Goal: Task Accomplishment & Management: Manage account settings

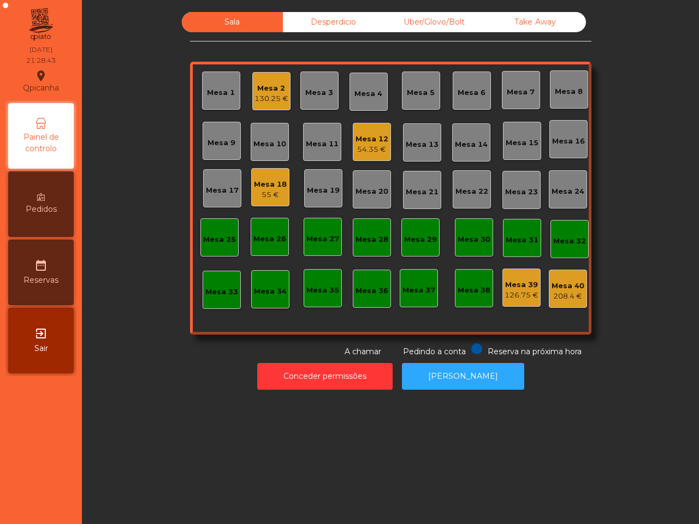
click at [358, 146] on div "54.35 €" at bounding box center [372, 149] width 33 height 11
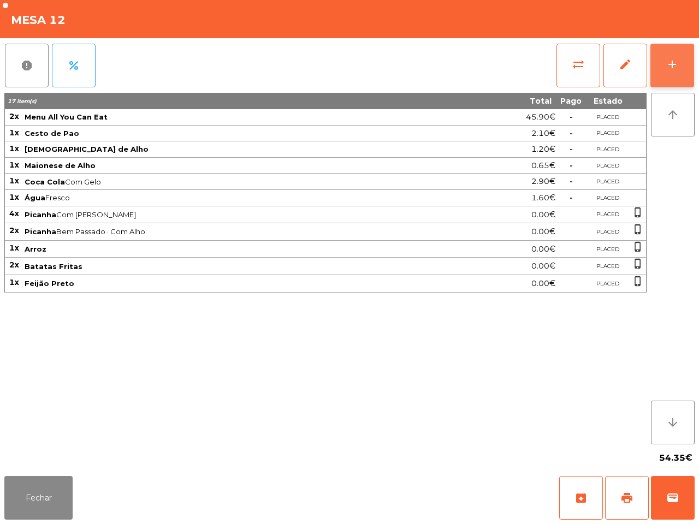
click at [669, 51] on button "add" at bounding box center [673, 66] width 44 height 44
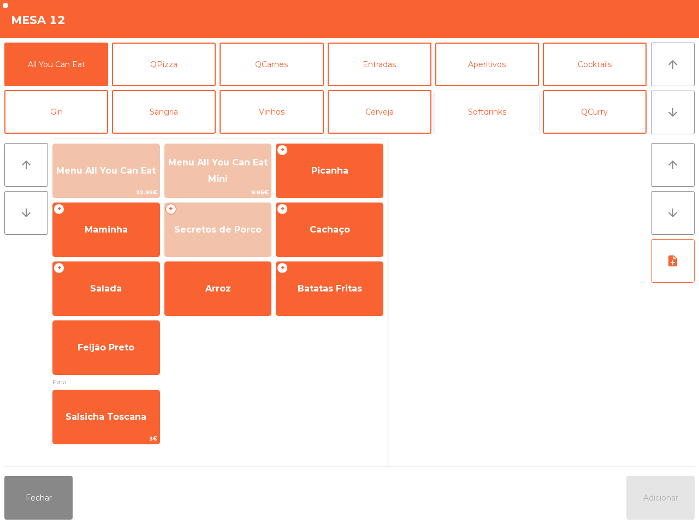
click at [462, 107] on button "Softdrinks" at bounding box center [487, 112] width 104 height 44
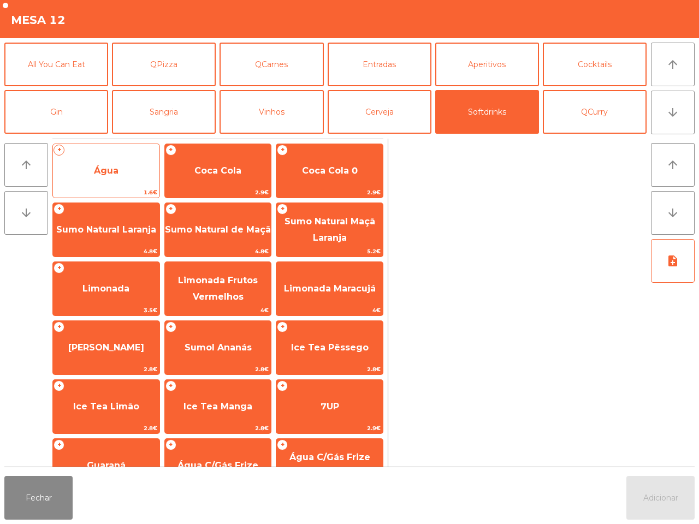
click at [128, 180] on span "Água" at bounding box center [106, 171] width 107 height 30
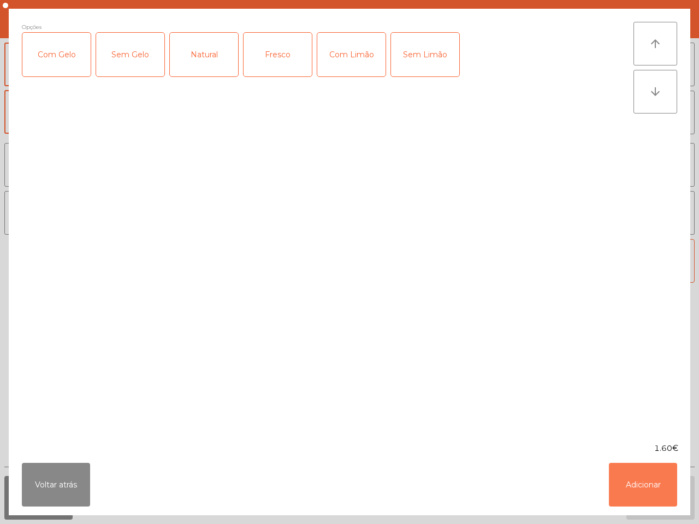
click at [646, 489] on button "Adicionar" at bounding box center [643, 485] width 68 height 44
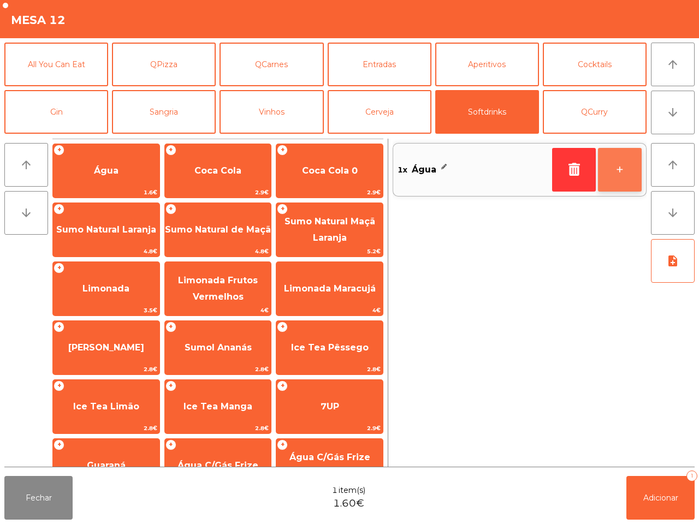
click at [604, 168] on button "+" at bounding box center [620, 170] width 44 height 44
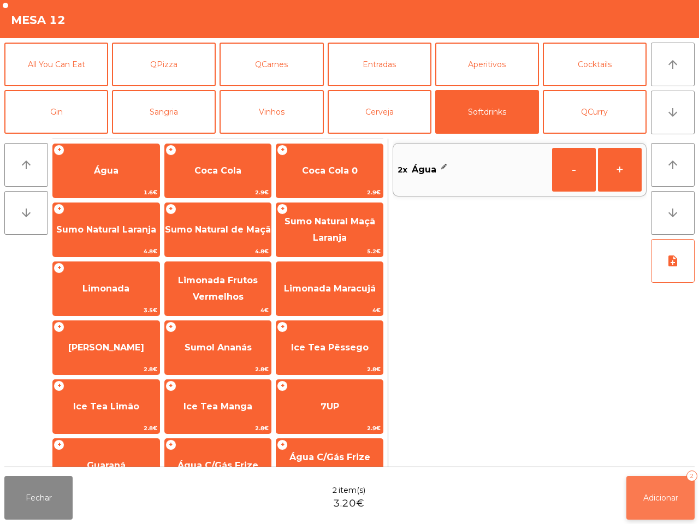
click at [656, 503] on button "Adicionar 2" at bounding box center [661, 498] width 68 height 44
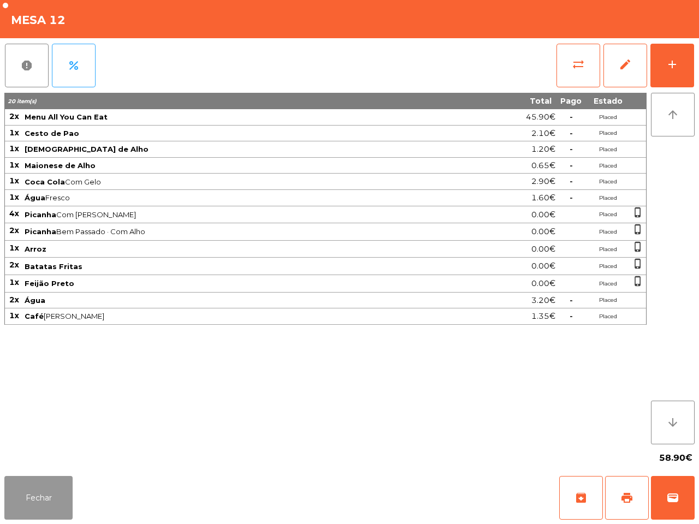
click at [28, 491] on button "Fechar" at bounding box center [38, 498] width 68 height 44
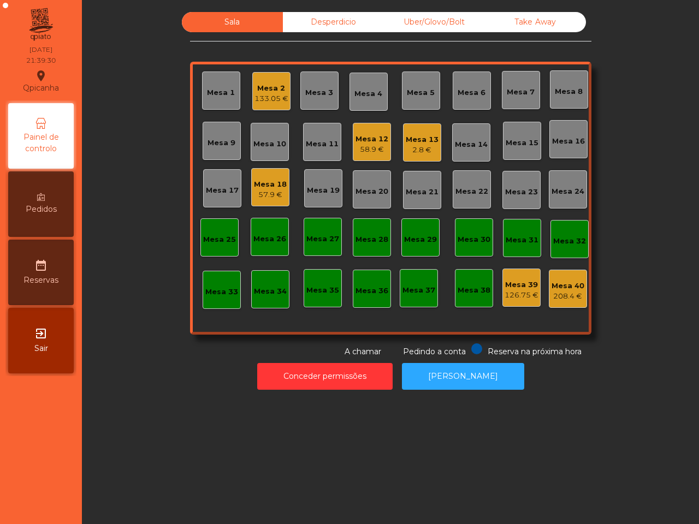
click at [422, 18] on div "Uber/Glovo/Bolt" at bounding box center [434, 22] width 101 height 20
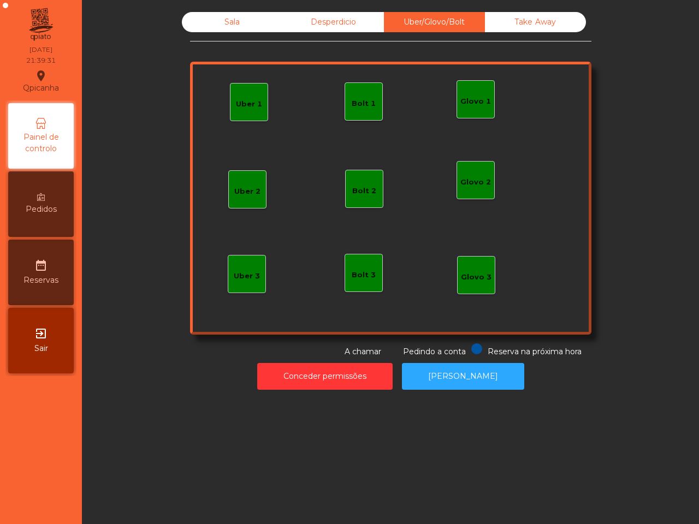
click at [463, 99] on div "Glovo 1" at bounding box center [476, 101] width 31 height 11
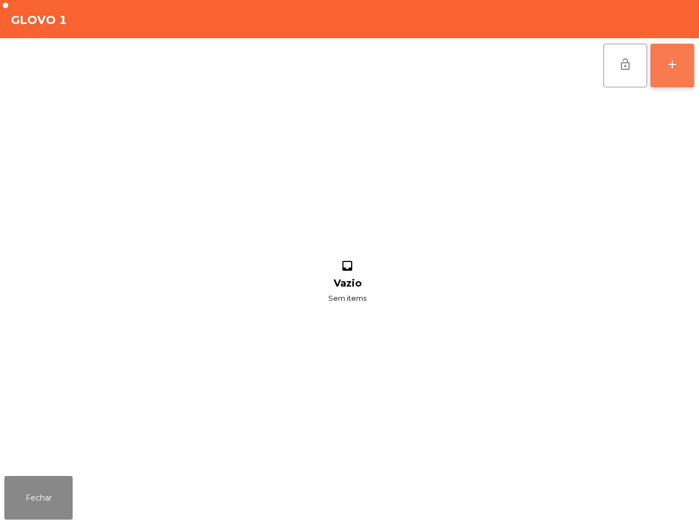
click at [667, 69] on div "add" at bounding box center [672, 64] width 13 height 13
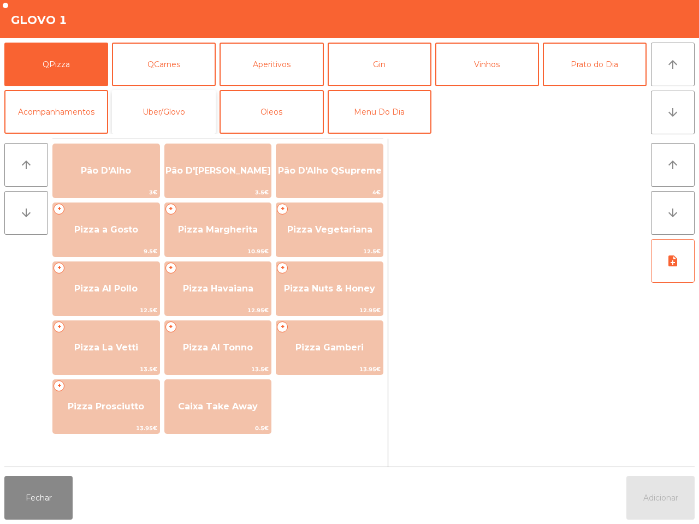
click at [171, 108] on button "Uber/Glovo" at bounding box center [164, 112] width 104 height 44
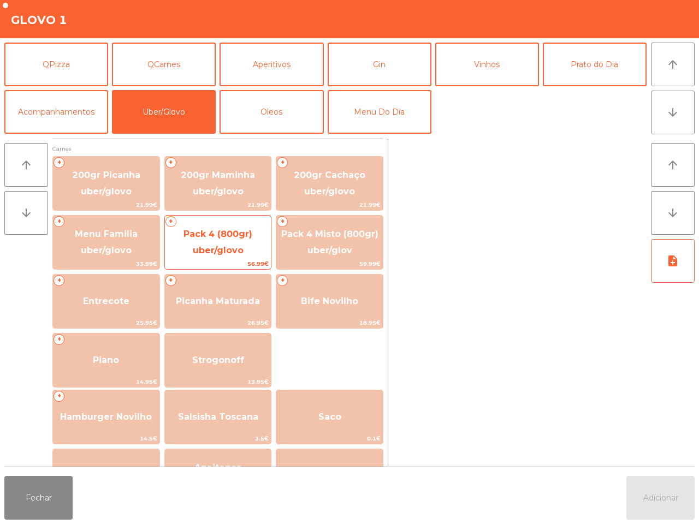
click at [207, 243] on span "Pack 4 (800gr) uber/glovo" at bounding box center [218, 243] width 107 height 46
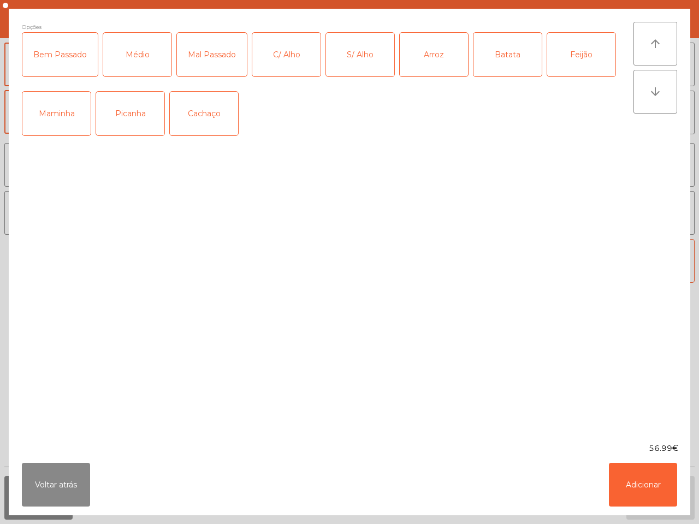
click at [132, 115] on div "Picanha" at bounding box center [130, 114] width 68 height 44
click at [129, 60] on div "Médio" at bounding box center [137, 55] width 68 height 44
drag, startPoint x: 423, startPoint y: 61, endPoint x: 430, endPoint y: 61, distance: 7.1
click at [424, 61] on div "Arroz" at bounding box center [434, 55] width 68 height 44
click at [485, 53] on div "Batata" at bounding box center [508, 55] width 68 height 44
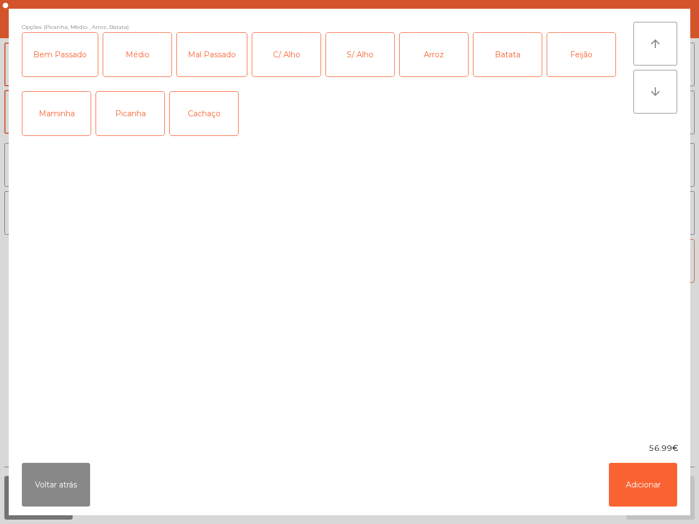
click at [568, 50] on div "Feijão" at bounding box center [581, 55] width 68 height 44
click at [644, 486] on button "Adicionar" at bounding box center [643, 485] width 68 height 44
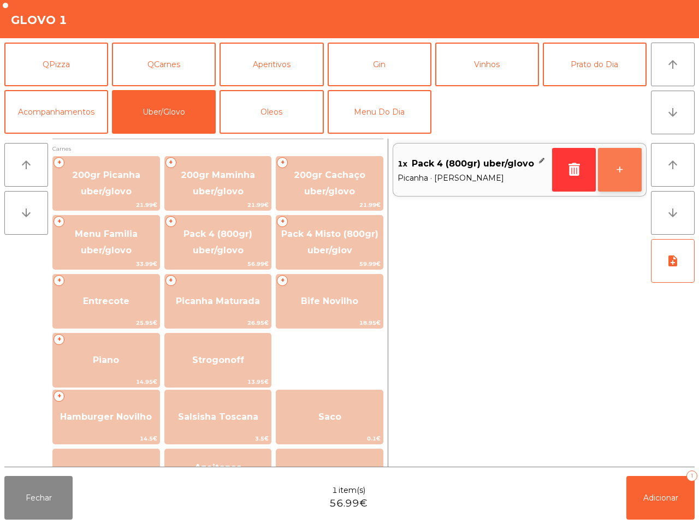
click at [615, 175] on button "+" at bounding box center [620, 170] width 44 height 44
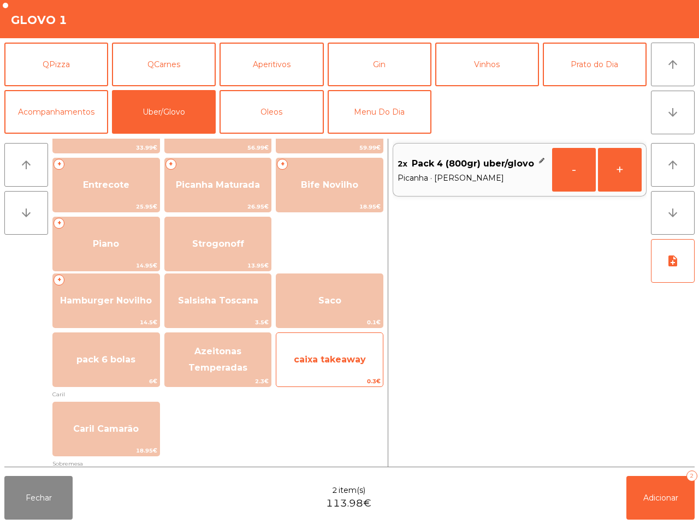
scroll to position [137, 0]
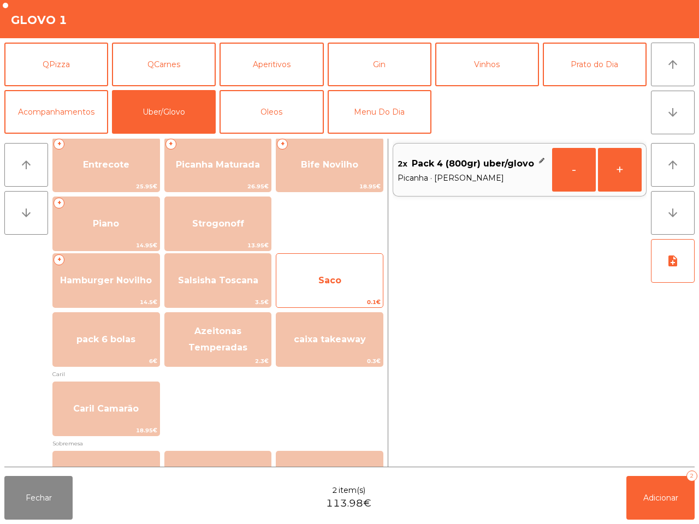
click at [325, 283] on span "Saco" at bounding box center [329, 280] width 23 height 10
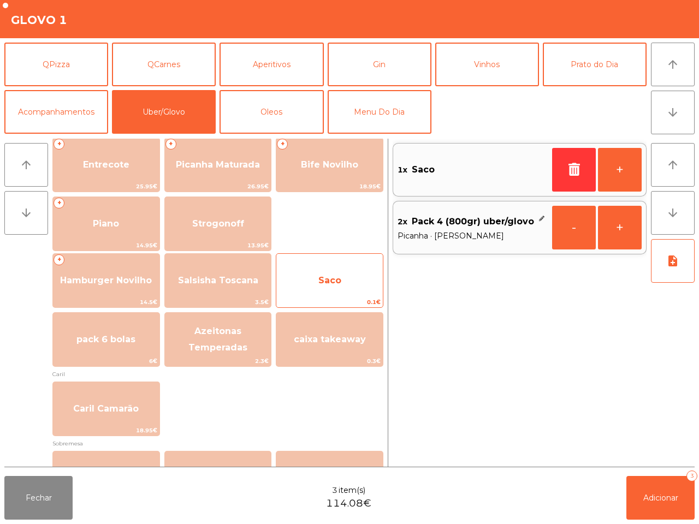
click at [325, 283] on span "Saco" at bounding box center [329, 280] width 23 height 10
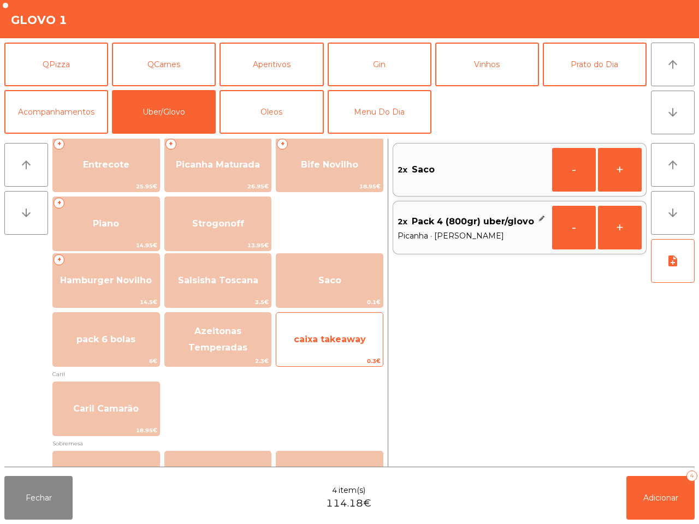
click at [334, 340] on span "caixa takeaway" at bounding box center [330, 339] width 72 height 10
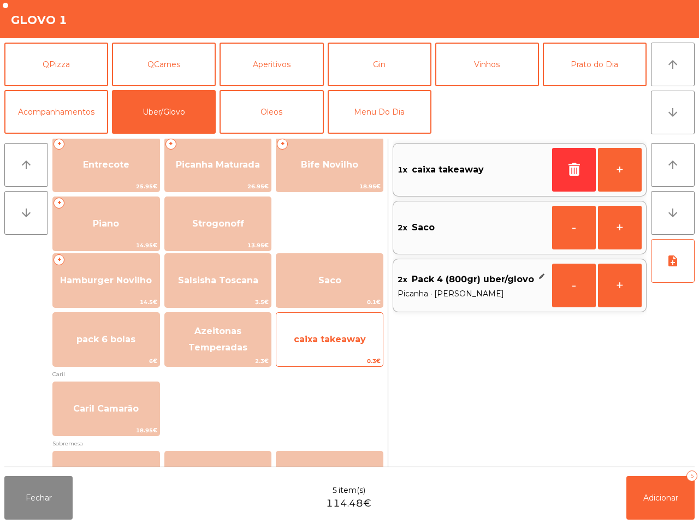
click at [334, 340] on span "caixa takeaway" at bounding box center [330, 339] width 72 height 10
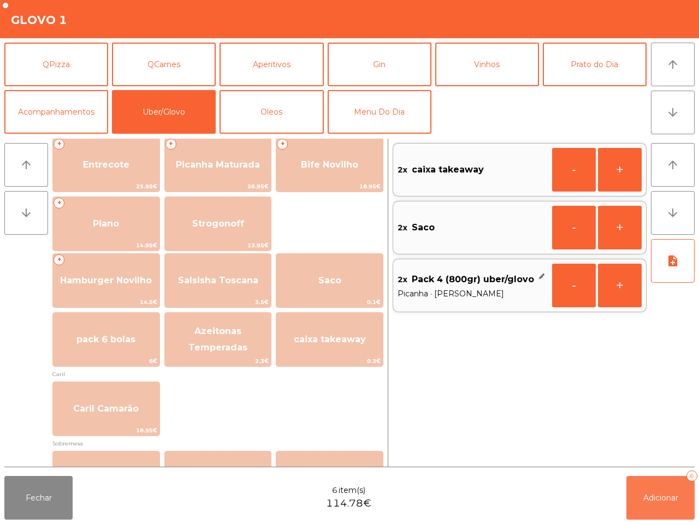
click at [656, 502] on span "Adicionar" at bounding box center [661, 498] width 35 height 10
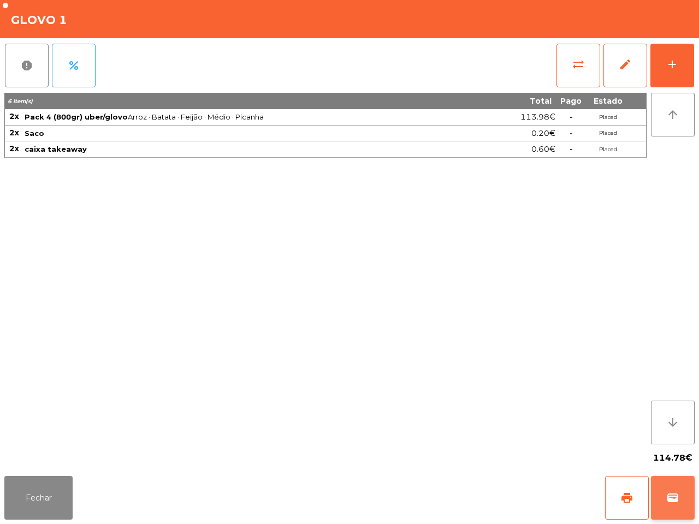
click at [679, 495] on span "wallet" at bounding box center [672, 498] width 13 height 13
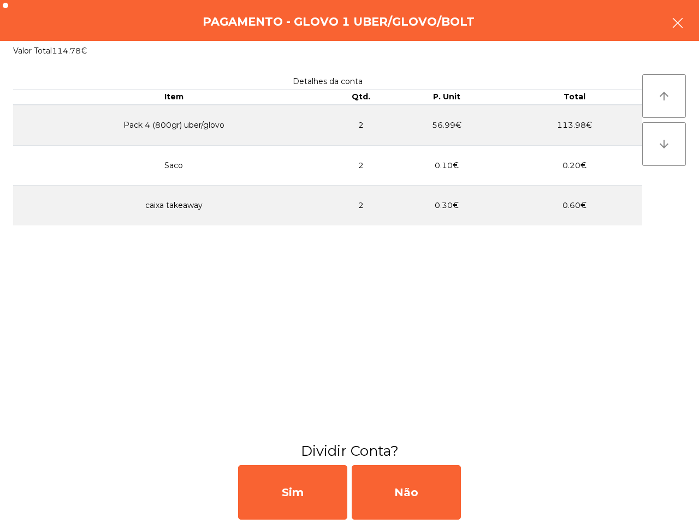
click at [673, 17] on icon "button" at bounding box center [677, 22] width 13 height 13
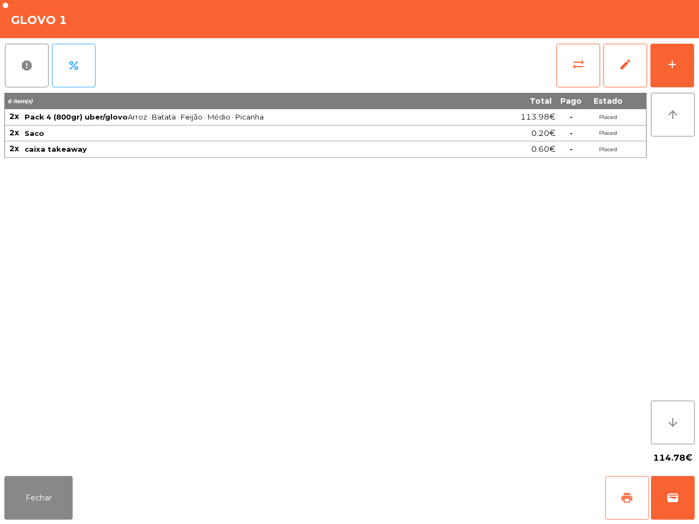
click at [624, 501] on span "print" at bounding box center [627, 498] width 13 height 13
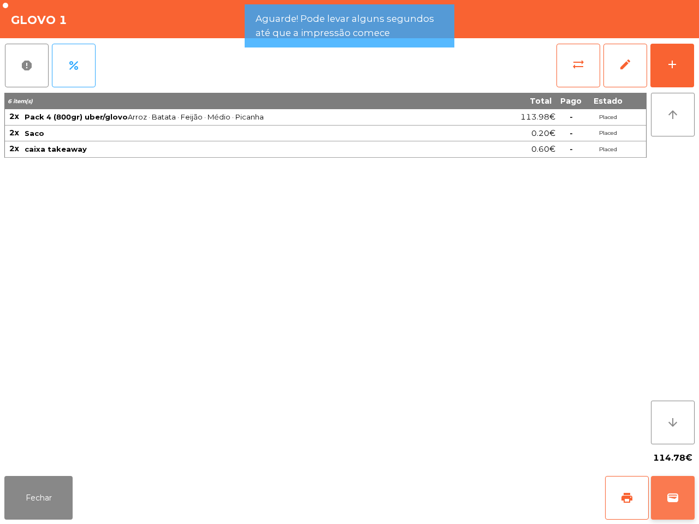
click at [677, 495] on span "wallet" at bounding box center [672, 498] width 13 height 13
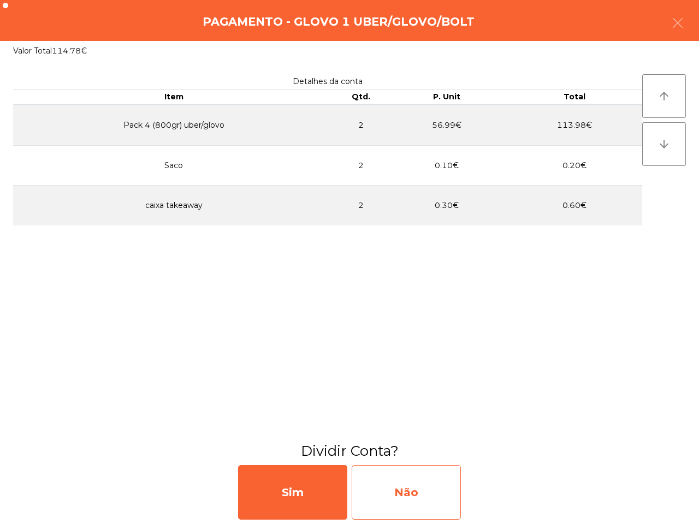
drag, startPoint x: 448, startPoint y: 480, endPoint x: 451, endPoint y: 485, distance: 6.4
click at [451, 485] on div "Não" at bounding box center [406, 492] width 109 height 55
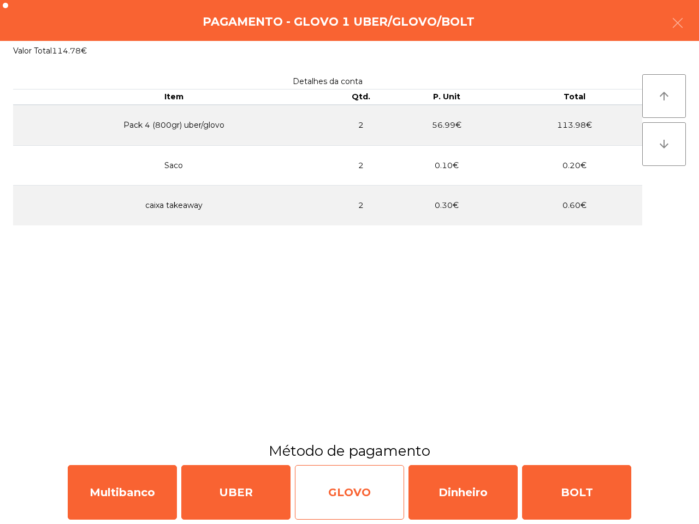
click at [369, 483] on div "GLOVO" at bounding box center [349, 492] width 109 height 55
select select "**"
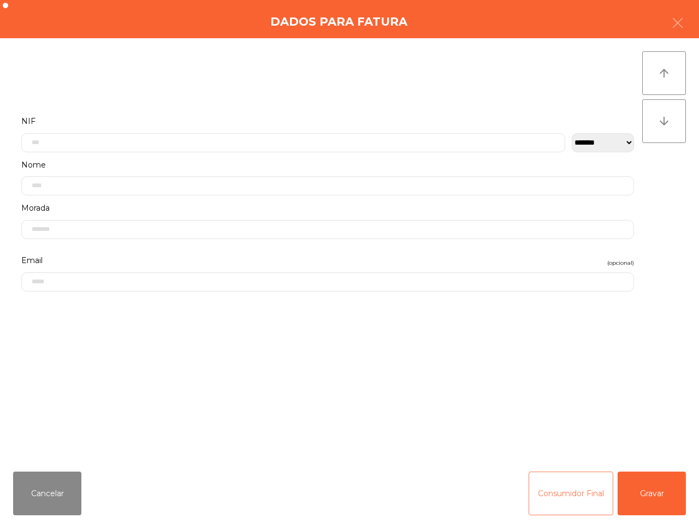
drag, startPoint x: 570, startPoint y: 492, endPoint x: 575, endPoint y: 498, distance: 7.3
click at [575, 498] on button "Consumidor Final" at bounding box center [571, 494] width 85 height 44
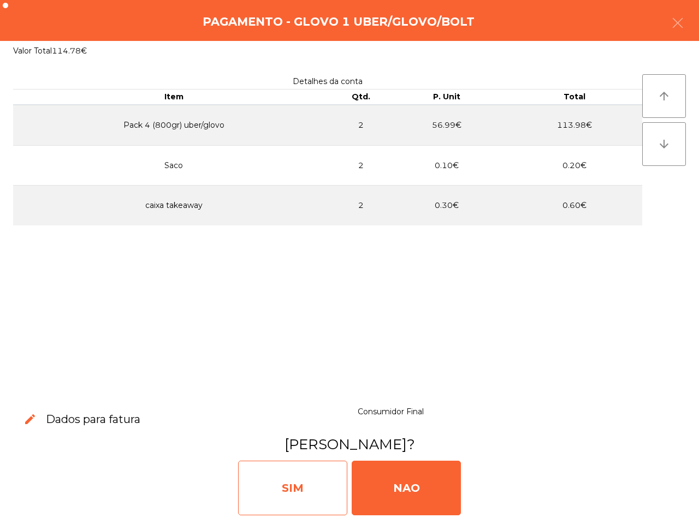
click at [307, 488] on div "SIM" at bounding box center [292, 488] width 109 height 55
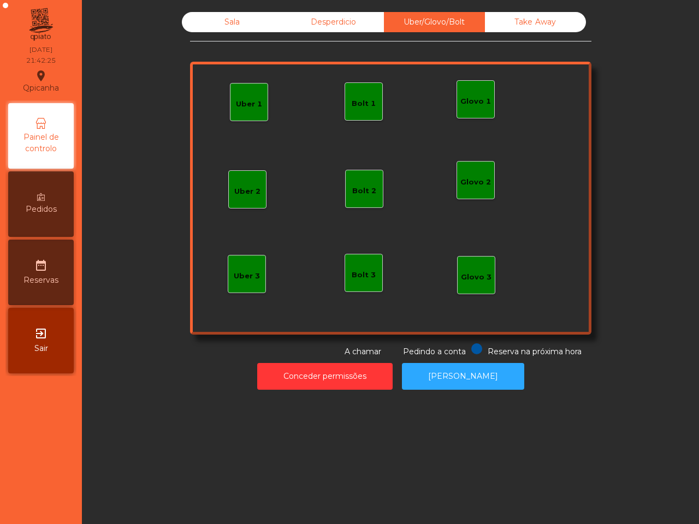
click at [217, 19] on div "Sala" at bounding box center [232, 22] width 101 height 20
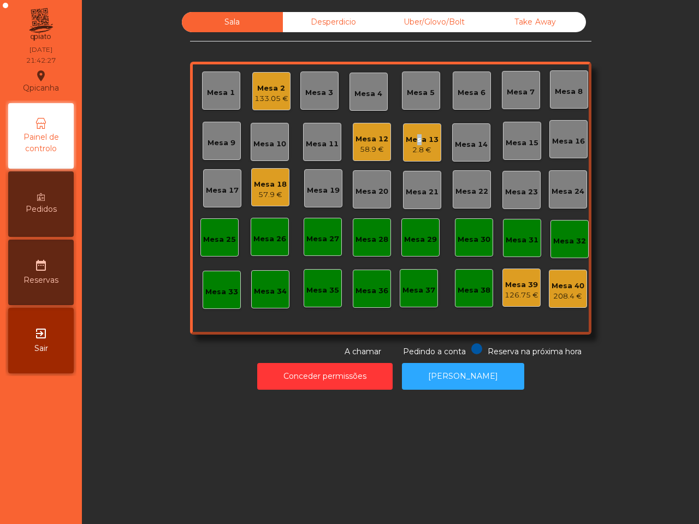
click at [410, 141] on div "Mesa 13" at bounding box center [422, 139] width 33 height 11
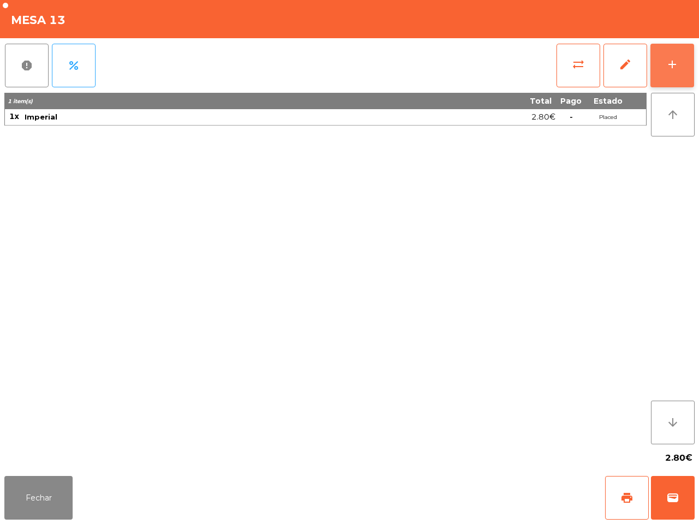
click at [675, 58] on div "add" at bounding box center [672, 64] width 13 height 13
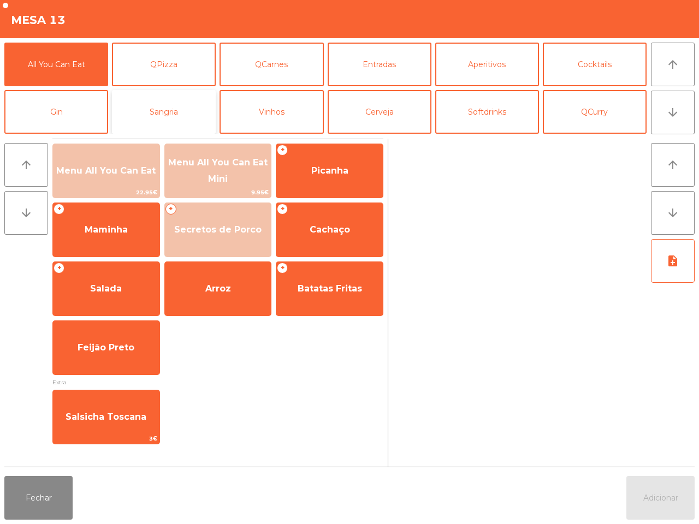
click at [169, 115] on button "Sangria" at bounding box center [164, 112] width 104 height 44
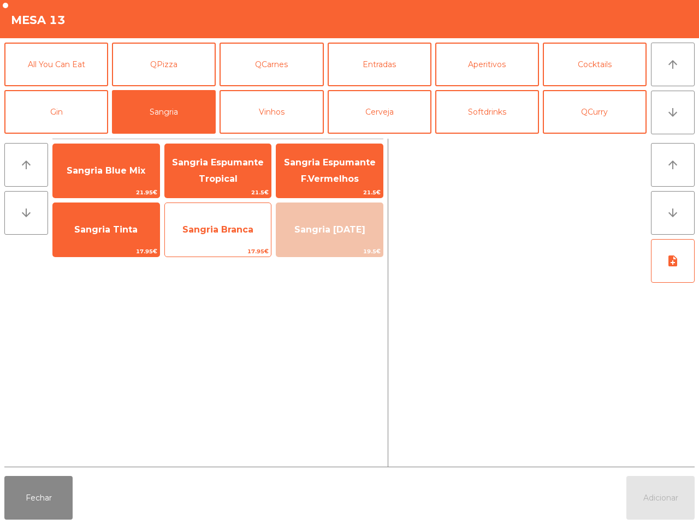
drag, startPoint x: 194, startPoint y: 227, endPoint x: 202, endPoint y: 230, distance: 8.8
click at [197, 227] on span "Sangria Branca" at bounding box center [217, 230] width 71 height 10
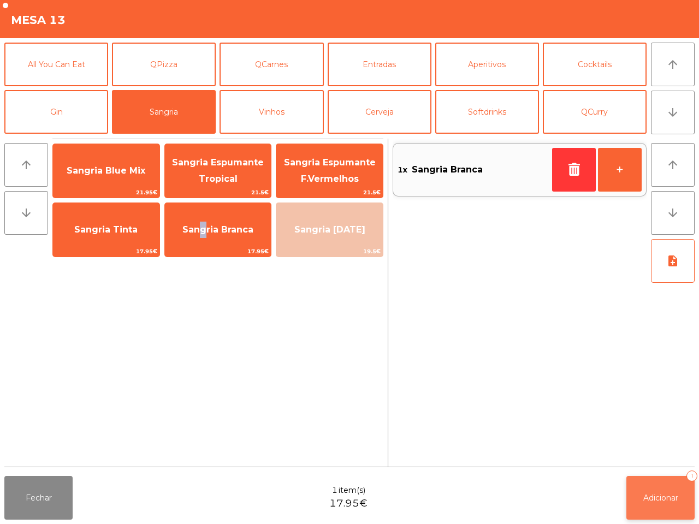
click at [644, 489] on button "Adicionar 1" at bounding box center [661, 498] width 68 height 44
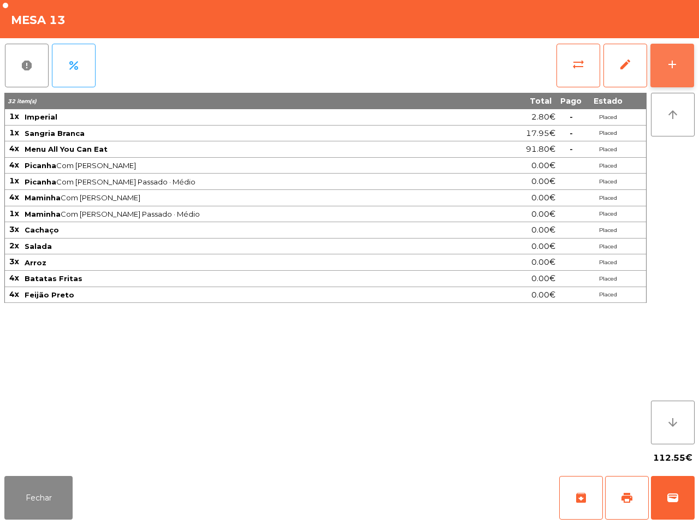
click at [673, 60] on div "add" at bounding box center [672, 64] width 13 height 13
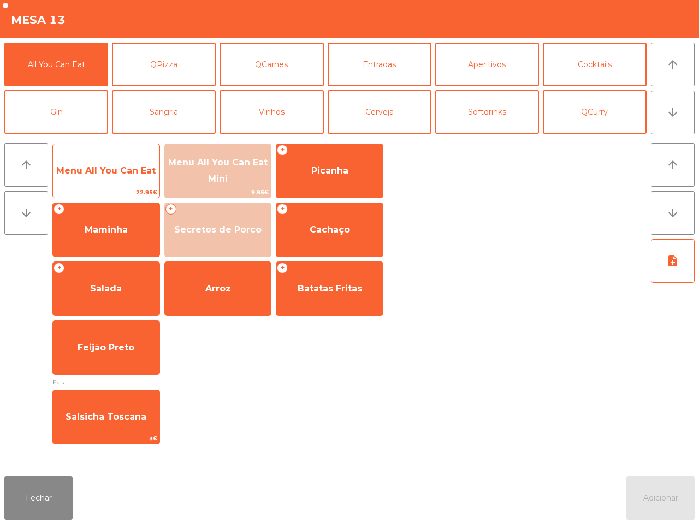
click at [105, 175] on span "Menu All You Can Eat" at bounding box center [105, 171] width 99 height 10
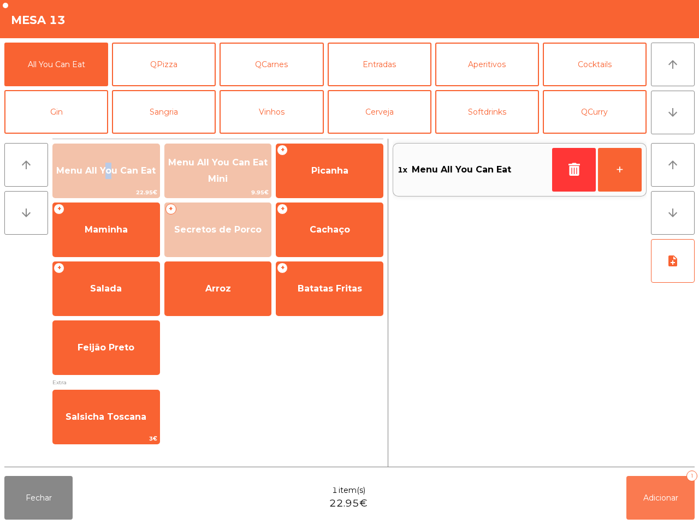
drag, startPoint x: 656, startPoint y: 498, endPoint x: 649, endPoint y: 497, distance: 6.6
click at [656, 498] on span "Adicionar" at bounding box center [661, 498] width 35 height 10
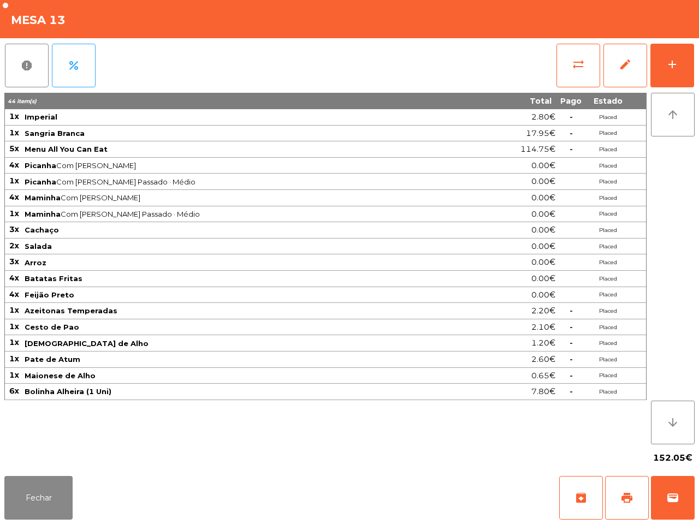
drag, startPoint x: 295, startPoint y: 373, endPoint x: 271, endPoint y: 364, distance: 25.4
click at [292, 371] on td "Maionese de Alho" at bounding box center [244, 376] width 443 height 16
click at [56, 506] on button "Fechar" at bounding box center [38, 498] width 68 height 44
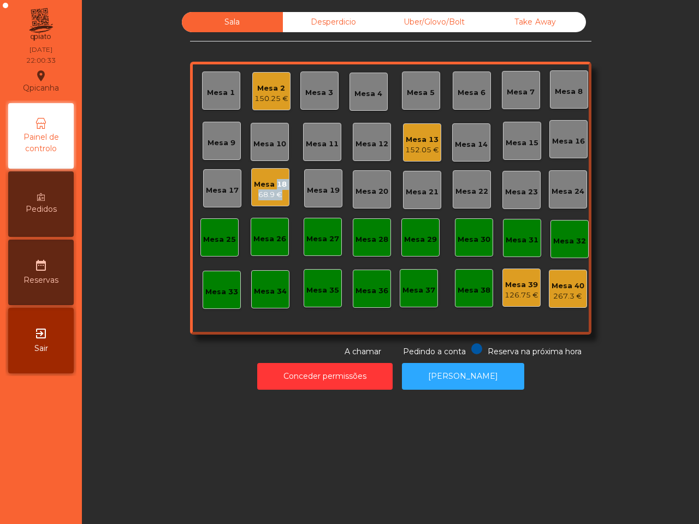
drag, startPoint x: 268, startPoint y: 188, endPoint x: 274, endPoint y: 190, distance: 6.1
click at [274, 190] on div "Mesa 18 68.9 €" at bounding box center [270, 189] width 33 height 21
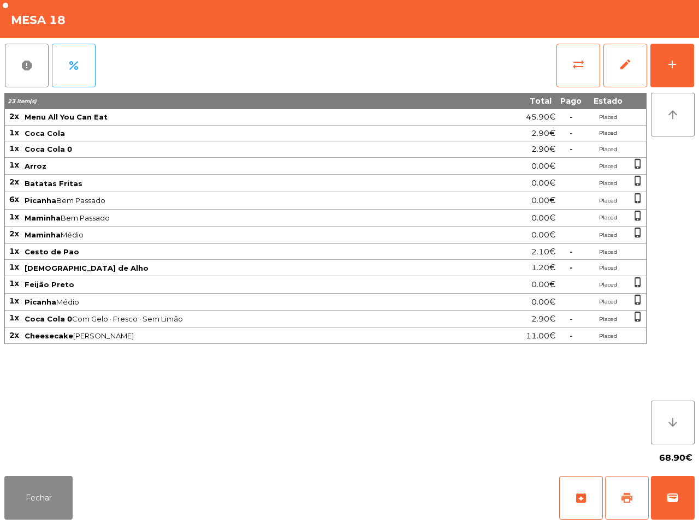
click at [631, 498] on span "print" at bounding box center [627, 498] width 13 height 13
click at [672, 498] on span "wallet" at bounding box center [672, 498] width 13 height 13
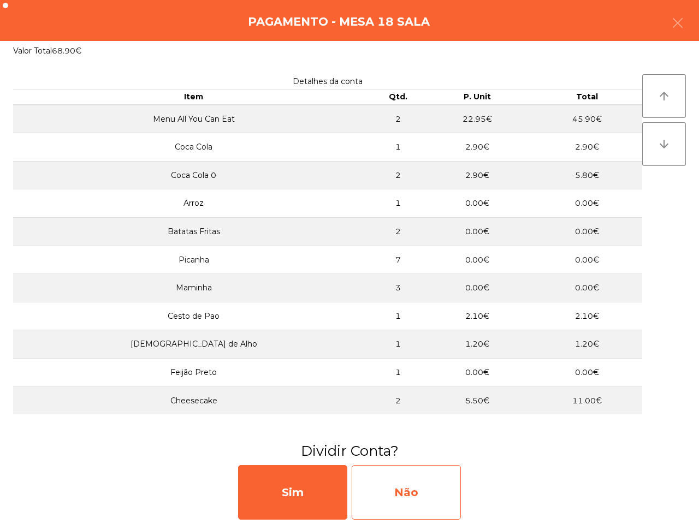
click at [440, 506] on div "Não" at bounding box center [406, 492] width 109 height 55
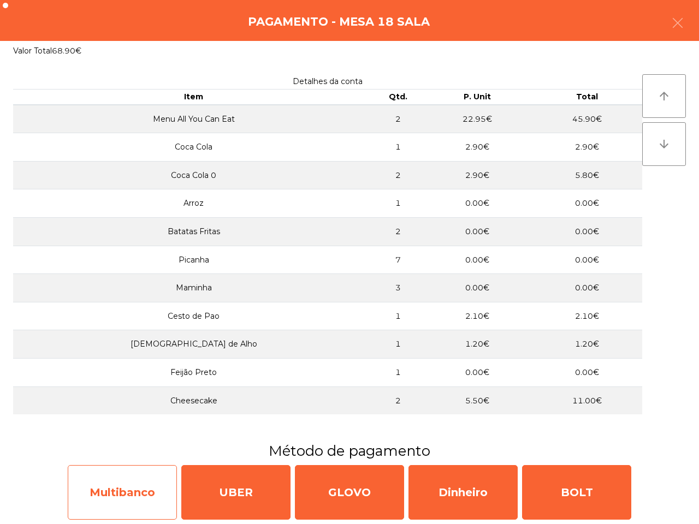
click at [143, 483] on div "Multibanco" at bounding box center [122, 492] width 109 height 55
select select "**"
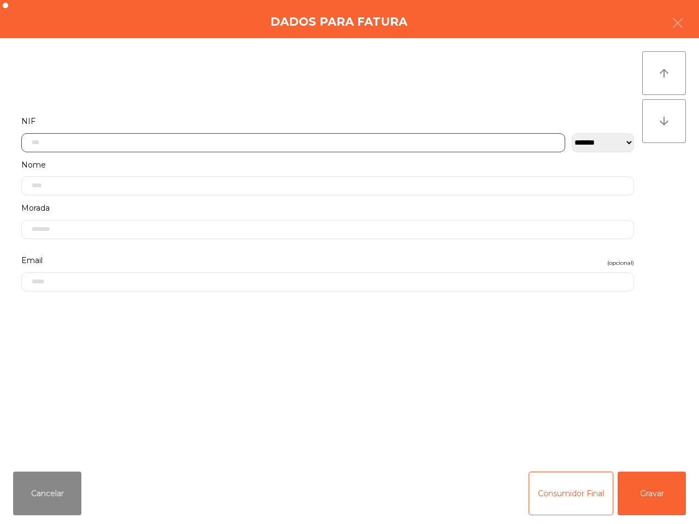
drag, startPoint x: 34, startPoint y: 141, endPoint x: 127, endPoint y: 262, distance: 152.8
click at [36, 141] on input "text" at bounding box center [293, 142] width 544 height 19
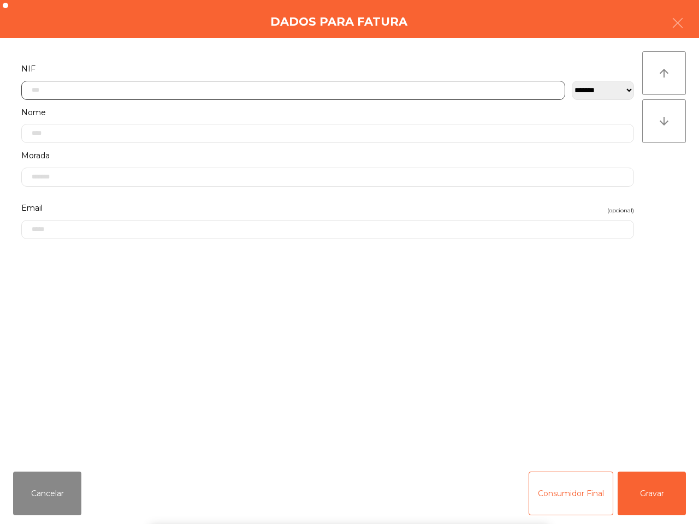
scroll to position [61, 0]
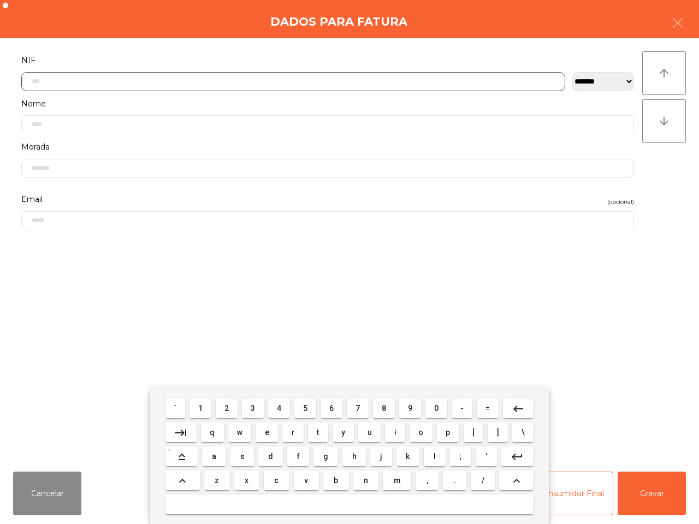
drag, startPoint x: 227, startPoint y: 408, endPoint x: 261, endPoint y: 411, distance: 34.0
click at [228, 408] on span "2" at bounding box center [227, 408] width 4 height 9
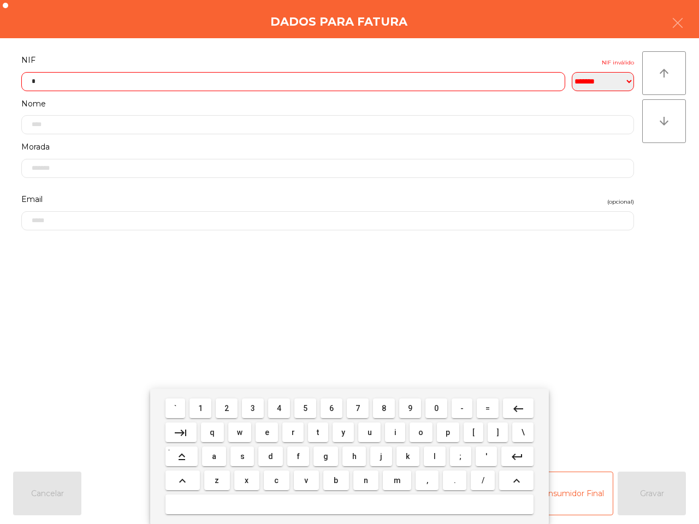
drag, startPoint x: 308, startPoint y: 408, endPoint x: 318, endPoint y: 407, distance: 10.9
click at [310, 408] on button "5" at bounding box center [305, 409] width 22 height 20
click at [331, 405] on button "6" at bounding box center [332, 409] width 22 height 20
drag, startPoint x: 408, startPoint y: 408, endPoint x: 352, endPoint y: 418, distance: 56.7
click at [409, 408] on span "9" at bounding box center [410, 408] width 4 height 9
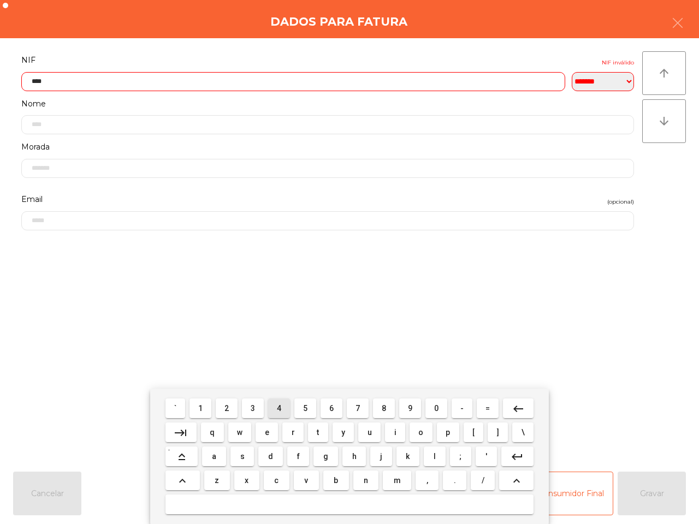
click at [281, 405] on span "4" at bounding box center [279, 408] width 4 height 9
click at [200, 406] on button "1" at bounding box center [201, 409] width 22 height 20
click at [406, 405] on button "9" at bounding box center [410, 409] width 22 height 20
click at [366, 409] on button "7" at bounding box center [358, 409] width 22 height 20
click at [200, 406] on span "1" at bounding box center [200, 408] width 4 height 9
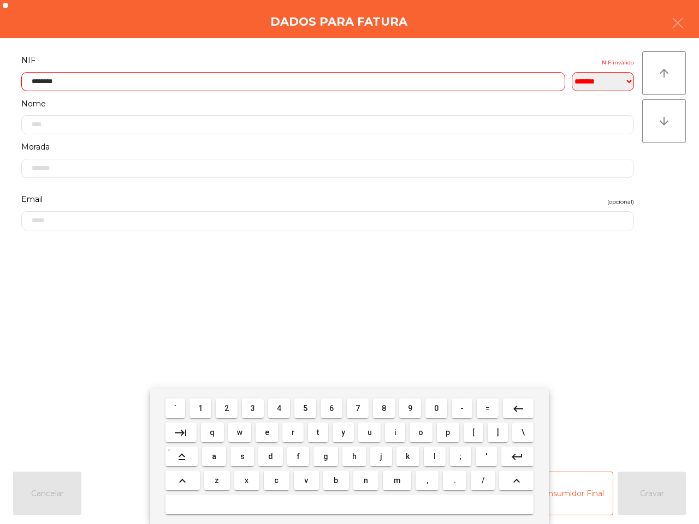
type input "*********"
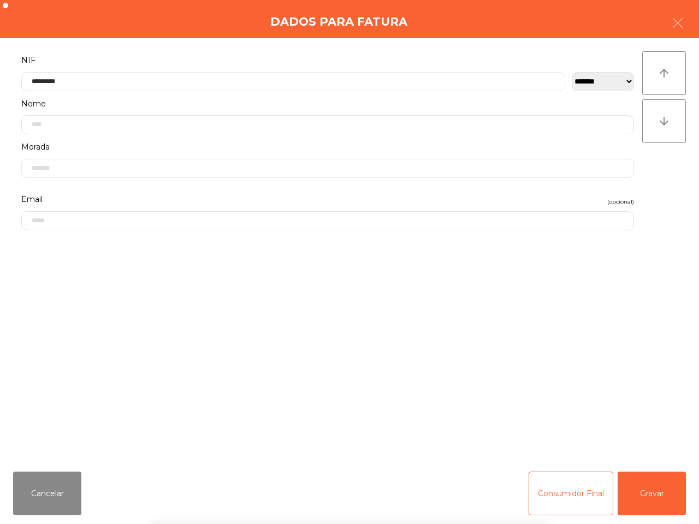
click at [659, 501] on div "` 1 2 3 4 5 6 7 8 9 0 - = keyboard_backspace keyboard_tab q w e r t y u i o p […" at bounding box center [349, 456] width 699 height 135
click at [659, 501] on button "Gravar" at bounding box center [652, 494] width 68 height 44
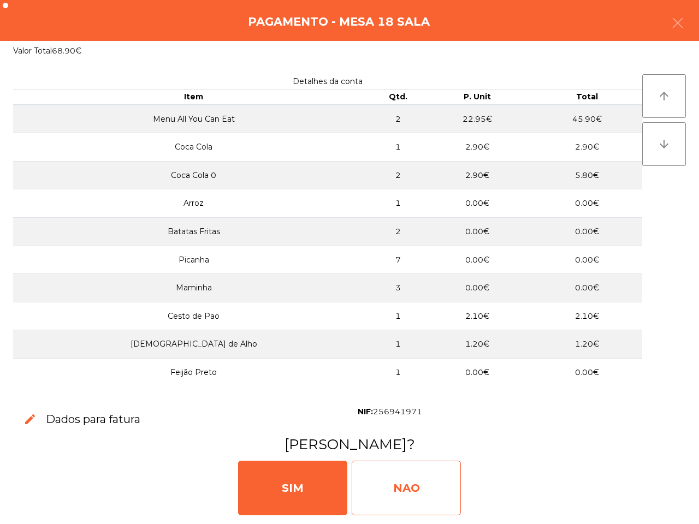
click at [432, 495] on div "NAO" at bounding box center [406, 488] width 109 height 55
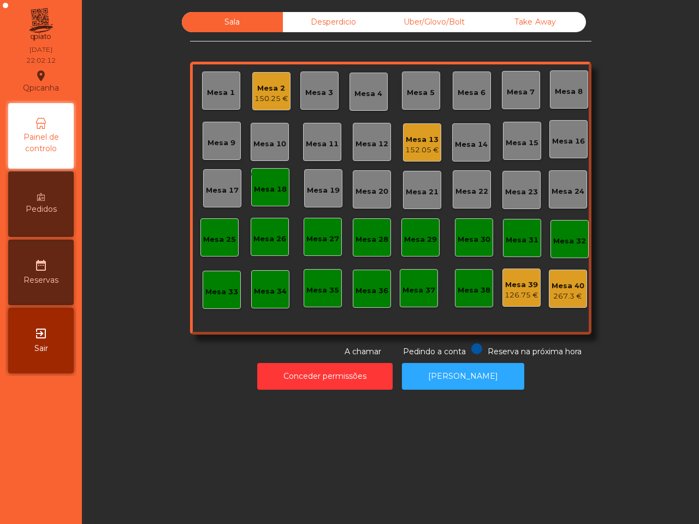
click at [271, 187] on div "Mesa 18" at bounding box center [270, 189] width 33 height 11
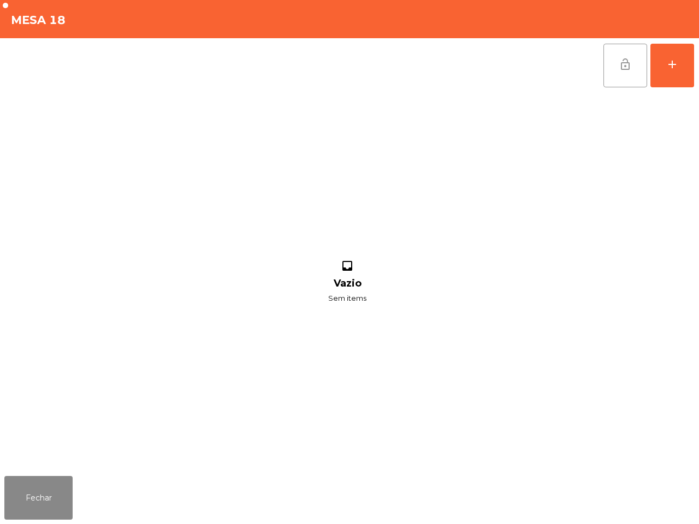
click at [624, 66] on span "lock_open" at bounding box center [625, 64] width 13 height 13
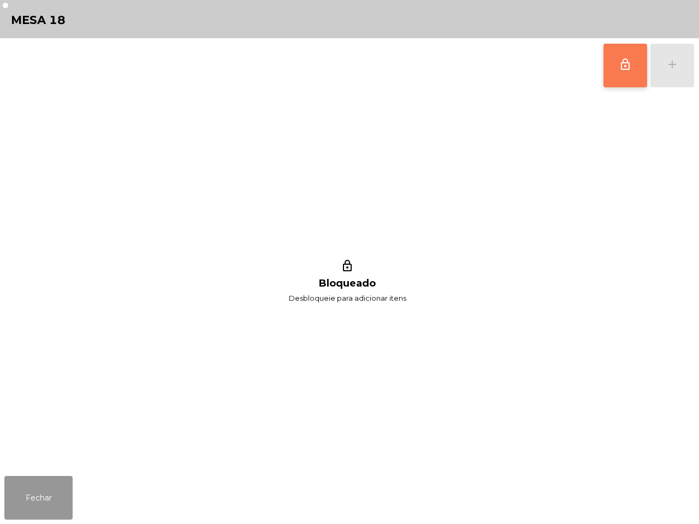
click at [49, 483] on button "Fechar" at bounding box center [38, 498] width 68 height 44
click at [632, 66] on button "lock_outline" at bounding box center [626, 66] width 44 height 44
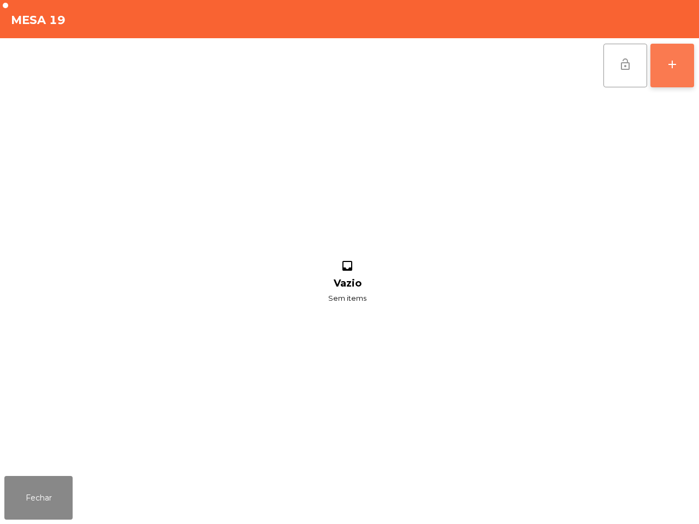
click at [676, 64] on div "add" at bounding box center [672, 64] width 13 height 13
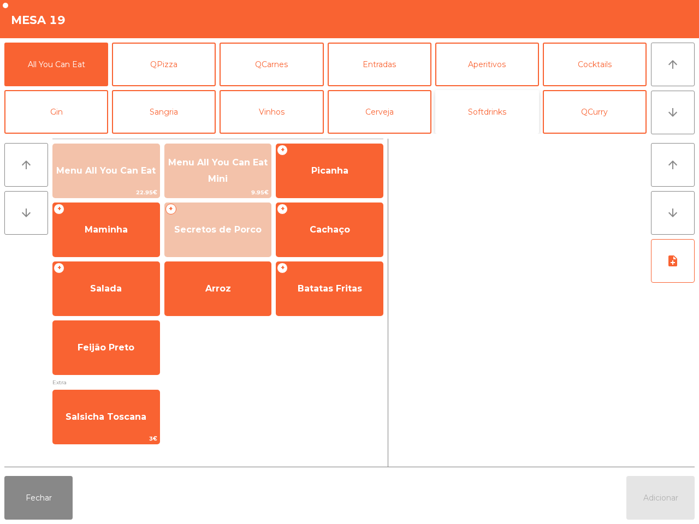
click at [488, 108] on button "Softdrinks" at bounding box center [487, 112] width 104 height 44
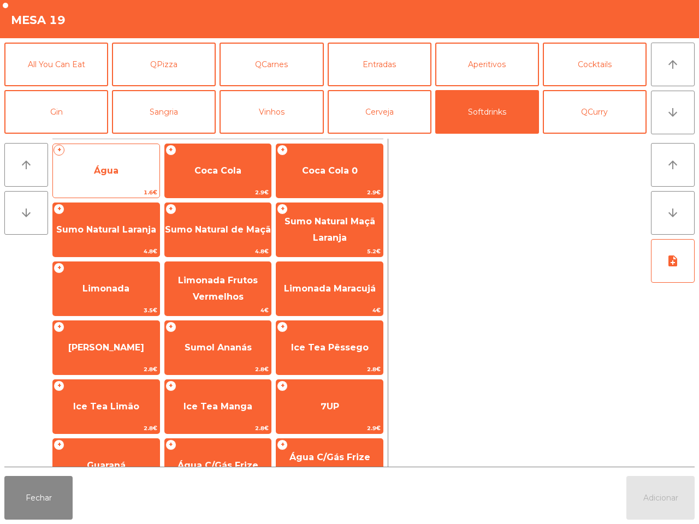
click at [129, 172] on span "Água" at bounding box center [106, 171] width 107 height 30
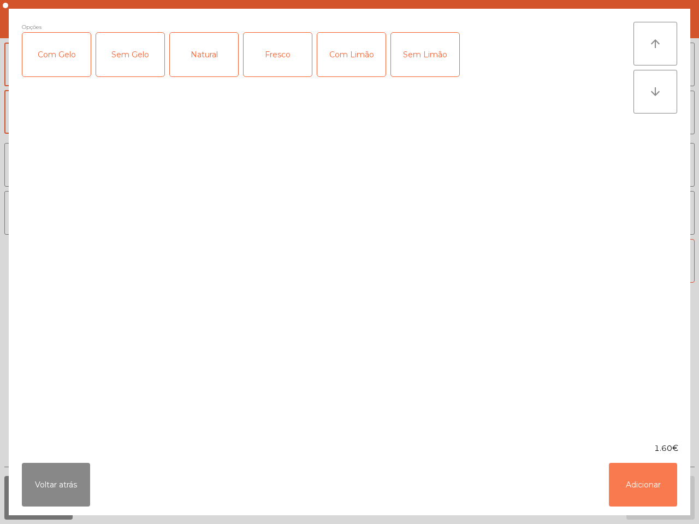
drag, startPoint x: 646, startPoint y: 492, endPoint x: 642, endPoint y: 452, distance: 40.1
click at [646, 491] on button "Adicionar" at bounding box center [643, 485] width 68 height 44
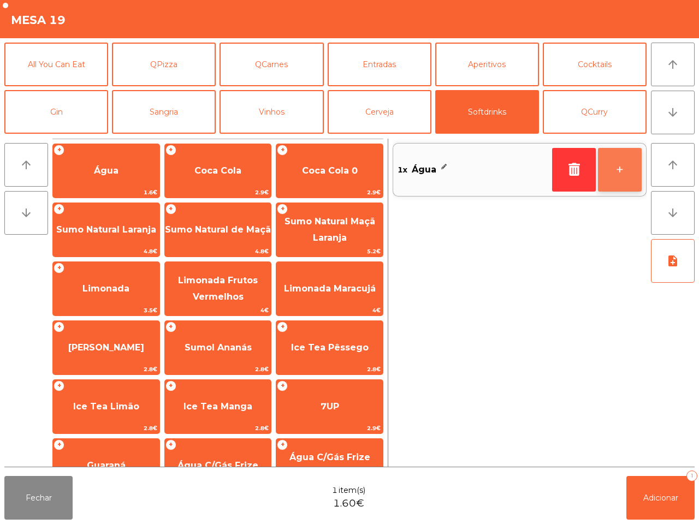
click at [618, 171] on button "+" at bounding box center [620, 170] width 44 height 44
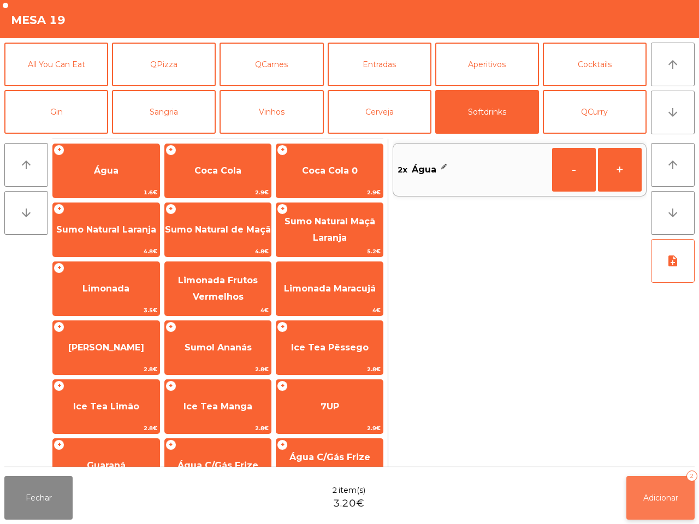
click at [653, 498] on span "Adicionar" at bounding box center [661, 498] width 35 height 10
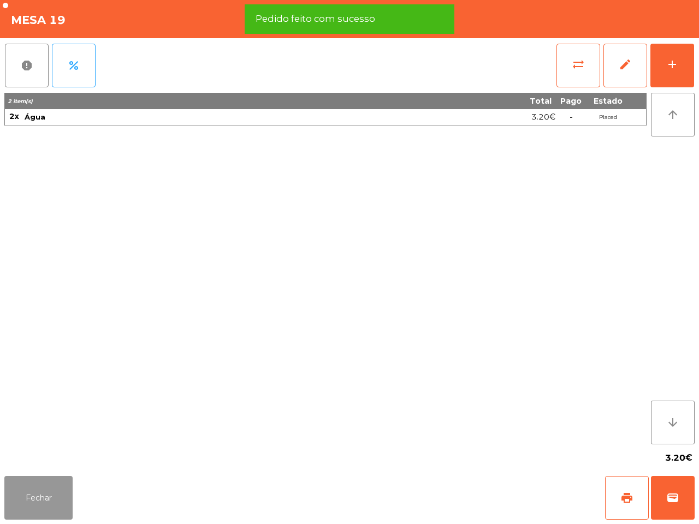
drag, startPoint x: 53, startPoint y: 502, endPoint x: 85, endPoint y: 489, distance: 33.9
click at [58, 502] on button "Fechar" at bounding box center [38, 498] width 68 height 44
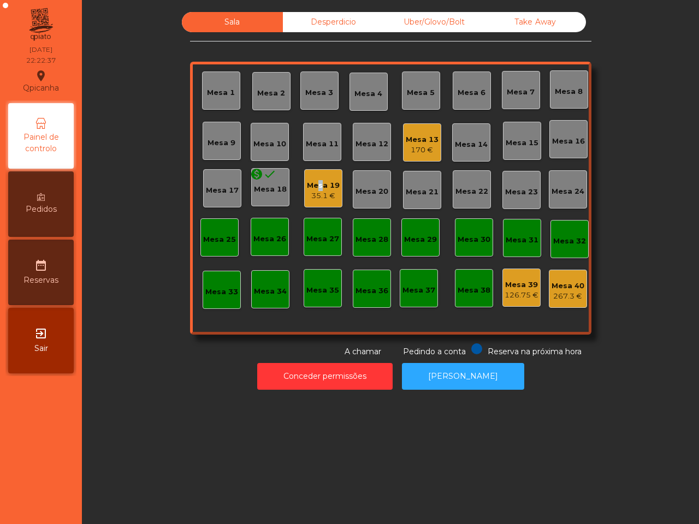
click at [311, 184] on div "Mesa 19" at bounding box center [323, 185] width 33 height 11
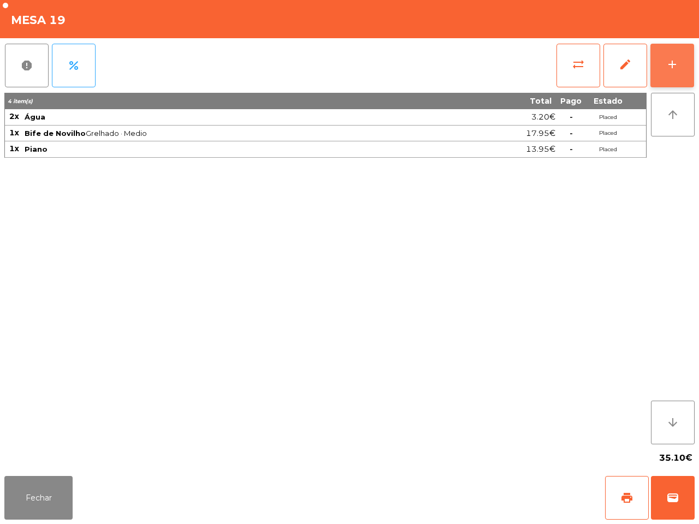
click at [666, 63] on button "add" at bounding box center [673, 66] width 44 height 44
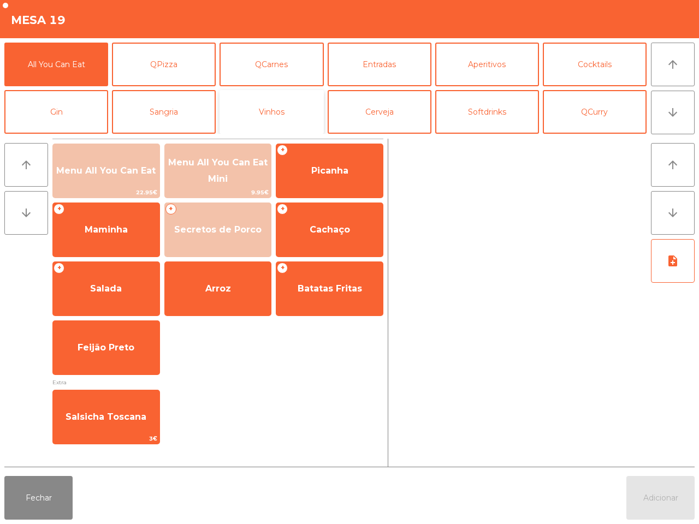
click at [290, 113] on button "Vinhos" at bounding box center [272, 112] width 104 height 44
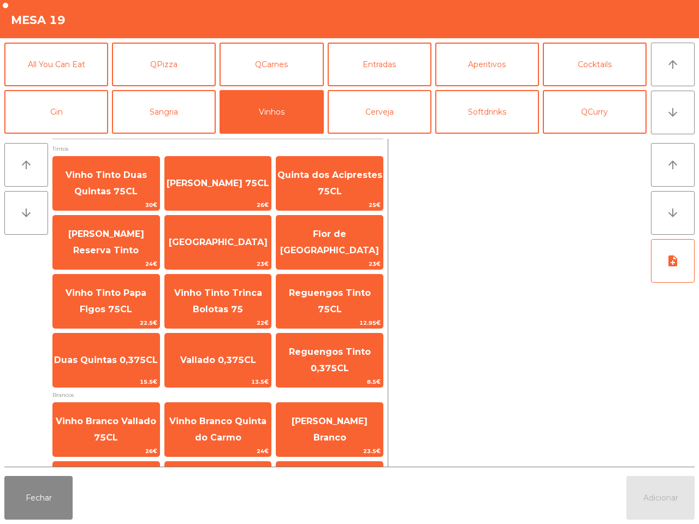
scroll to position [238, 0]
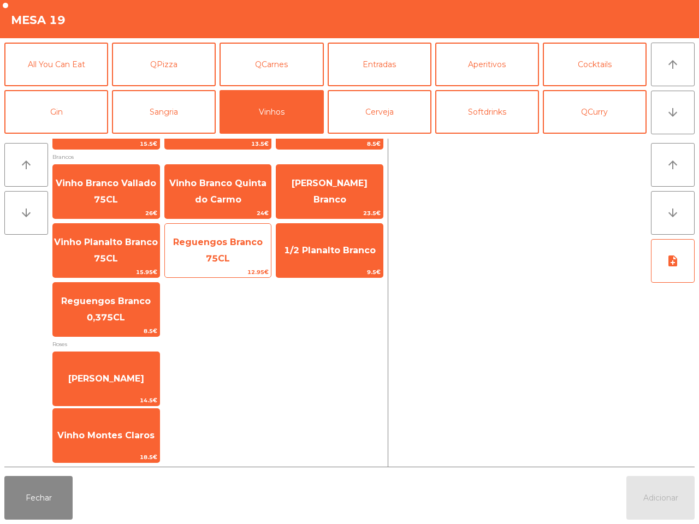
click at [219, 255] on span "Reguengos Branco 75CL" at bounding box center [218, 250] width 90 height 27
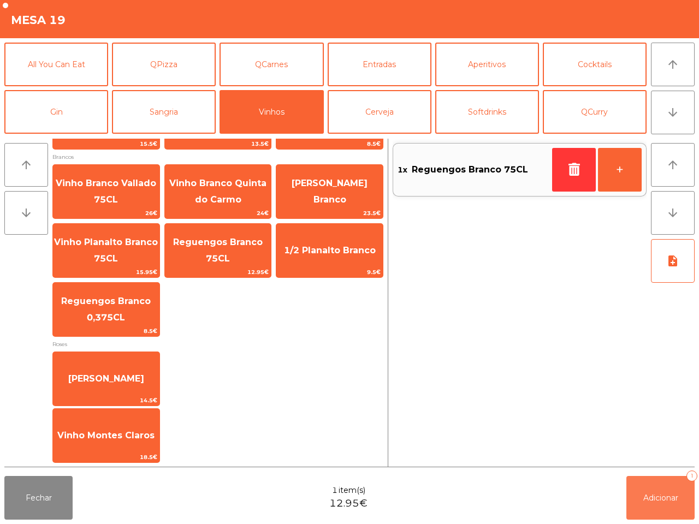
click at [650, 505] on button "Adicionar 1" at bounding box center [661, 498] width 68 height 44
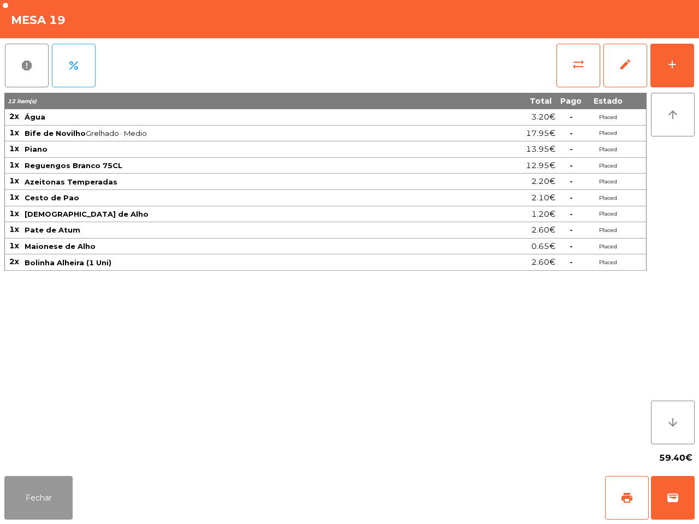
drag, startPoint x: 47, startPoint y: 497, endPoint x: 58, endPoint y: 490, distance: 13.0
click at [50, 497] on button "Fechar" at bounding box center [38, 498] width 68 height 44
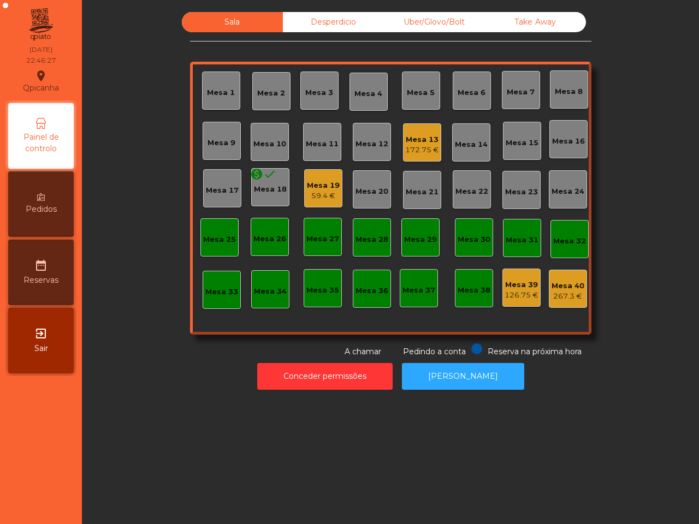
click at [566, 290] on div "Mesa 40" at bounding box center [568, 286] width 33 height 11
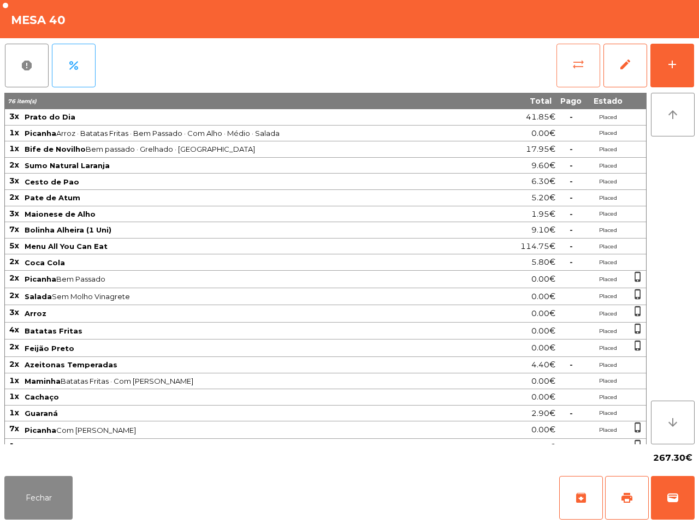
click at [586, 69] on button "sync_alt" at bounding box center [579, 66] width 44 height 44
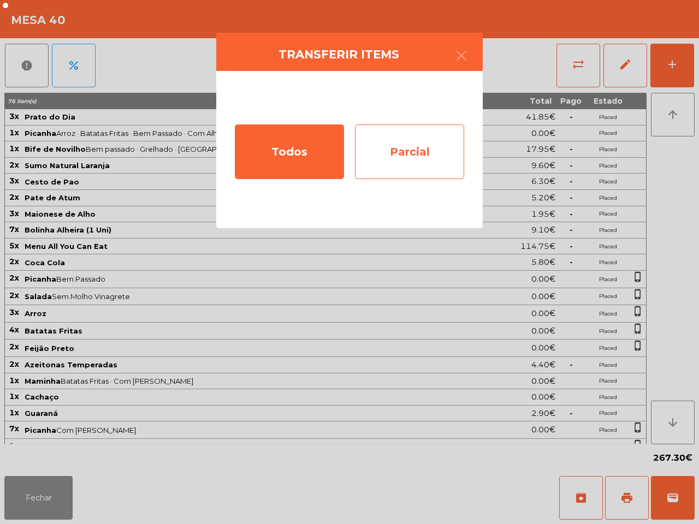
click at [422, 146] on div "Parcial" at bounding box center [409, 152] width 109 height 55
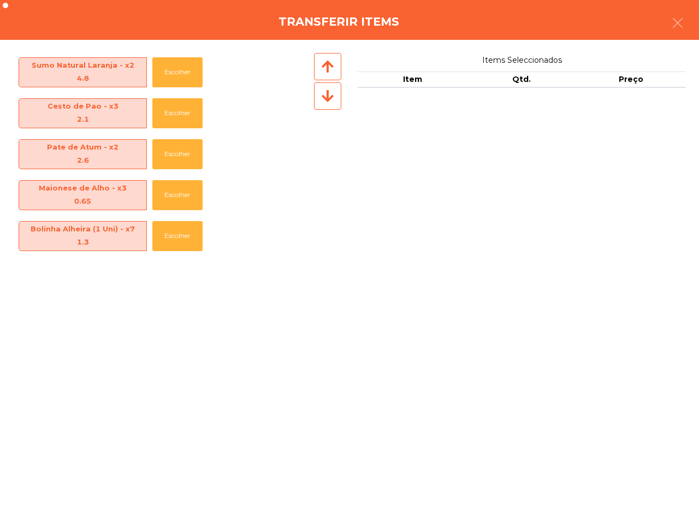
scroll to position [137, 0]
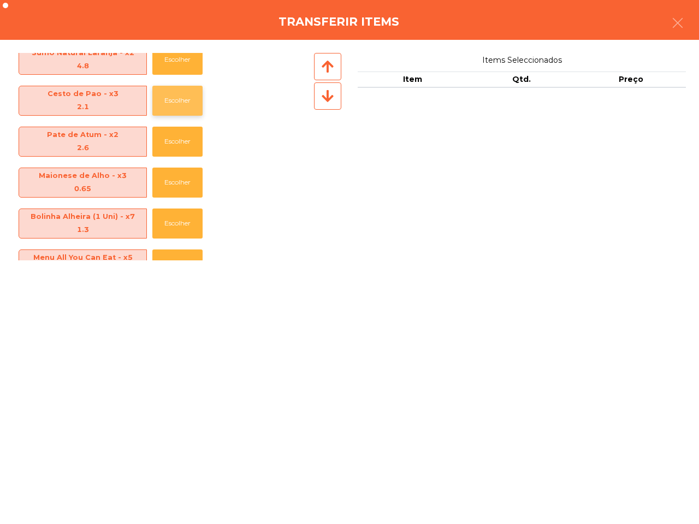
click at [165, 102] on button "Escolher" at bounding box center [177, 101] width 50 height 30
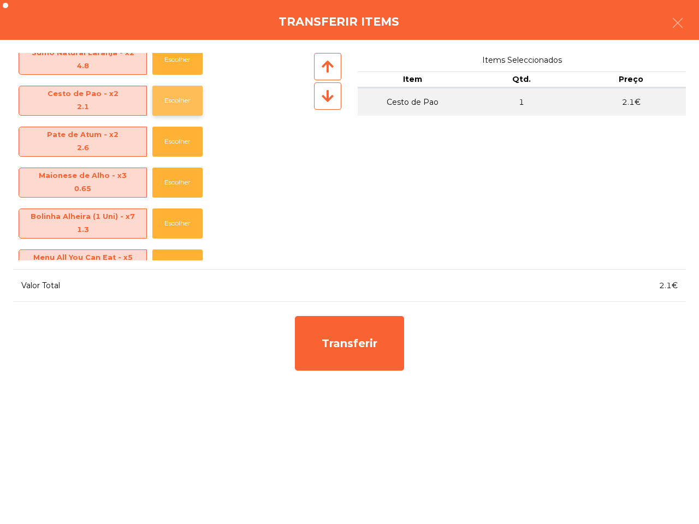
click at [165, 102] on button "Escolher" at bounding box center [177, 101] width 50 height 30
click at [176, 141] on button "Escolher" at bounding box center [177, 142] width 50 height 30
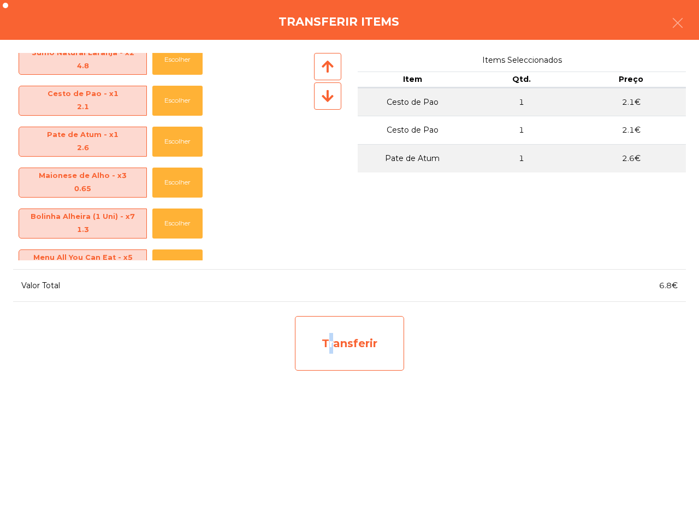
click at [325, 339] on div "Transferir" at bounding box center [349, 343] width 109 height 55
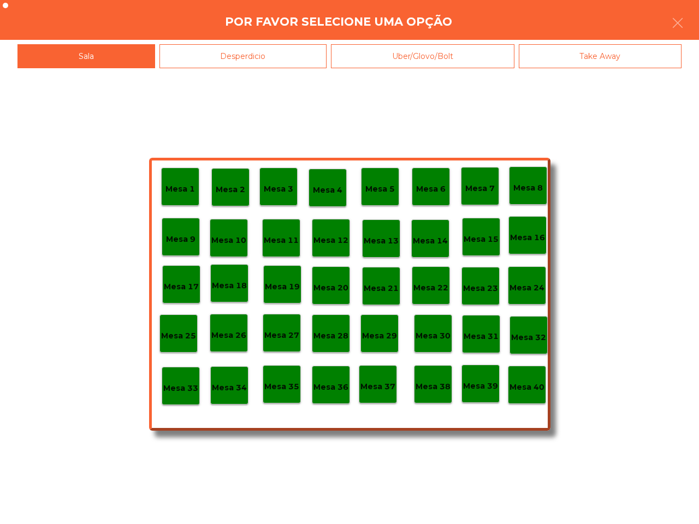
click at [433, 387] on p "Mesa 38" at bounding box center [433, 387] width 35 height 13
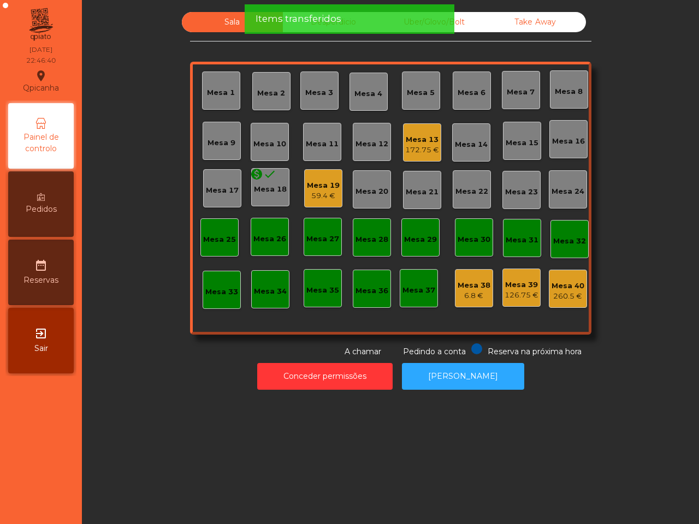
click at [470, 291] on div "6.8 €" at bounding box center [474, 296] width 33 height 11
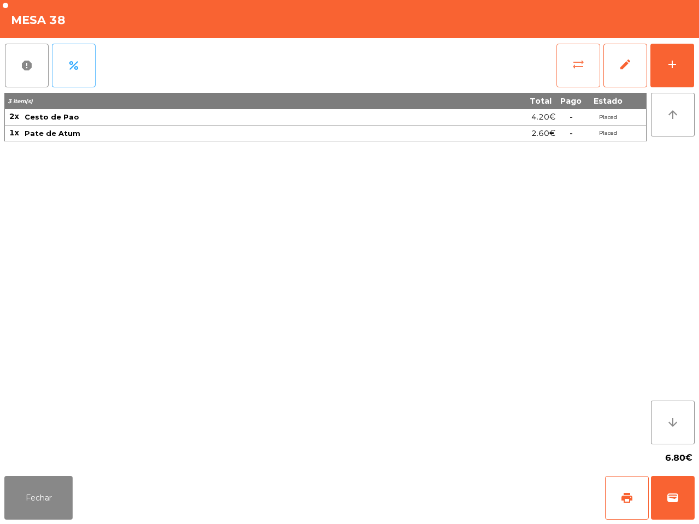
click at [577, 56] on button "sync_alt" at bounding box center [579, 66] width 44 height 44
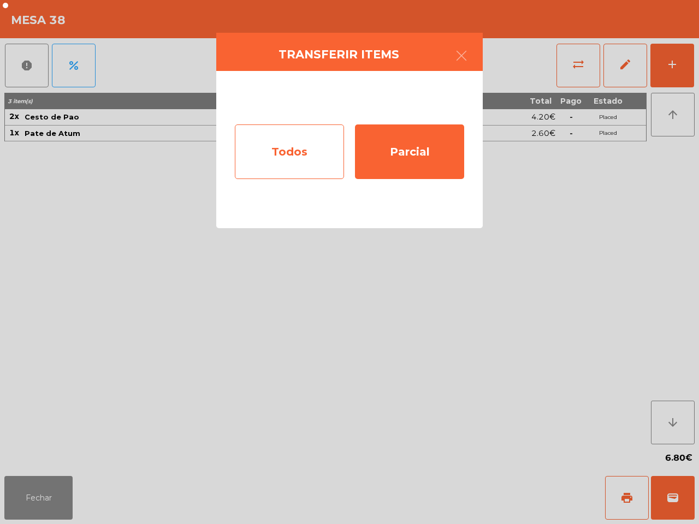
click at [295, 139] on div "Todos" at bounding box center [289, 152] width 109 height 55
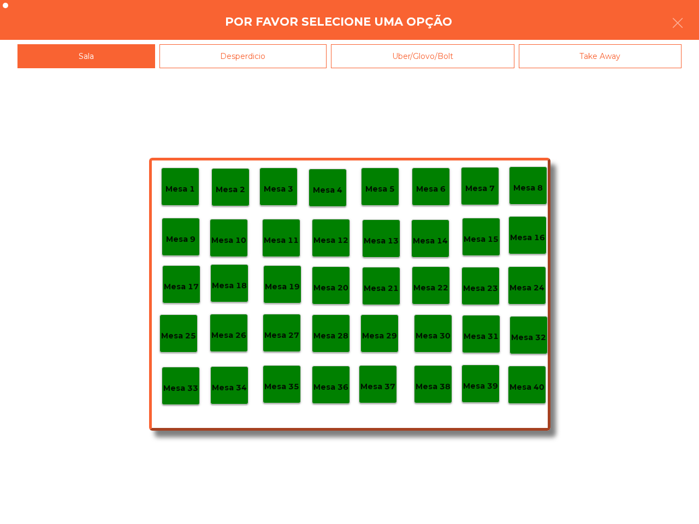
click at [479, 384] on p "Mesa 39" at bounding box center [480, 386] width 35 height 13
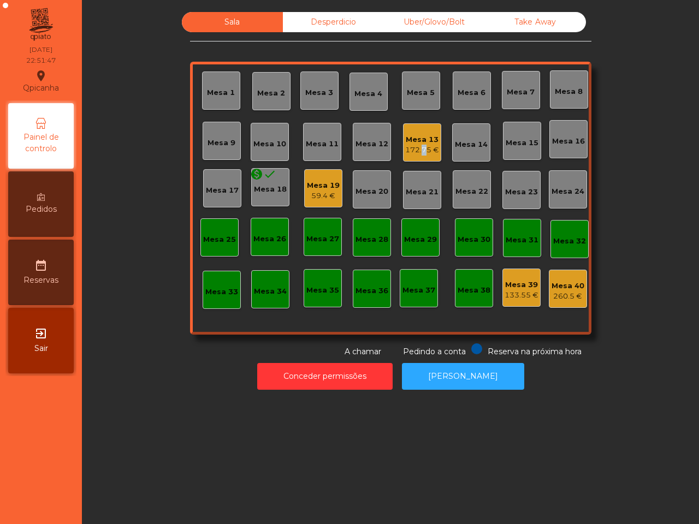
click at [416, 148] on div "172.75 €" at bounding box center [422, 150] width 34 height 11
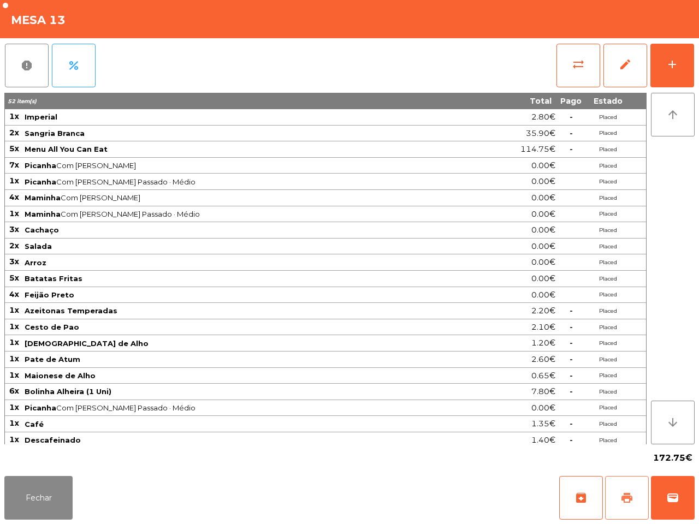
click at [633, 503] on span "print" at bounding box center [627, 498] width 13 height 13
click at [682, 488] on button "wallet" at bounding box center [673, 498] width 44 height 44
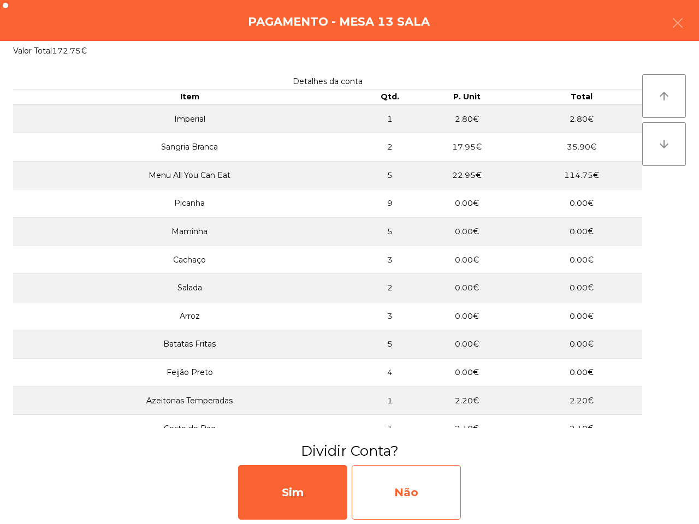
click at [436, 495] on div "Não" at bounding box center [406, 492] width 109 height 55
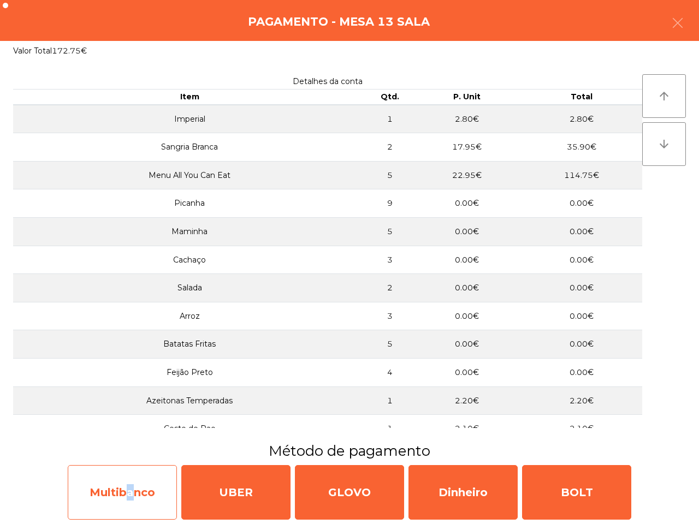
click at [125, 482] on div "Multibanco" at bounding box center [122, 492] width 109 height 55
select select "**"
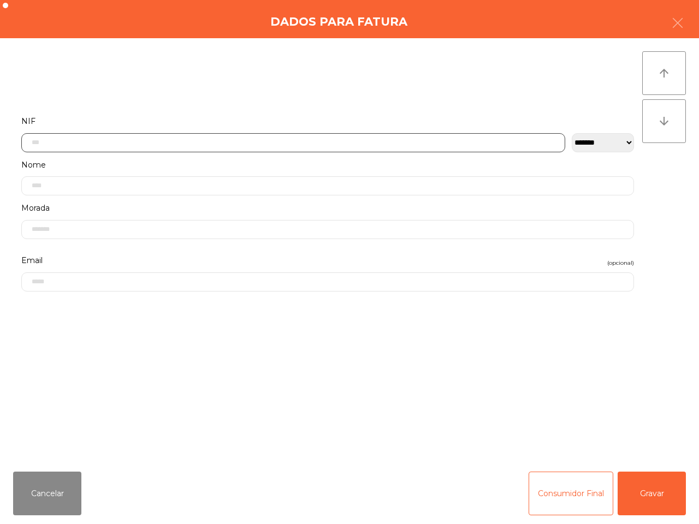
click at [137, 144] on input "text" at bounding box center [293, 142] width 544 height 19
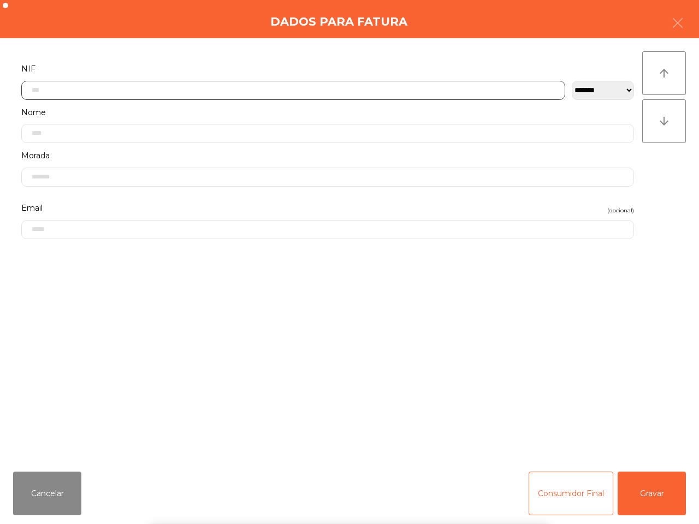
scroll to position [61, 0]
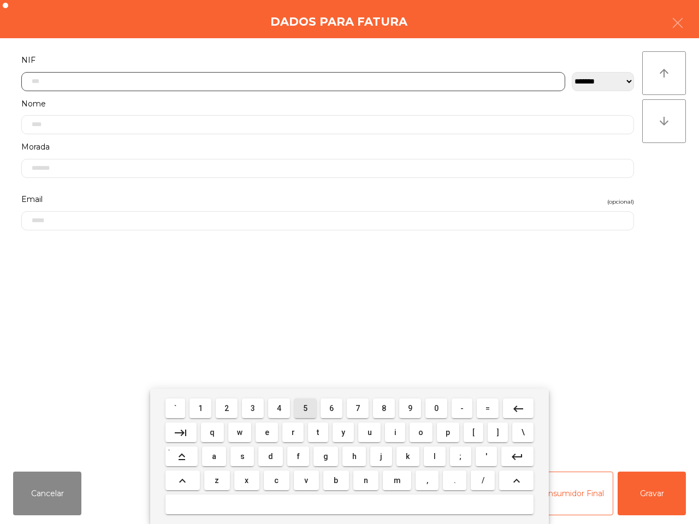
drag, startPoint x: 301, startPoint y: 412, endPoint x: 361, endPoint y: 407, distance: 59.8
click at [302, 412] on button "5" at bounding box center [305, 409] width 22 height 20
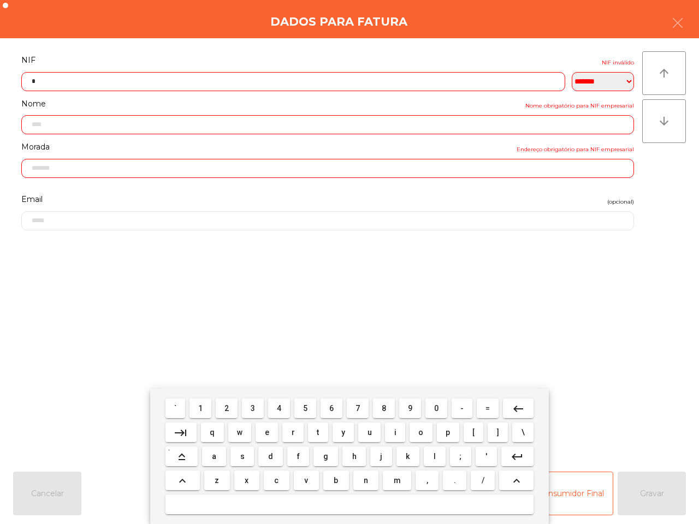
click at [429, 407] on button "0" at bounding box center [437, 409] width 22 height 20
click at [329, 409] on span "6" at bounding box center [331, 408] width 4 height 9
click at [254, 410] on span "3" at bounding box center [253, 408] width 4 height 9
drag, startPoint x: 328, startPoint y: 410, endPoint x: 367, endPoint y: 411, distance: 38.3
click at [329, 410] on button "6" at bounding box center [332, 409] width 22 height 20
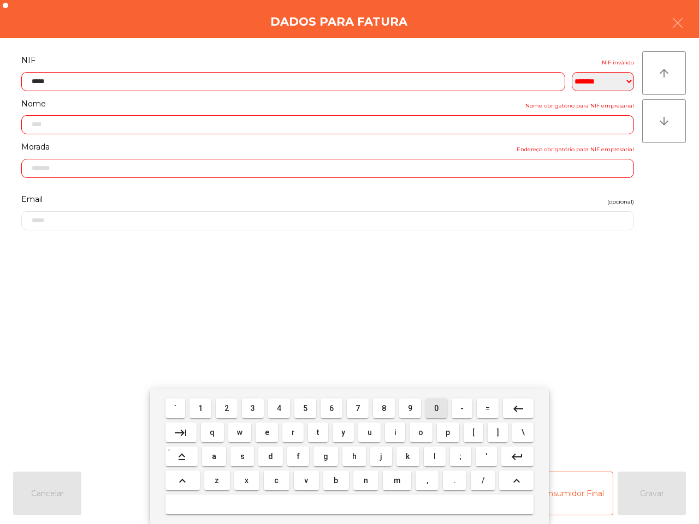
click at [430, 405] on button "0" at bounding box center [437, 409] width 22 height 20
click at [233, 410] on button "2" at bounding box center [227, 409] width 22 height 20
drag, startPoint x: 256, startPoint y: 408, endPoint x: 286, endPoint y: 415, distance: 30.9
click at [257, 409] on button "3" at bounding box center [253, 409] width 22 height 20
click at [355, 403] on button "7" at bounding box center [358, 409] width 22 height 20
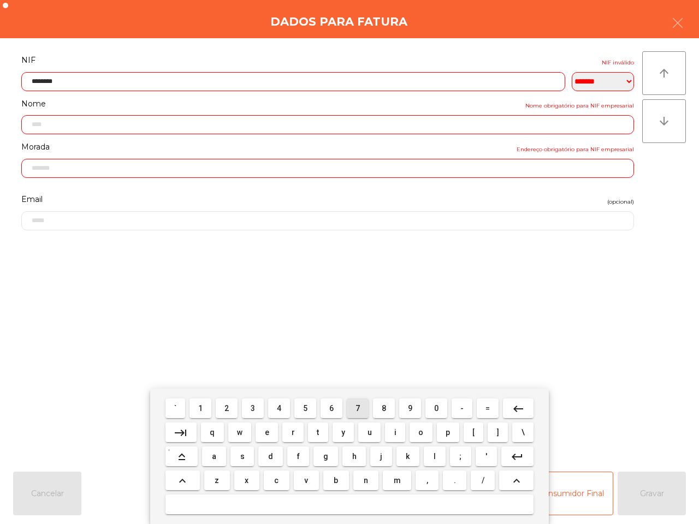
type input "*********"
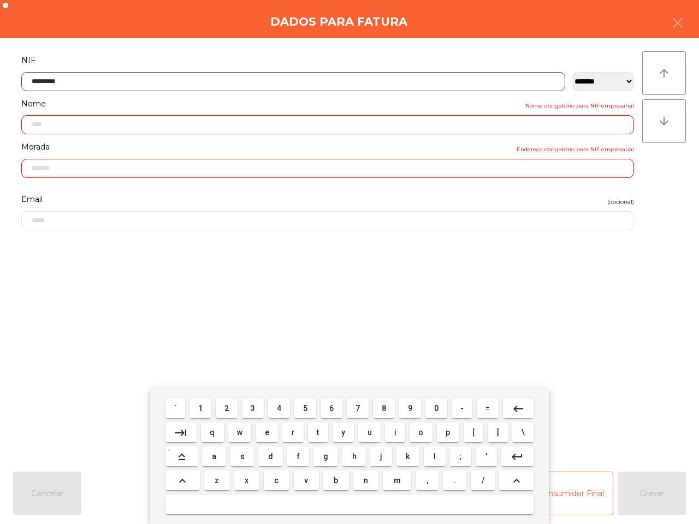
type input "**********"
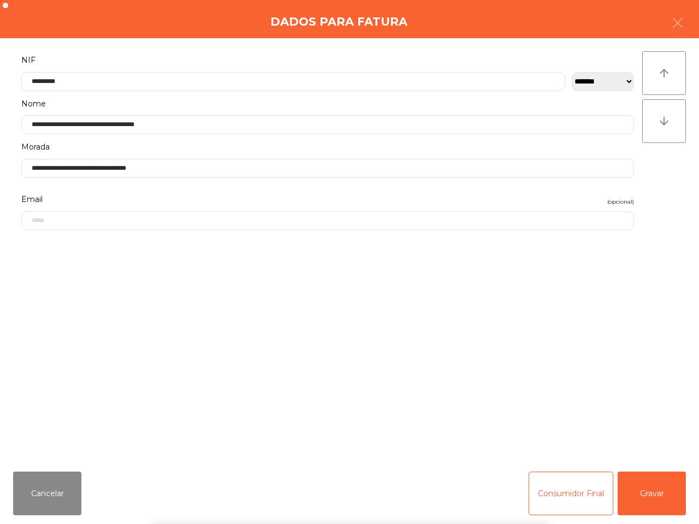
click at [659, 487] on div "` 1 2 3 4 5 6 7 8 9 0 - = keyboard_backspace keyboard_tab q w e r t y u i o p […" at bounding box center [349, 456] width 699 height 135
click at [659, 484] on button "Gravar" at bounding box center [652, 494] width 68 height 44
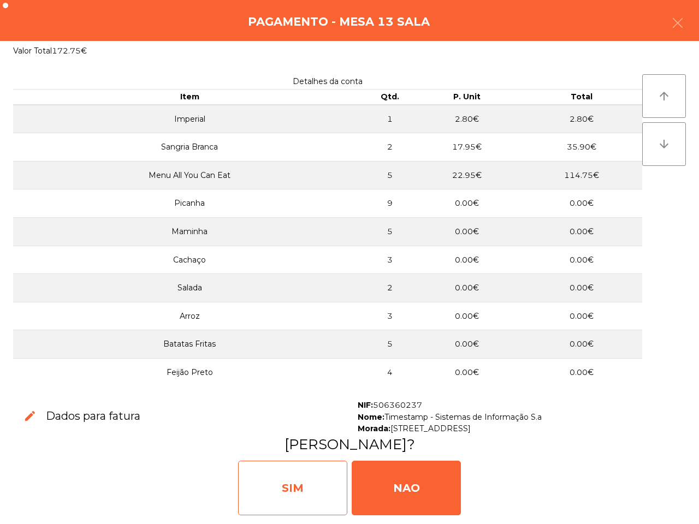
click at [326, 493] on div "SIM" at bounding box center [292, 488] width 109 height 55
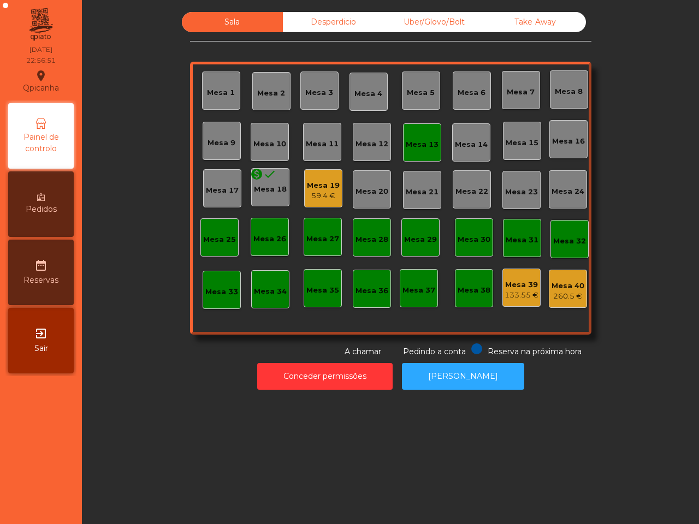
click at [567, 20] on div "Sala Desperdicio Uber/Glovo/Bolt Take Away Mesa 1 Mesa 2 Mesa 3 Mesa 4 Mesa 5 M…" at bounding box center [390, 262] width 617 height 524
click at [422, 138] on div "Mesa 13" at bounding box center [422, 142] width 33 height 15
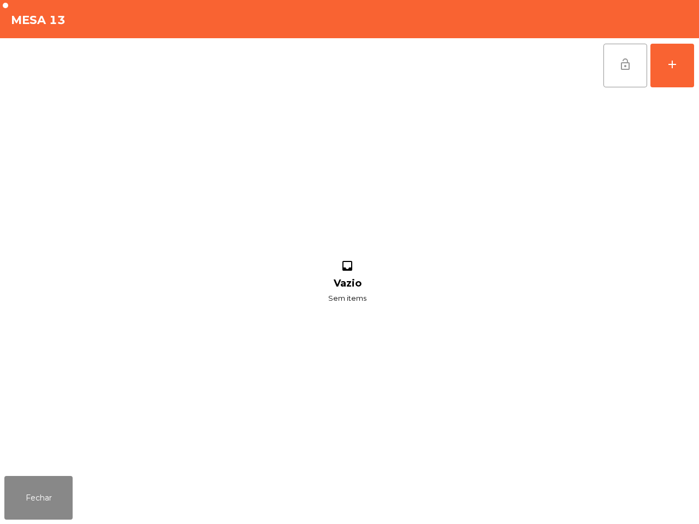
click at [626, 68] on span "lock_open" at bounding box center [625, 64] width 13 height 13
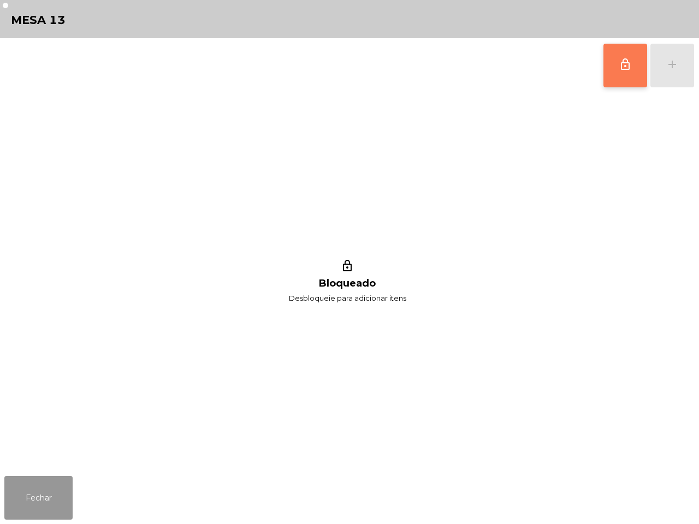
drag, startPoint x: 43, startPoint y: 499, endPoint x: 78, endPoint y: 482, distance: 38.8
click at [44, 497] on button "Fechar" at bounding box center [38, 498] width 68 height 44
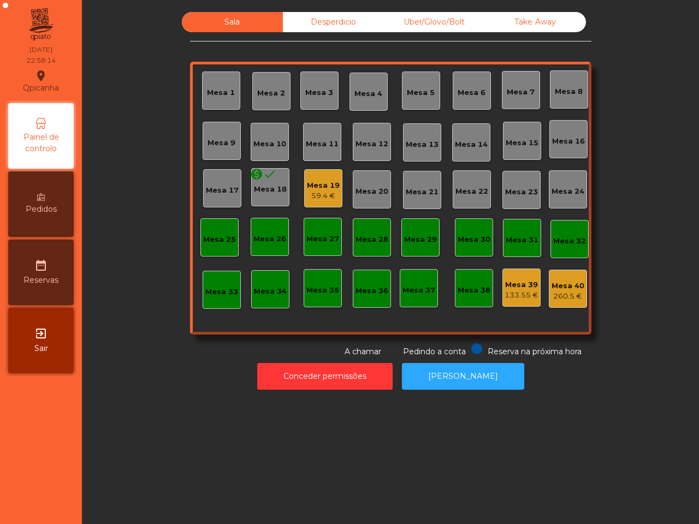
click at [557, 285] on div "Mesa 40" at bounding box center [568, 286] width 33 height 11
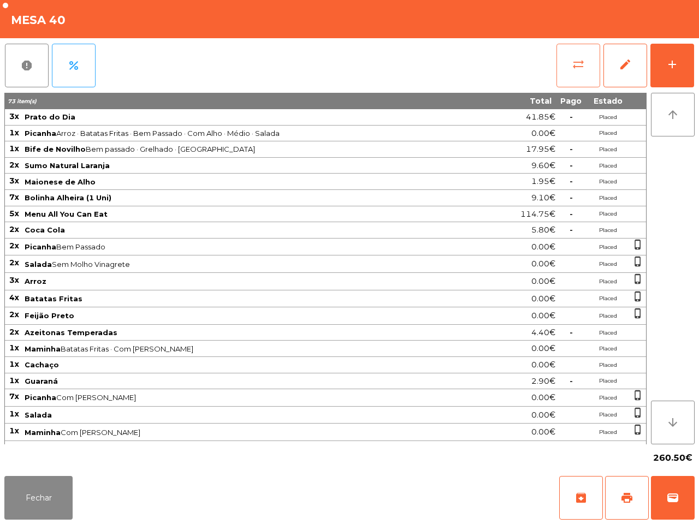
click at [564, 68] on button "sync_alt" at bounding box center [579, 66] width 44 height 44
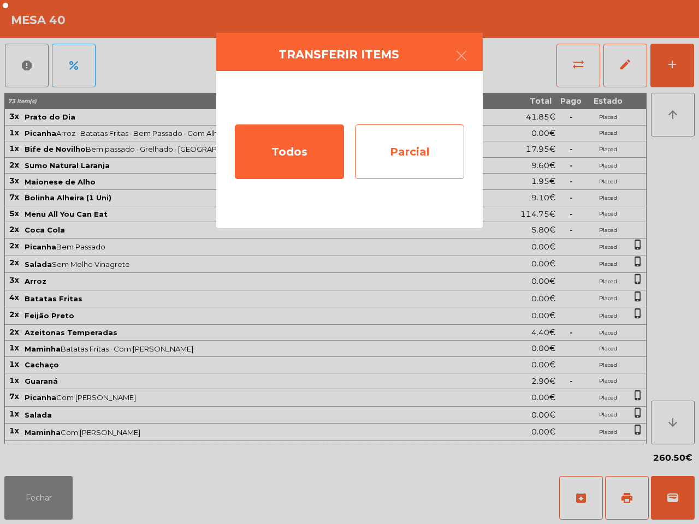
click at [408, 151] on div "Parcial" at bounding box center [409, 152] width 109 height 55
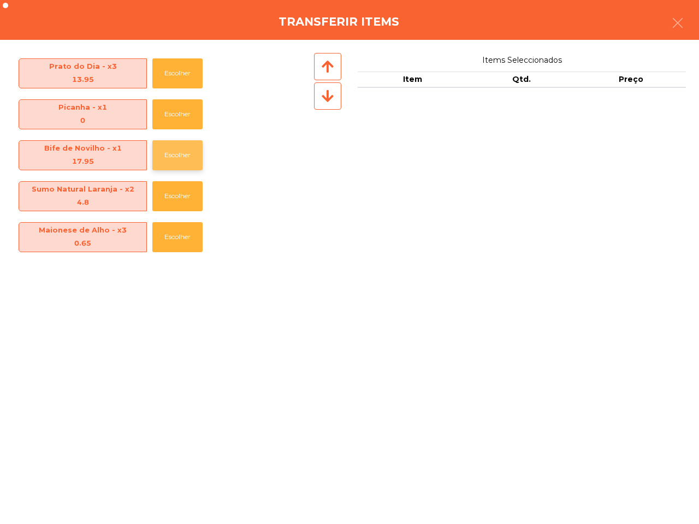
click at [176, 154] on button "Escolher" at bounding box center [177, 155] width 50 height 30
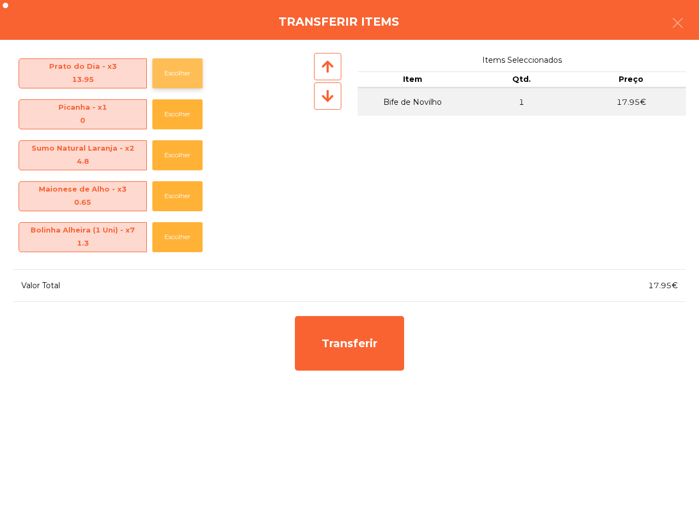
click at [178, 80] on button "Escolher" at bounding box center [177, 73] width 50 height 30
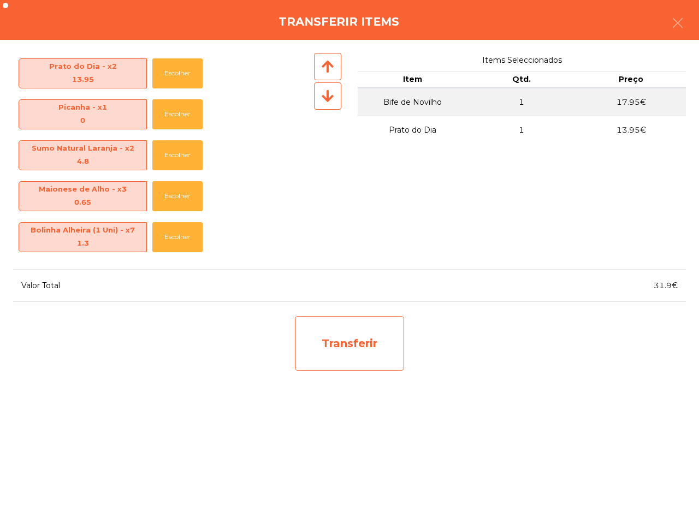
click at [354, 359] on div "Transferir" at bounding box center [349, 343] width 109 height 55
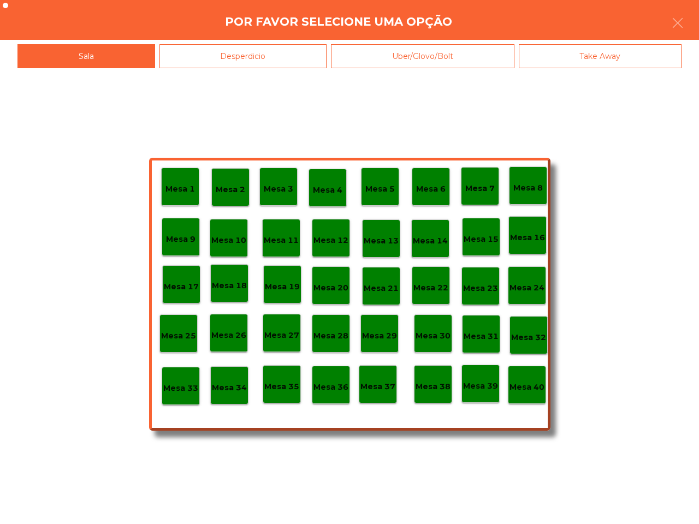
click at [475, 389] on p "Mesa 39" at bounding box center [480, 386] width 35 height 13
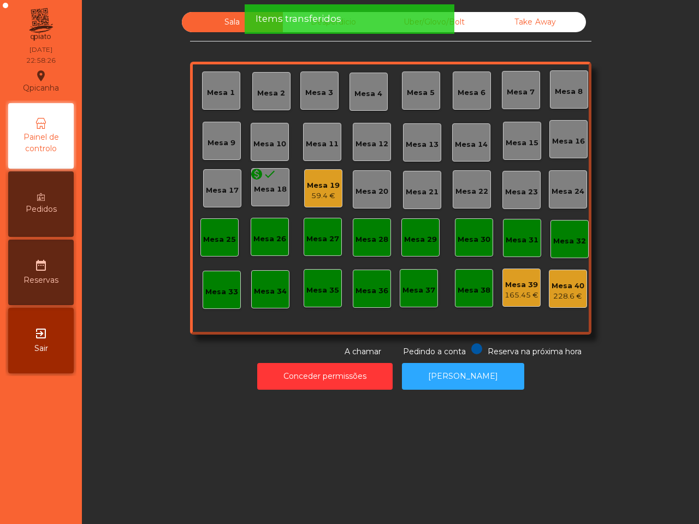
click at [561, 288] on div "Mesa 40" at bounding box center [568, 286] width 33 height 11
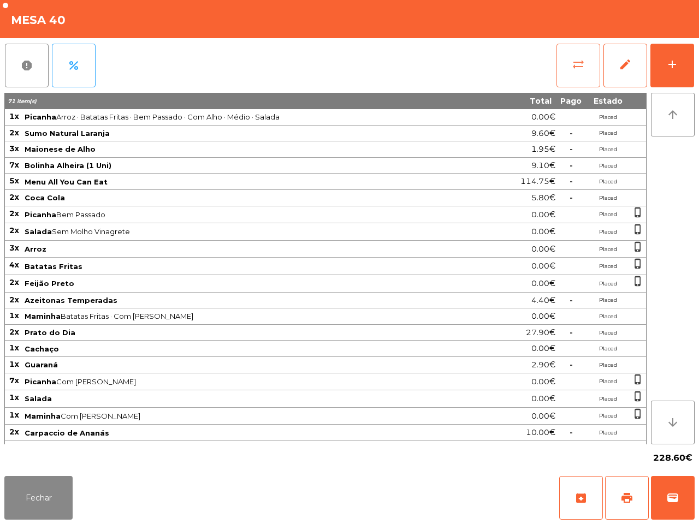
click at [580, 67] on span "sync_alt" at bounding box center [578, 64] width 13 height 13
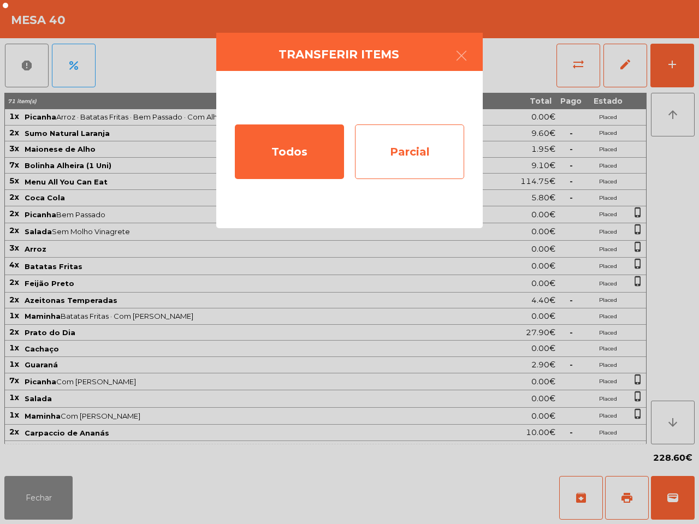
click at [392, 146] on div "Parcial" at bounding box center [409, 152] width 109 height 55
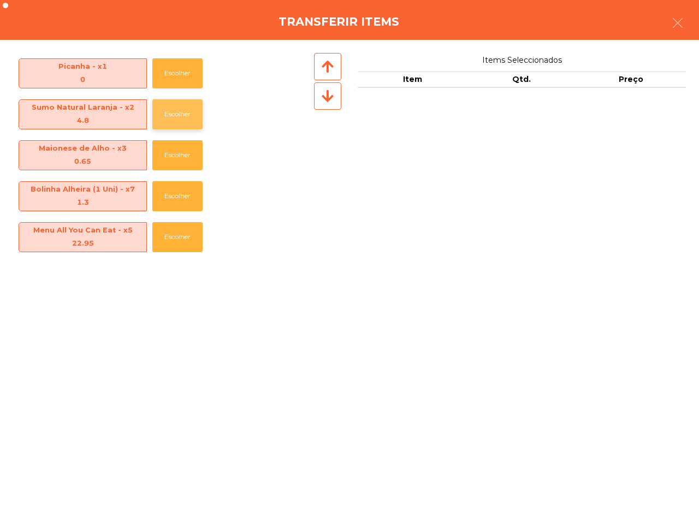
click at [173, 118] on button "Escolher" at bounding box center [177, 114] width 50 height 30
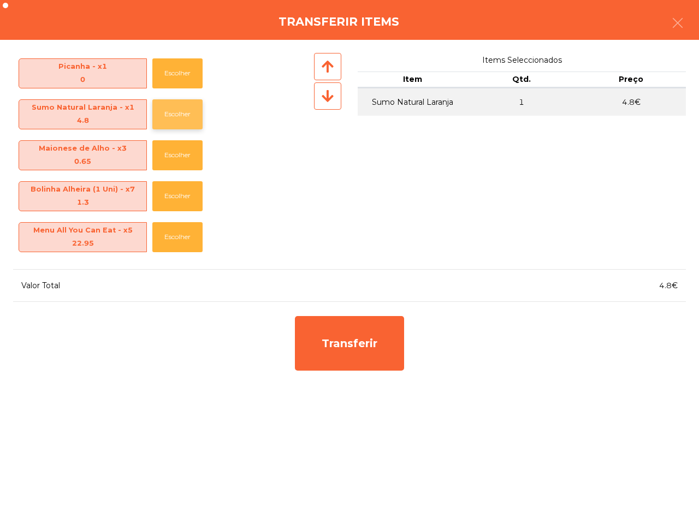
click at [173, 118] on button "Escolher" at bounding box center [177, 114] width 50 height 30
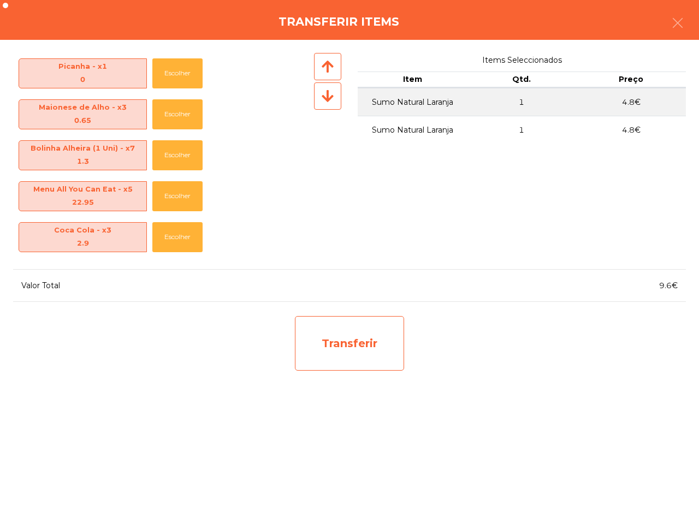
click at [358, 345] on div "Transferir" at bounding box center [349, 343] width 109 height 55
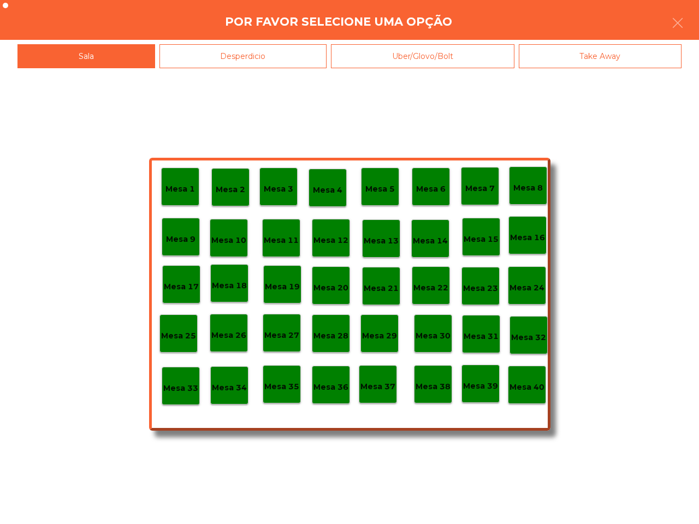
click at [481, 388] on p "Mesa 39" at bounding box center [480, 386] width 35 height 13
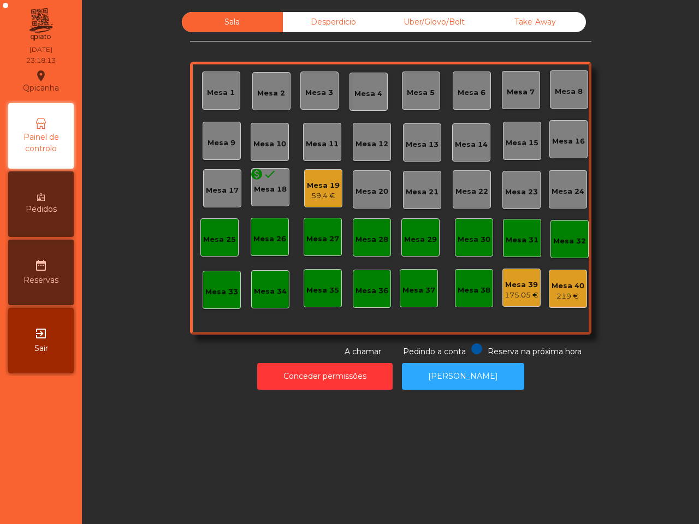
click at [464, 304] on div "Mesa 38" at bounding box center [474, 288] width 38 height 38
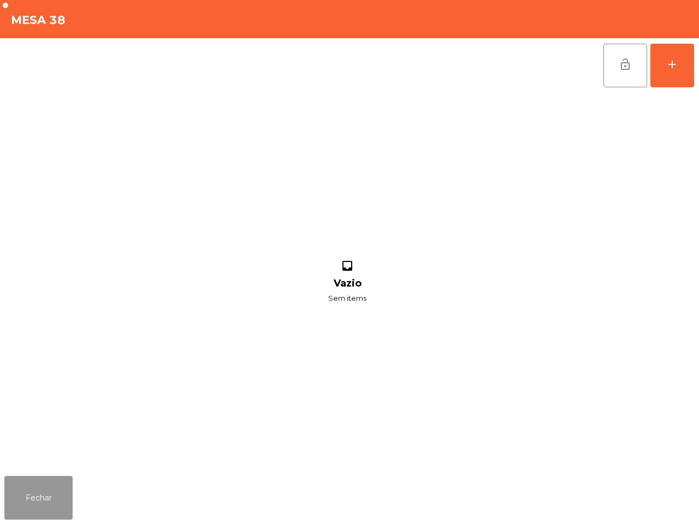
click at [45, 489] on button "Fechar" at bounding box center [38, 498] width 68 height 44
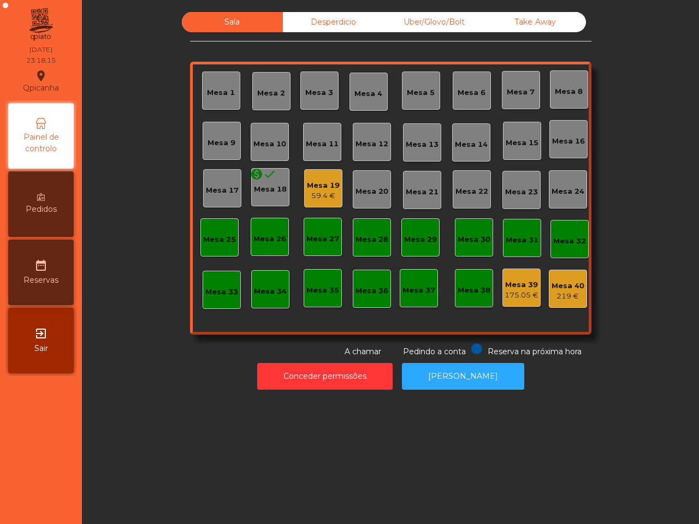
click at [315, 191] on div "59.4 €" at bounding box center [323, 196] width 33 height 11
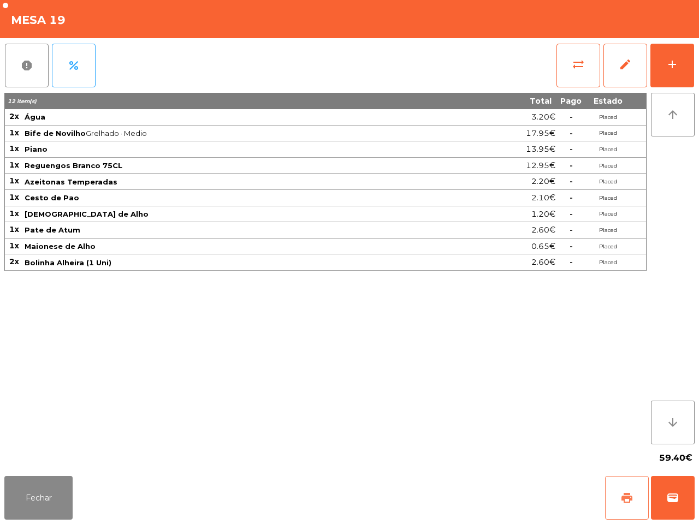
click at [628, 496] on span "print" at bounding box center [627, 498] width 13 height 13
click at [574, 69] on span "sync_alt" at bounding box center [578, 64] width 13 height 13
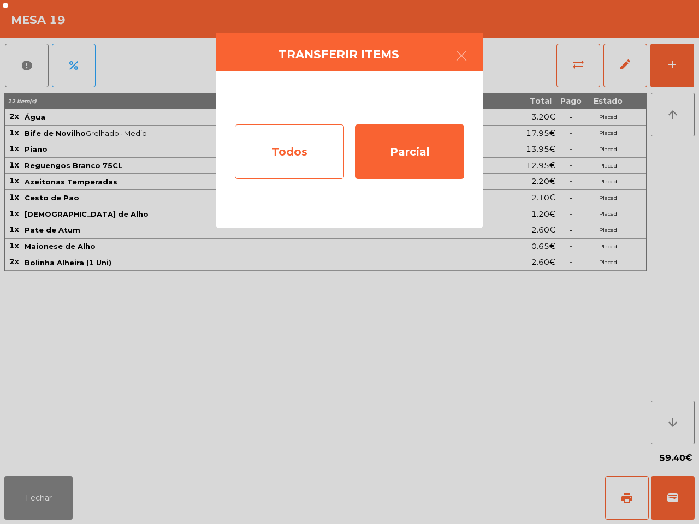
click at [276, 159] on div "Todos" at bounding box center [289, 152] width 109 height 55
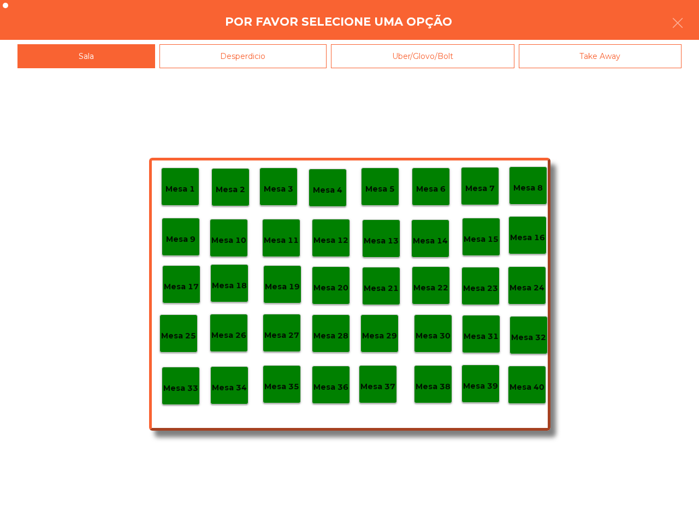
click at [521, 379] on div "Mesa 40" at bounding box center [527, 385] width 35 height 17
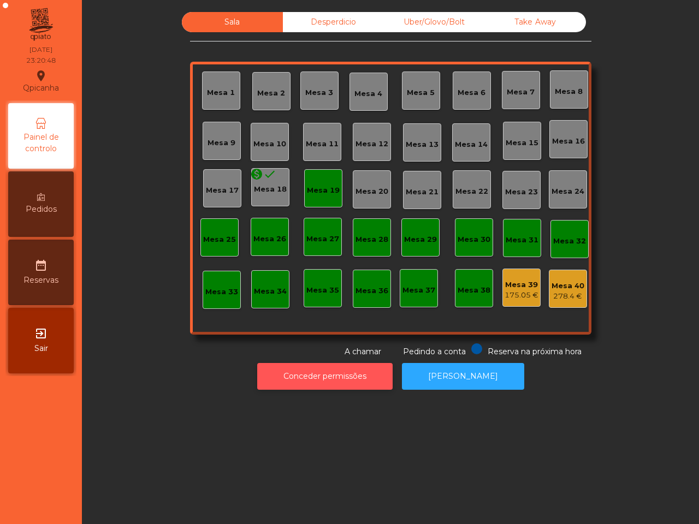
click at [312, 375] on button "Conceder permissões" at bounding box center [324, 376] width 135 height 27
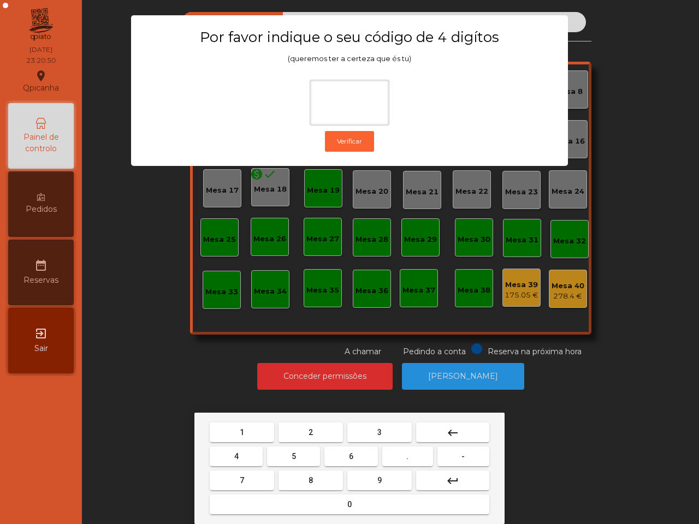
click at [234, 433] on button "1" at bounding box center [242, 433] width 64 height 20
click at [371, 476] on button "9" at bounding box center [379, 481] width 64 height 20
drag, startPoint x: 239, startPoint y: 452, endPoint x: 279, endPoint y: 498, distance: 61.2
click at [239, 452] on button "4" at bounding box center [236, 457] width 53 height 20
click at [307, 506] on button "0" at bounding box center [350, 505] width 280 height 20
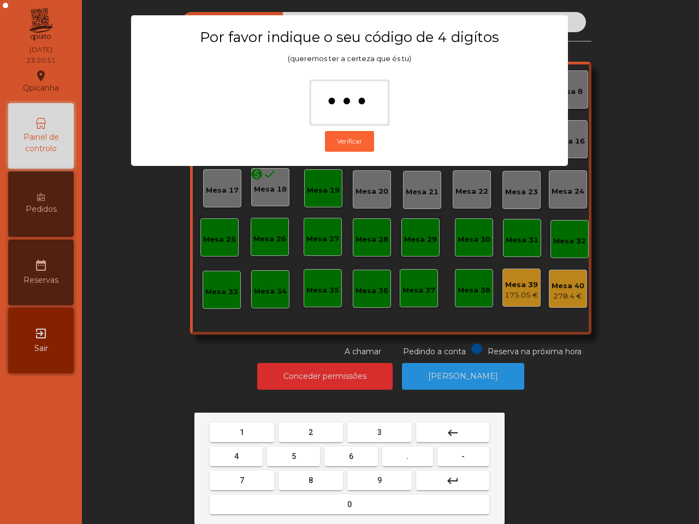
type input "****"
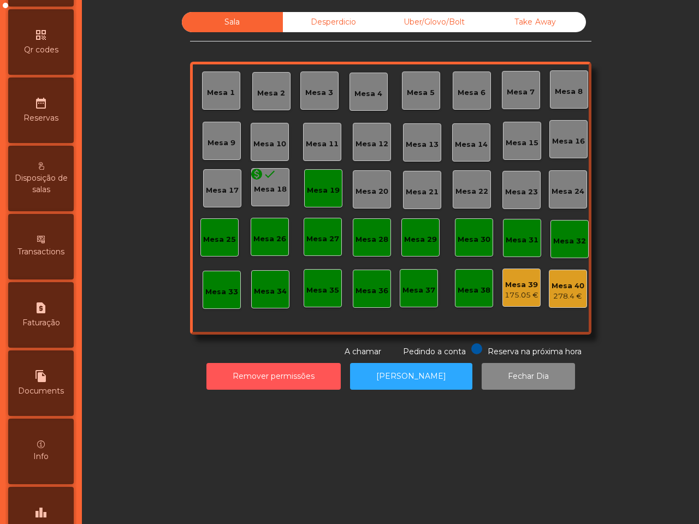
scroll to position [415, 0]
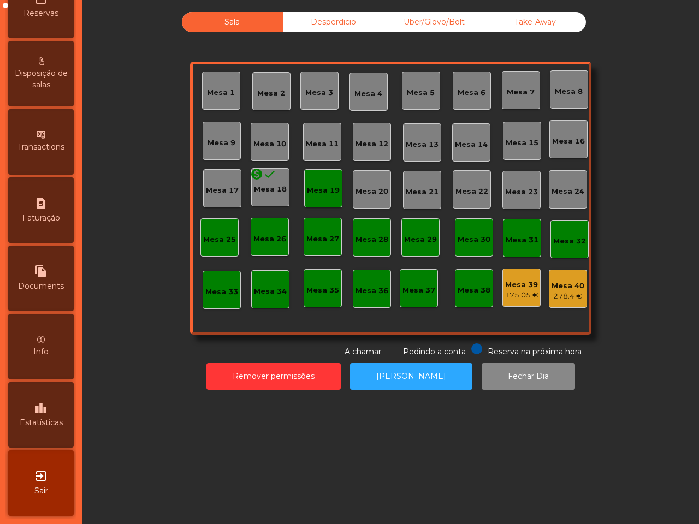
click at [48, 402] on icon "leaderboard" at bounding box center [40, 408] width 13 height 13
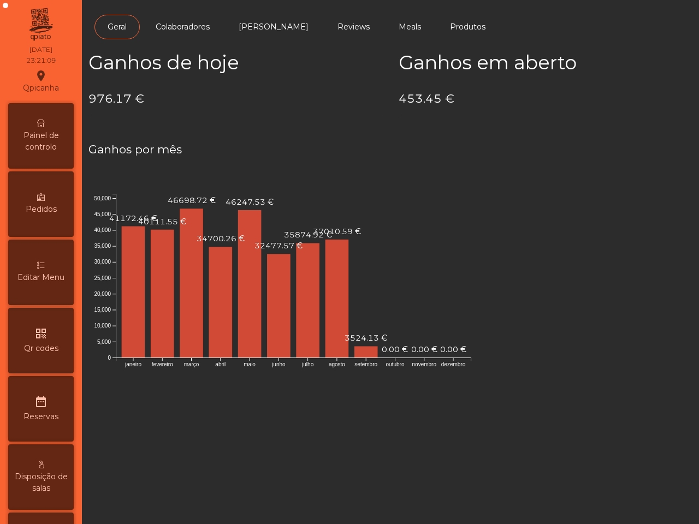
click at [42, 125] on icon at bounding box center [41, 124] width 8 height 8
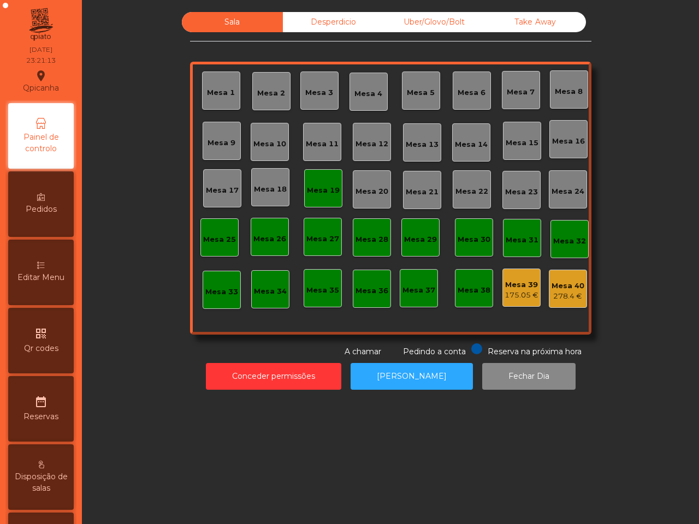
click at [515, 288] on div "Mesa 39" at bounding box center [522, 285] width 34 height 11
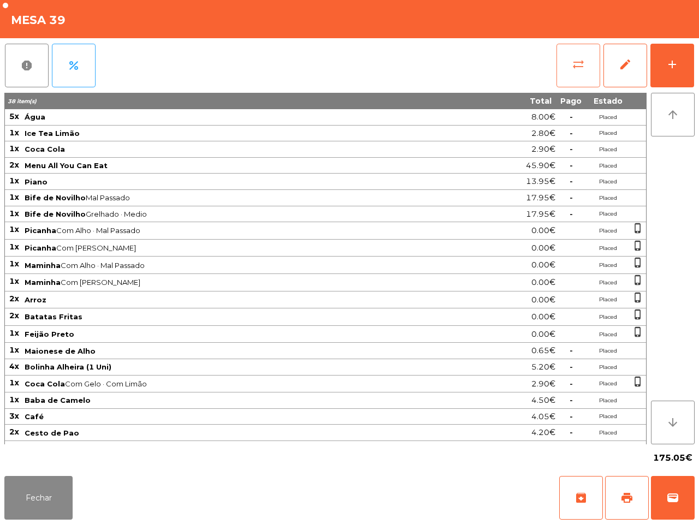
click at [575, 69] on span "sync_alt" at bounding box center [578, 64] width 13 height 13
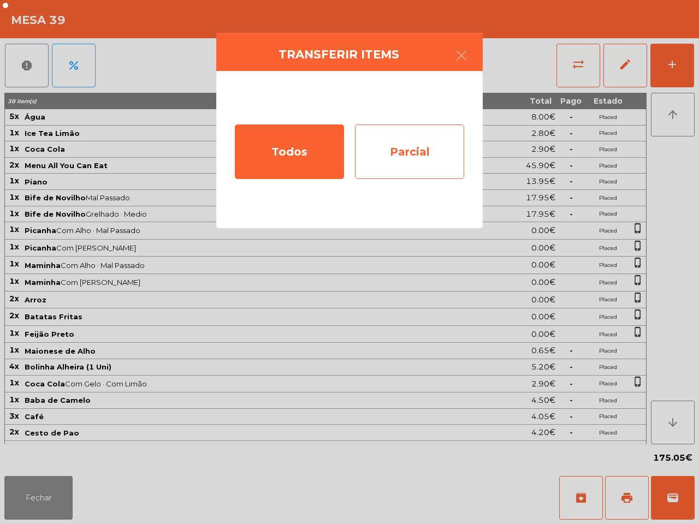
click at [429, 152] on div "Parcial" at bounding box center [409, 152] width 109 height 55
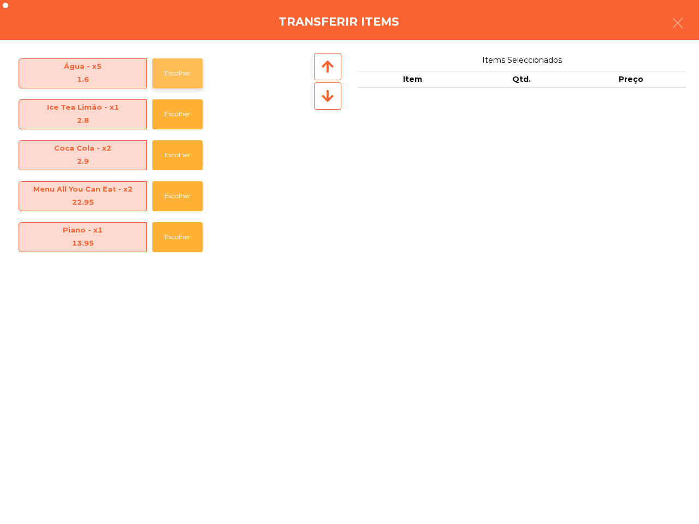
click at [184, 70] on button "Escolher" at bounding box center [177, 73] width 50 height 30
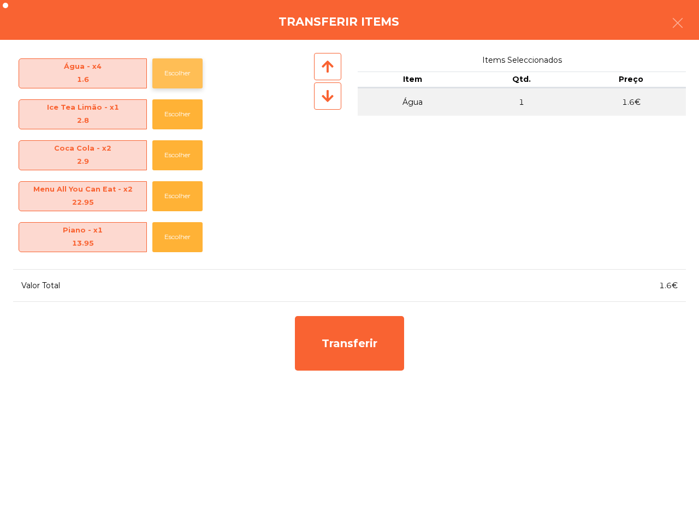
click at [182, 70] on button "Escolher" at bounding box center [177, 73] width 50 height 30
click at [181, 71] on button "Escolher" at bounding box center [177, 73] width 50 height 30
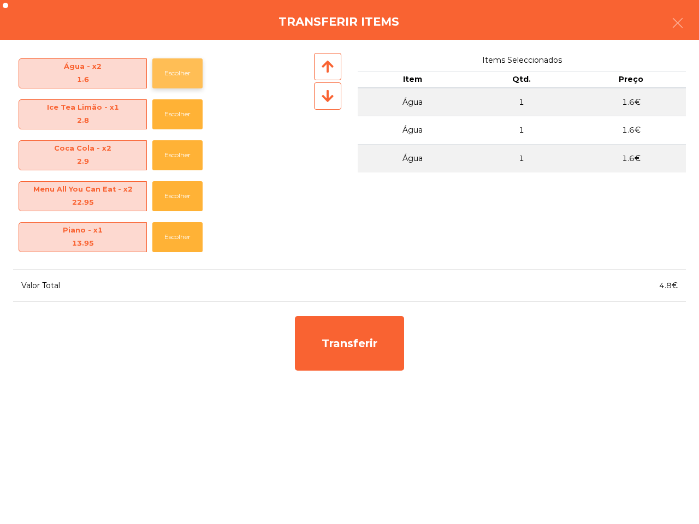
click at [183, 73] on button "Escolher" at bounding box center [177, 73] width 50 height 30
click at [181, 73] on button "Escolher" at bounding box center [177, 73] width 50 height 30
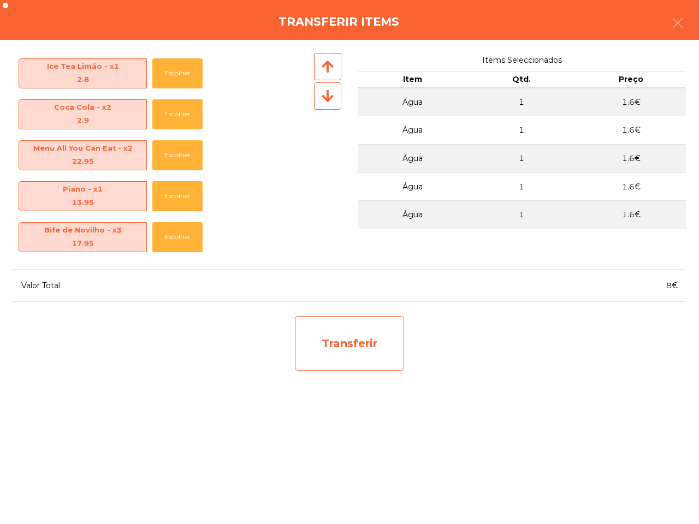
click at [340, 334] on div "Transferir" at bounding box center [349, 343] width 109 height 55
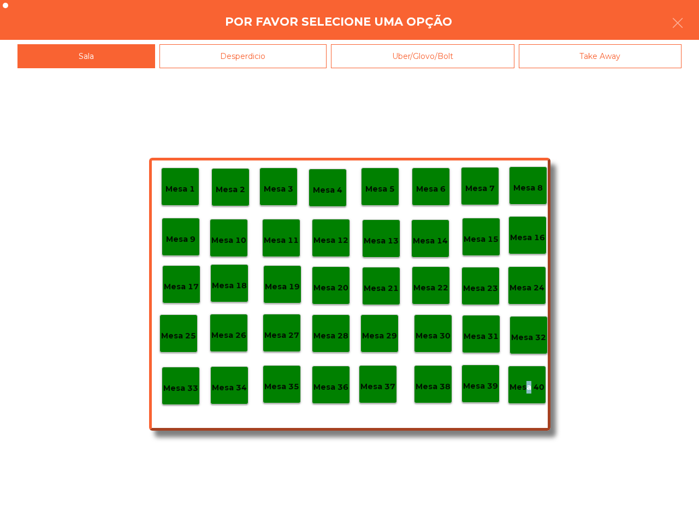
click at [524, 386] on p "Mesa 40" at bounding box center [527, 387] width 35 height 13
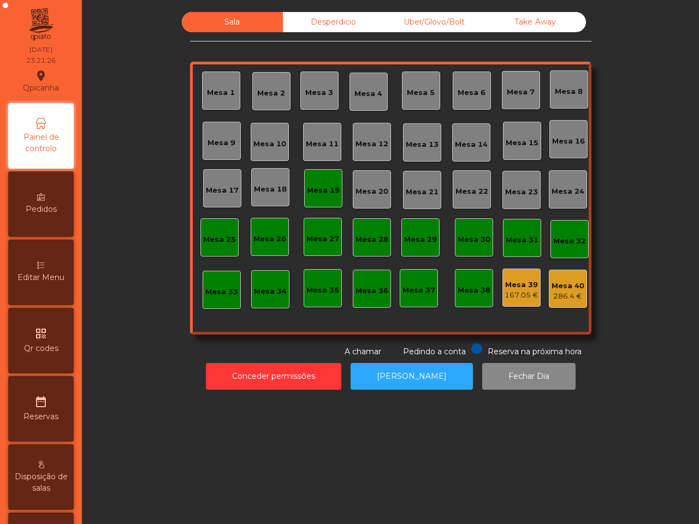
click at [512, 300] on div "167.05 €" at bounding box center [522, 295] width 34 height 11
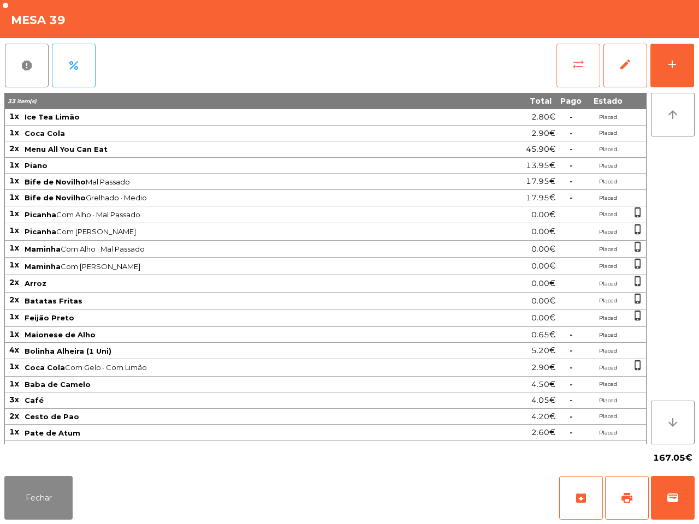
click at [583, 61] on span "sync_alt" at bounding box center [578, 64] width 13 height 13
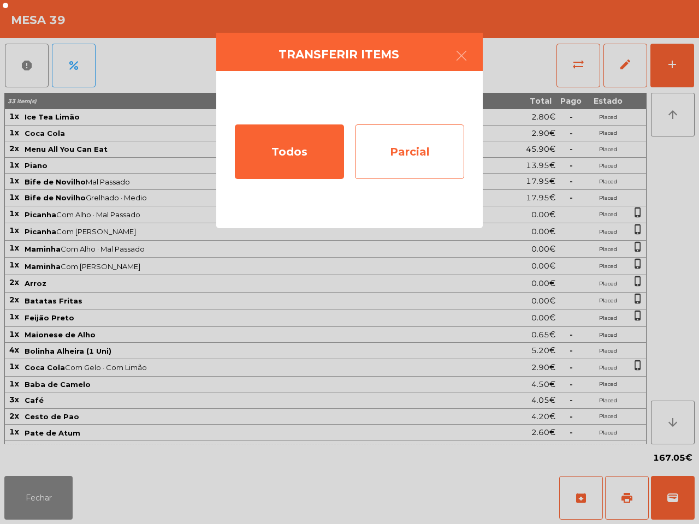
click at [385, 158] on div "Parcial" at bounding box center [409, 152] width 109 height 55
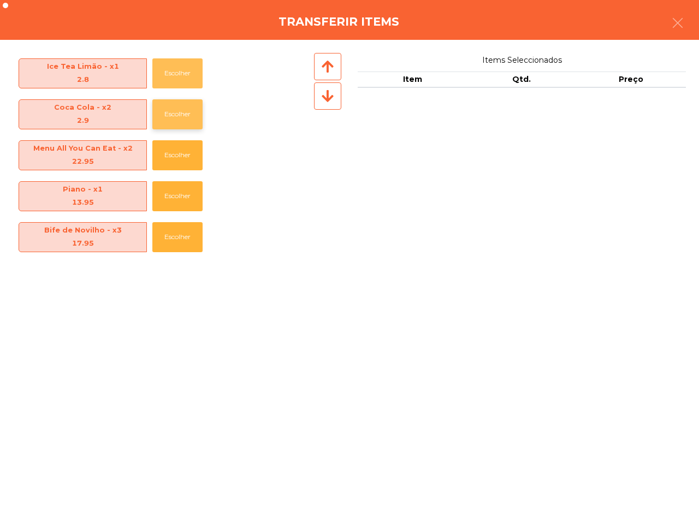
click at [167, 85] on button "Escolher" at bounding box center [177, 73] width 50 height 30
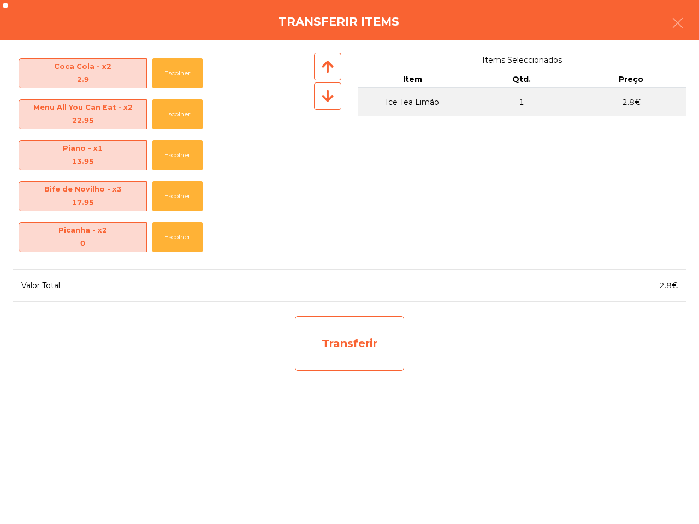
click at [327, 354] on div "Transferir" at bounding box center [349, 343] width 109 height 55
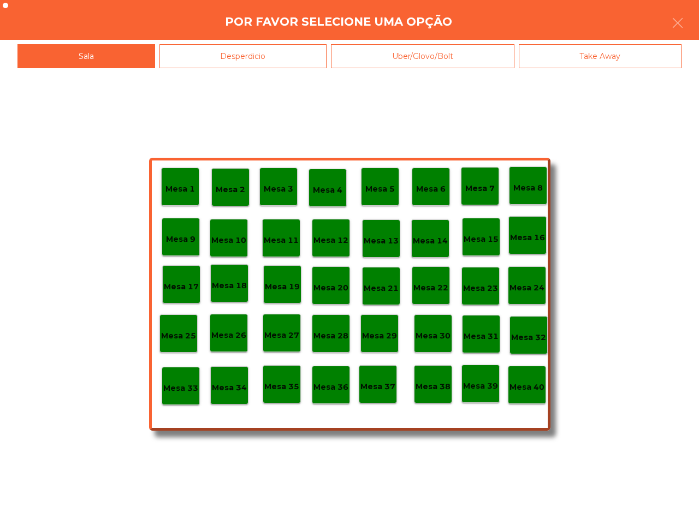
click at [526, 384] on p "Mesa 40" at bounding box center [527, 387] width 35 height 13
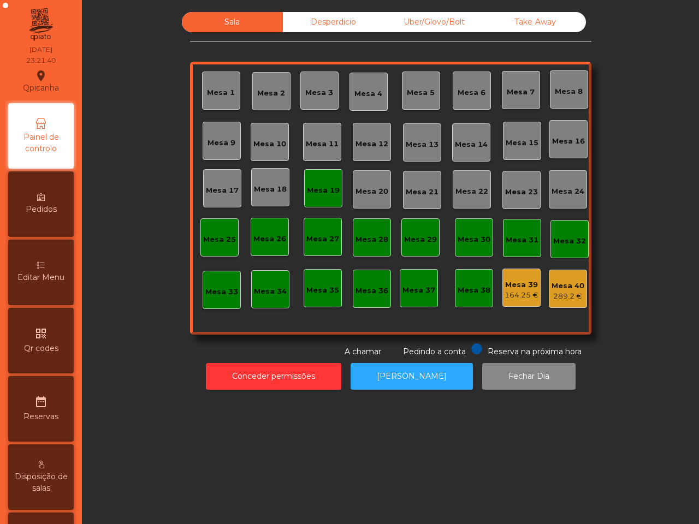
click at [509, 287] on div "Mesa 39" at bounding box center [522, 285] width 34 height 11
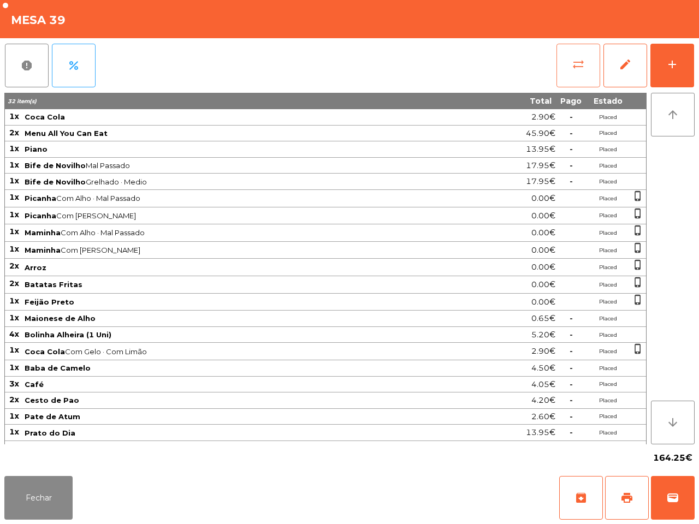
click at [575, 72] on button "sync_alt" at bounding box center [579, 66] width 44 height 44
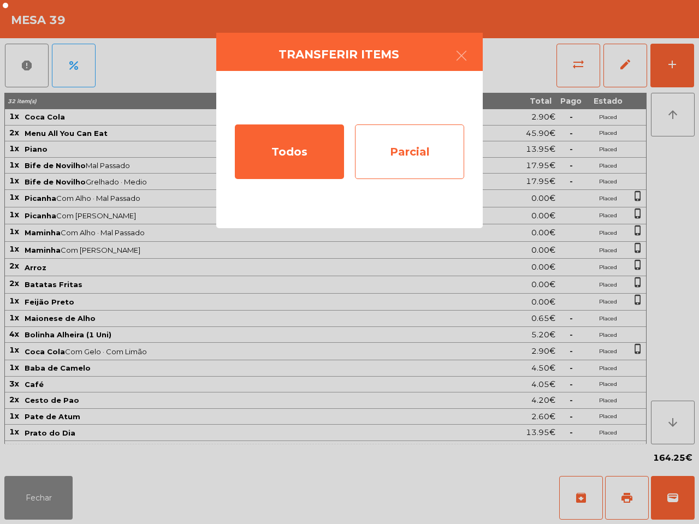
click at [411, 156] on div "Parcial" at bounding box center [409, 152] width 109 height 55
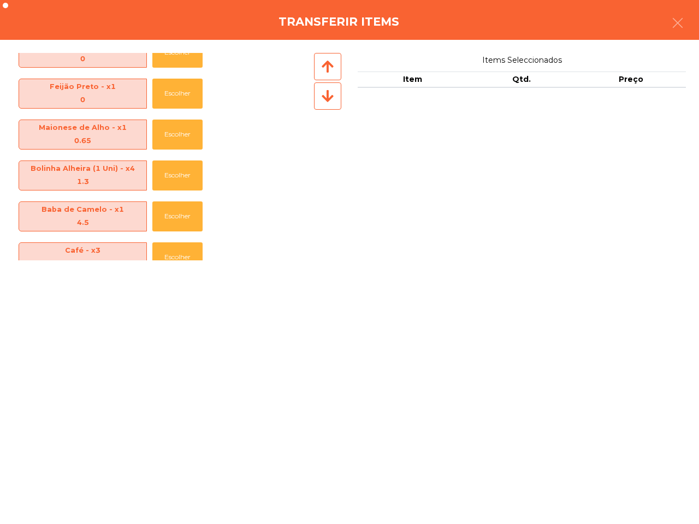
scroll to position [284, 0]
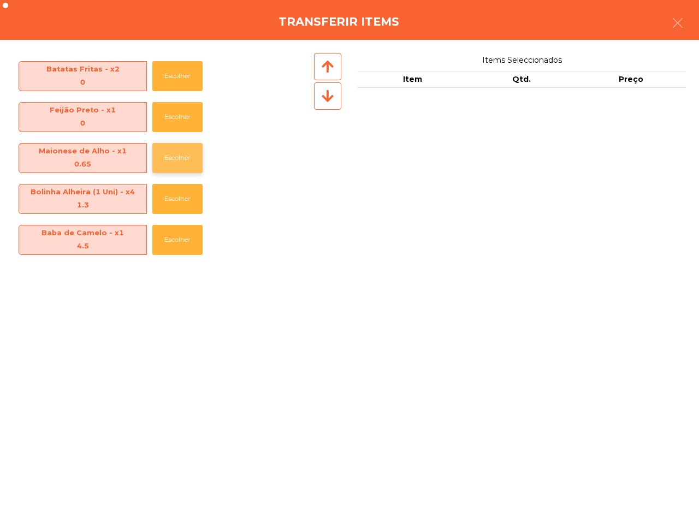
click at [178, 157] on button "Escolher" at bounding box center [177, 158] width 50 height 30
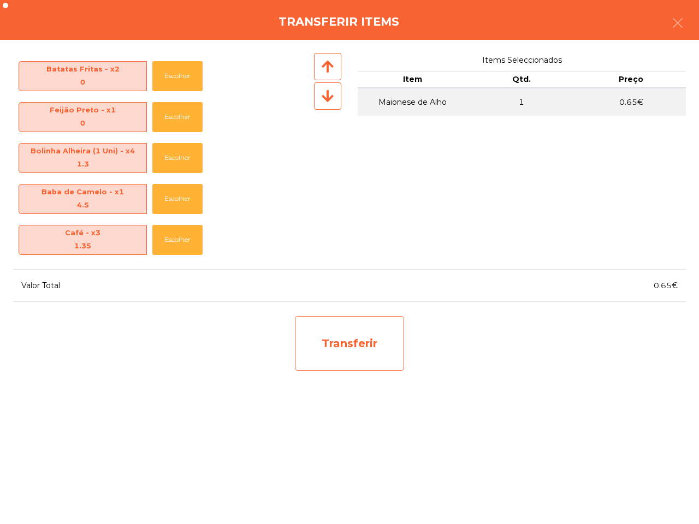
click at [334, 337] on div "Transferir" at bounding box center [349, 343] width 109 height 55
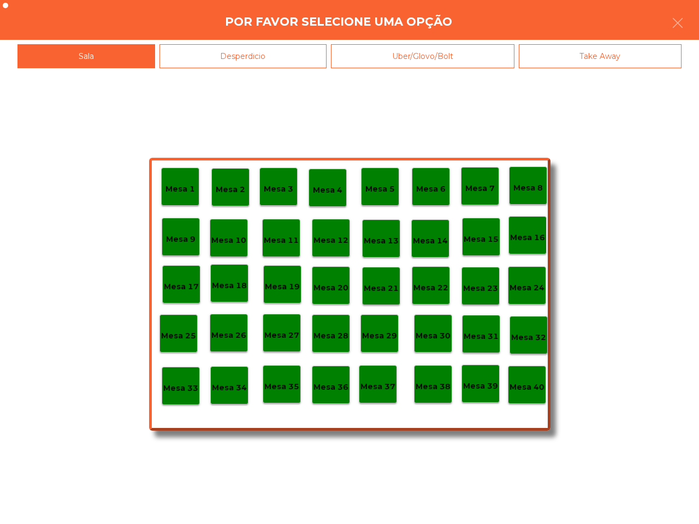
click at [528, 384] on p "Mesa 40" at bounding box center [527, 387] width 35 height 13
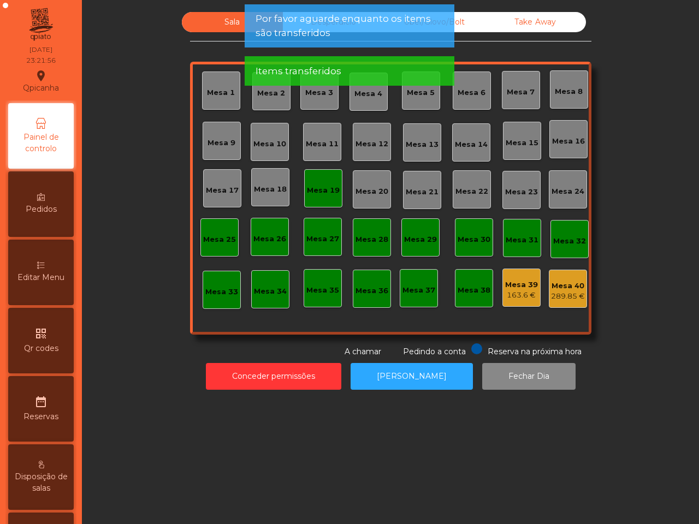
click at [569, 290] on div "Mesa 40" at bounding box center [568, 286] width 34 height 11
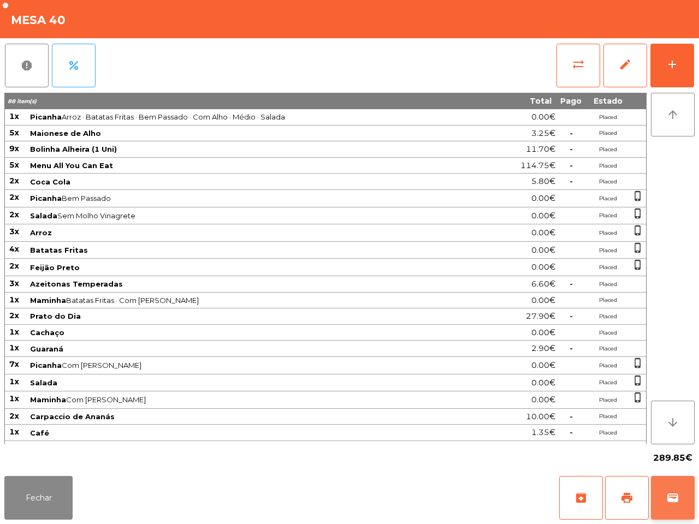
click at [669, 486] on button "wallet" at bounding box center [673, 498] width 44 height 44
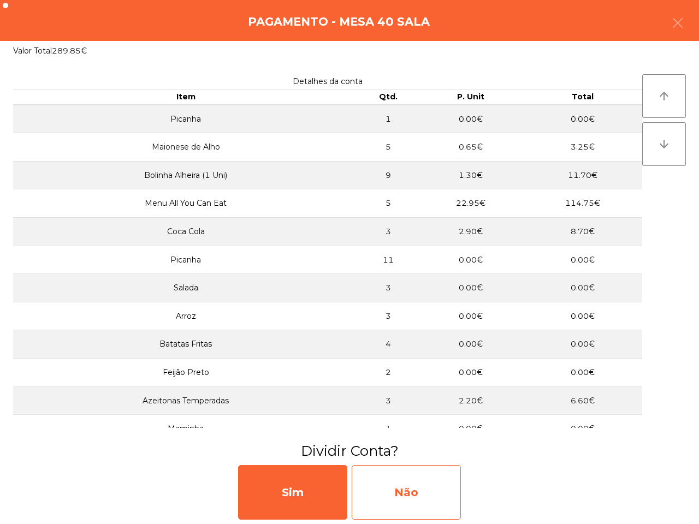
click at [419, 503] on div "Não" at bounding box center [406, 492] width 109 height 55
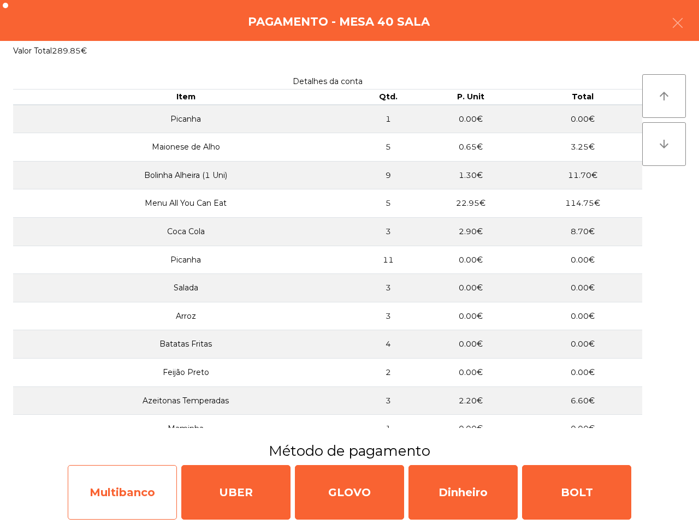
click at [107, 489] on div "Multibanco" at bounding box center [122, 492] width 109 height 55
select select "**"
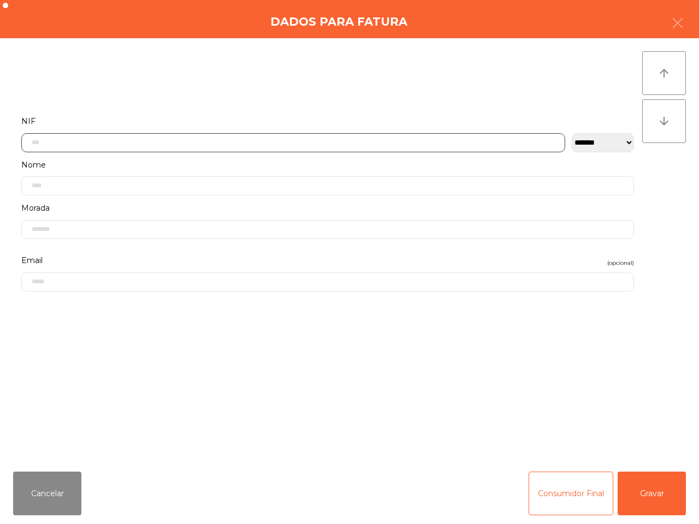
click at [162, 143] on input "text" at bounding box center [293, 142] width 544 height 19
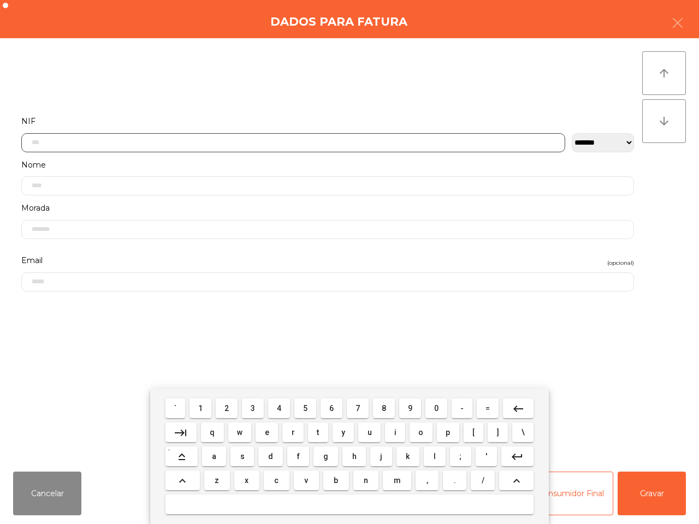
scroll to position [61, 0]
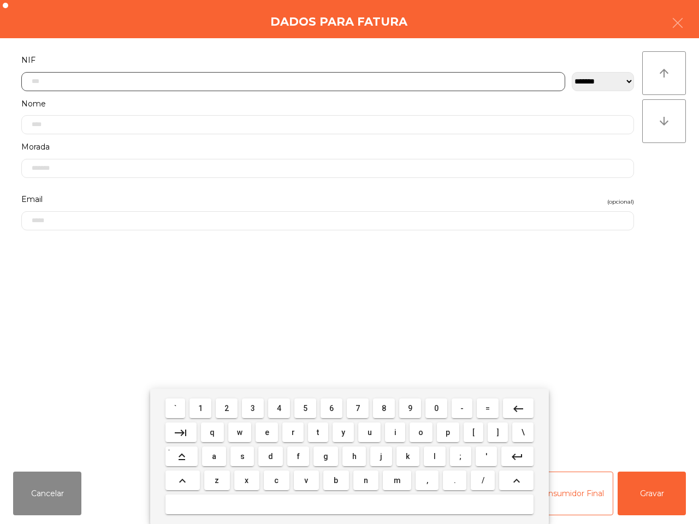
click at [306, 407] on span "5" at bounding box center [305, 408] width 4 height 9
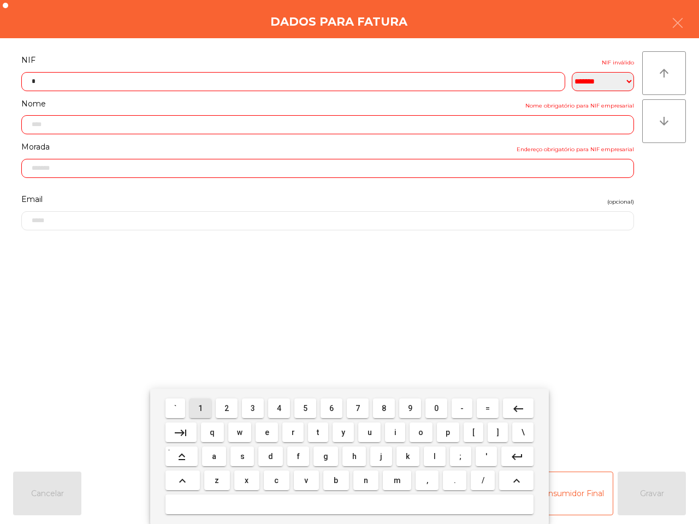
click at [194, 405] on button "1" at bounding box center [201, 409] width 22 height 20
drag, startPoint x: 379, startPoint y: 407, endPoint x: 368, endPoint y: 408, distance: 11.0
click at [379, 408] on button "8" at bounding box center [384, 409] width 22 height 20
drag, startPoint x: 356, startPoint y: 408, endPoint x: 344, endPoint y: 409, distance: 11.5
click at [356, 409] on span "7" at bounding box center [358, 408] width 4 height 9
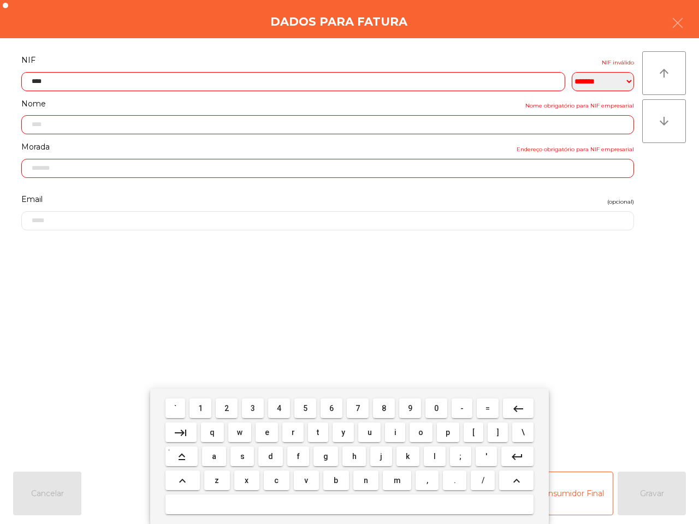
click at [306, 407] on span "5" at bounding box center [305, 408] width 4 height 9
click at [225, 409] on button "2" at bounding box center [227, 409] width 22 height 20
click at [306, 408] on span "5" at bounding box center [305, 408] width 4 height 9
click at [200, 407] on span "1" at bounding box center [200, 408] width 4 height 9
click at [380, 408] on button "8" at bounding box center [384, 409] width 22 height 20
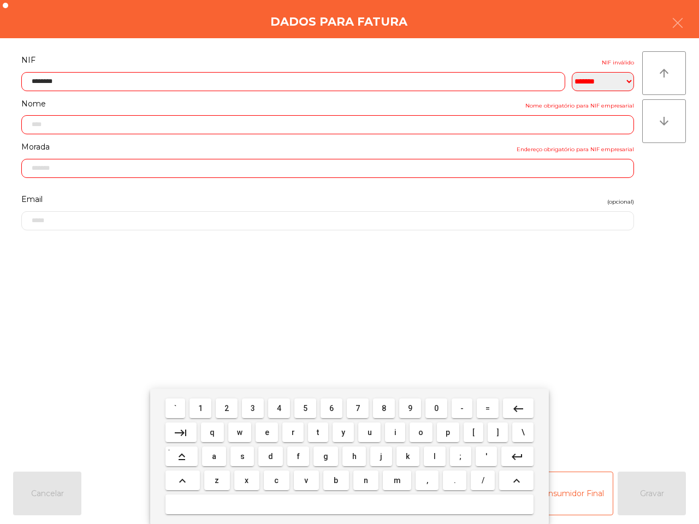
type input "*********"
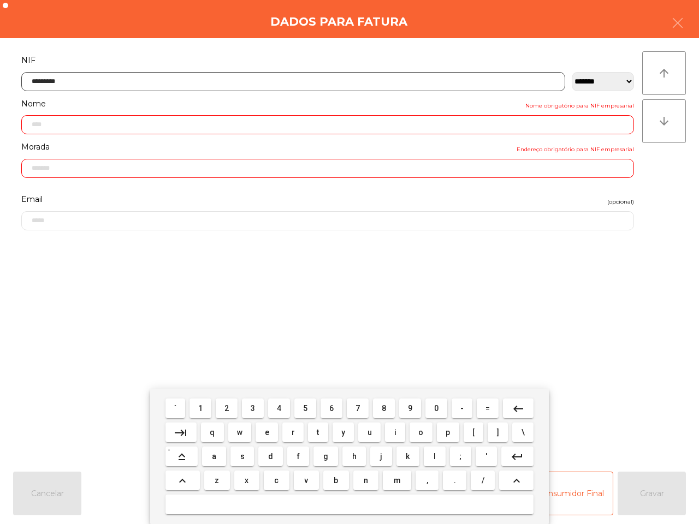
type input "**********"
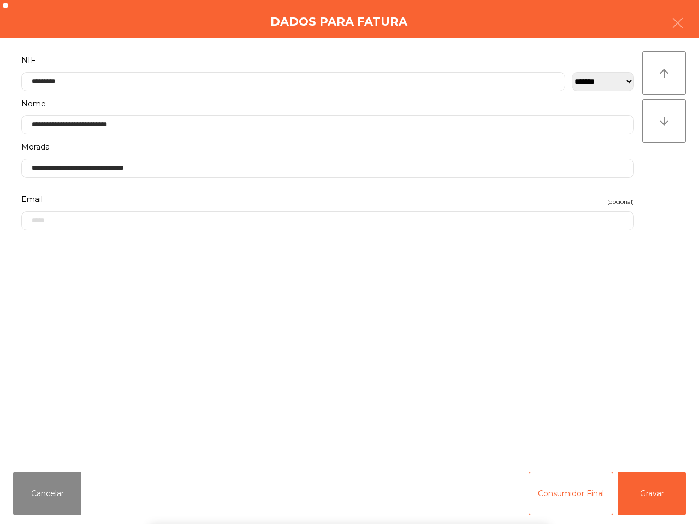
click at [659, 495] on div "` 1 2 3 4 5 6 7 8 9 0 - = keyboard_backspace keyboard_tab q w e r t y u i o p […" at bounding box center [349, 456] width 699 height 135
click at [657, 495] on button "Gravar" at bounding box center [652, 494] width 68 height 44
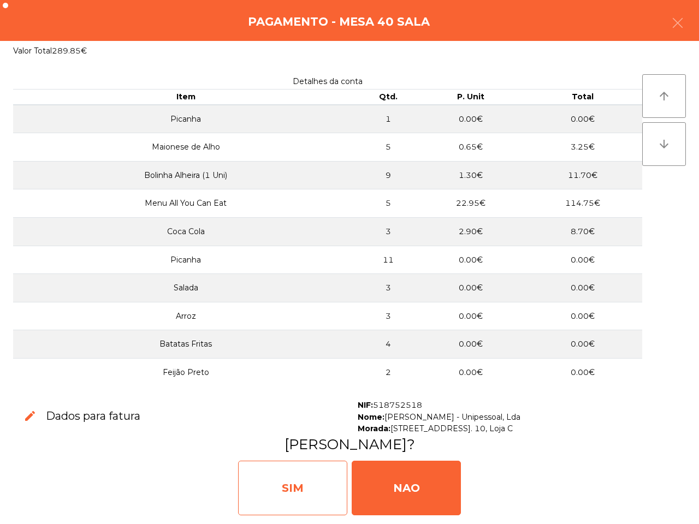
click at [309, 477] on div "SIM" at bounding box center [292, 488] width 109 height 55
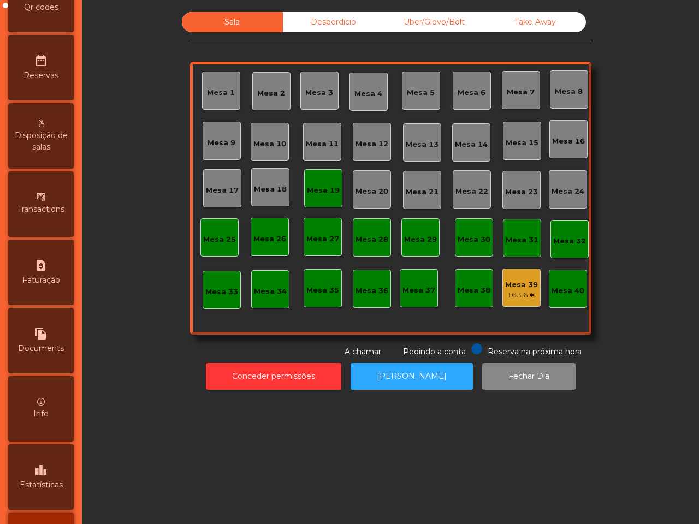
scroll to position [415, 0]
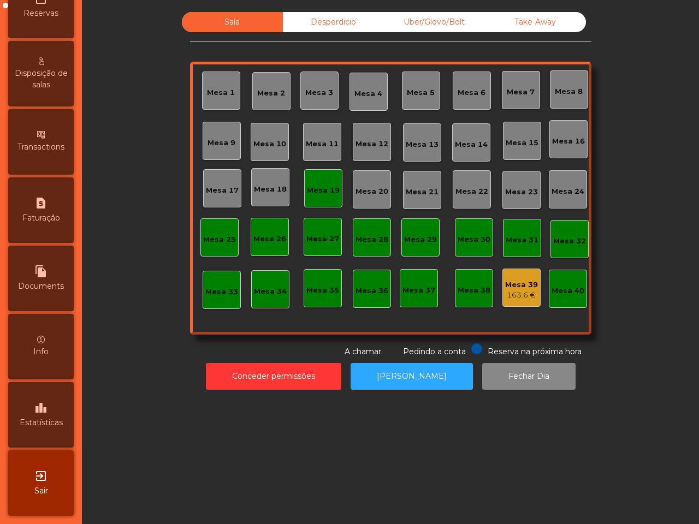
click at [44, 417] on span "Estatísticas" at bounding box center [41, 422] width 43 height 11
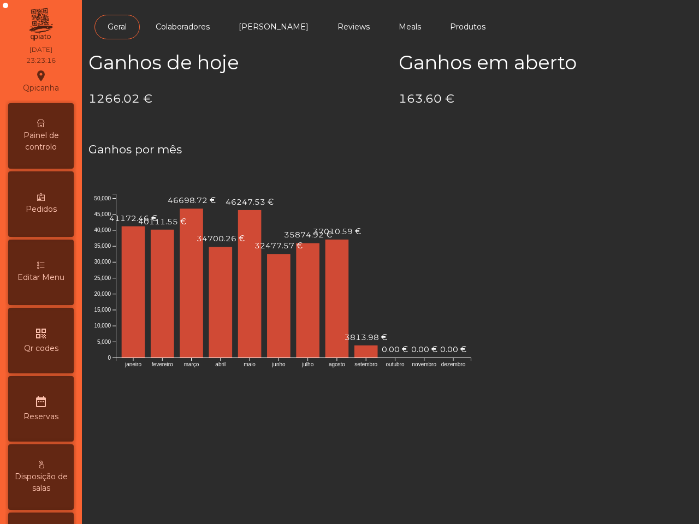
click at [61, 131] on span "Painel de controlo" at bounding box center [41, 141] width 60 height 23
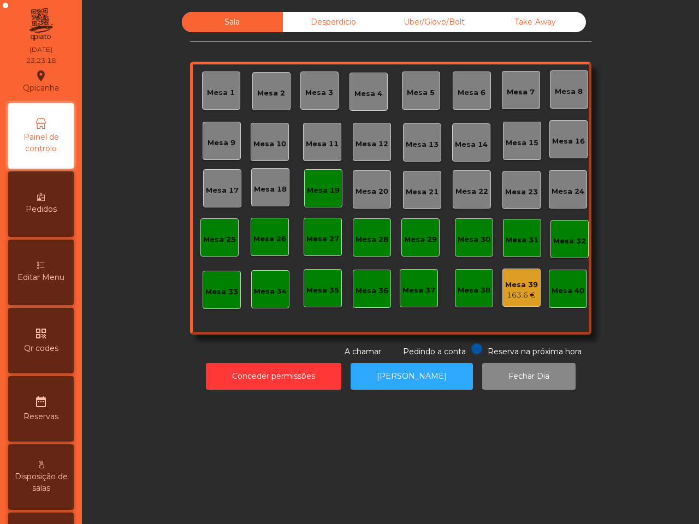
click at [512, 285] on div "Mesa 39" at bounding box center [521, 285] width 33 height 11
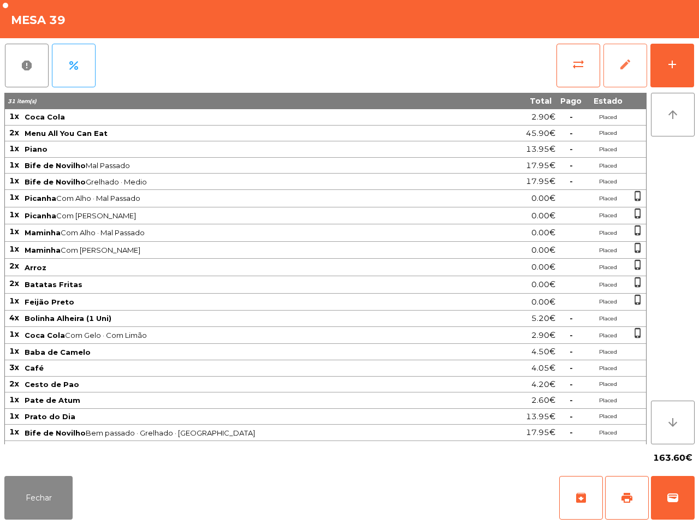
click at [616, 67] on button "edit" at bounding box center [626, 66] width 44 height 44
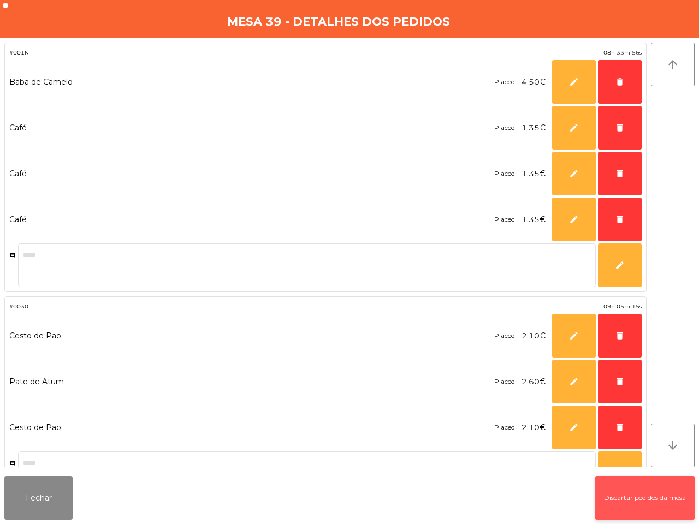
click at [627, 494] on button "Discartar pedidos da mesa" at bounding box center [644, 498] width 99 height 44
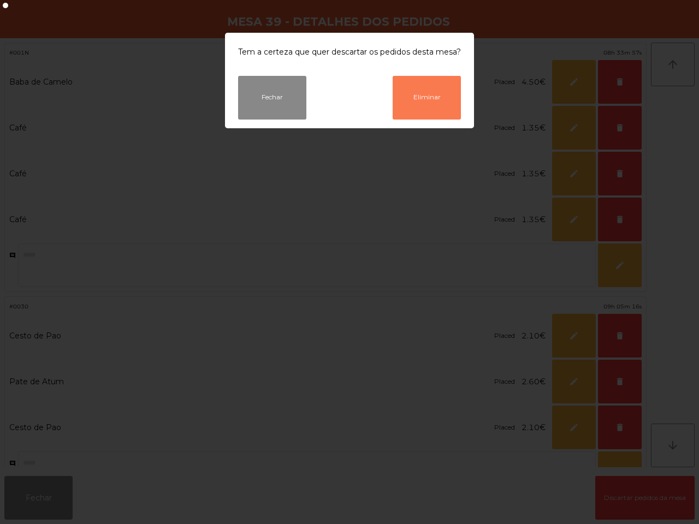
click at [414, 105] on button "Eliminar" at bounding box center [427, 98] width 68 height 44
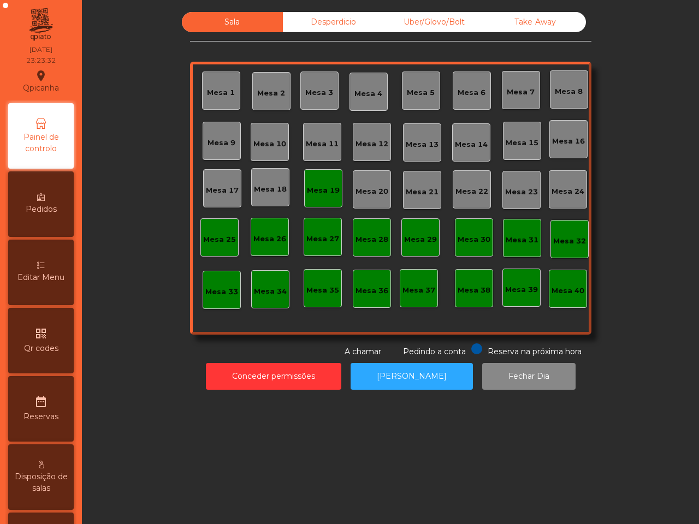
click at [325, 23] on div "Desperdicio" at bounding box center [333, 22] width 101 height 20
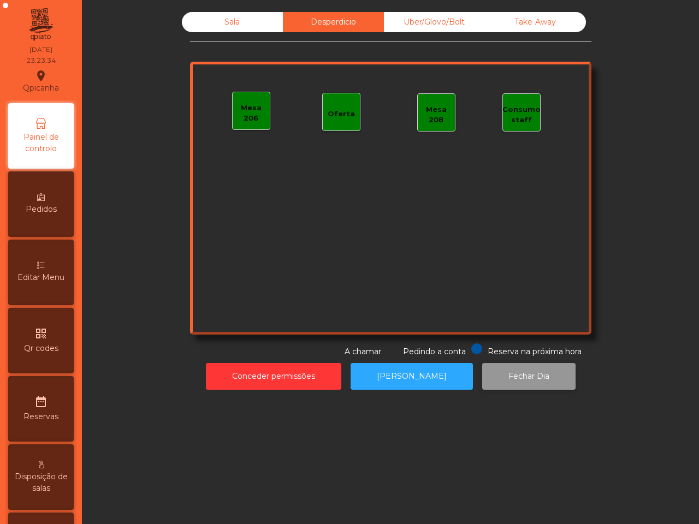
click at [521, 377] on button "Fechar Dia" at bounding box center [528, 376] width 93 height 27
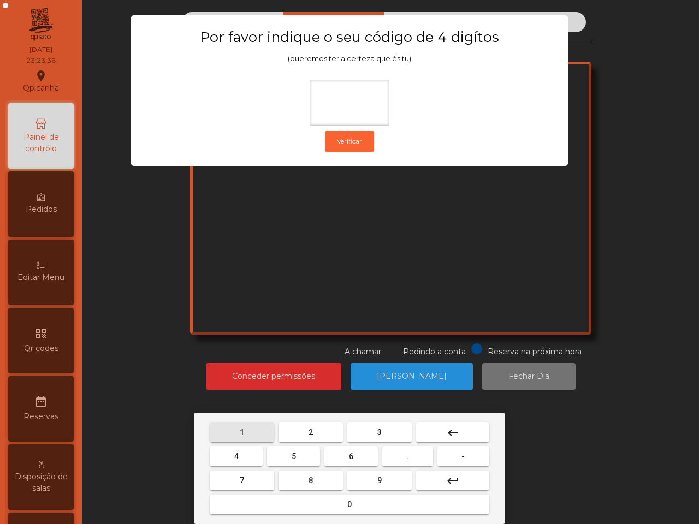
click at [247, 428] on button "1" at bounding box center [242, 433] width 64 height 20
click at [384, 479] on button "9" at bounding box center [379, 481] width 64 height 20
click at [244, 452] on button "4" at bounding box center [236, 457] width 53 height 20
click at [301, 501] on button "0" at bounding box center [350, 505] width 280 height 20
type input "****"
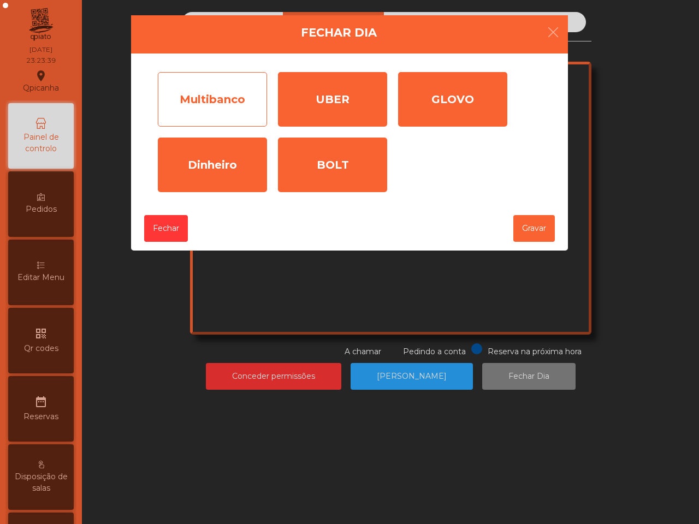
click at [217, 96] on div "Multibanco" at bounding box center [212, 99] width 109 height 55
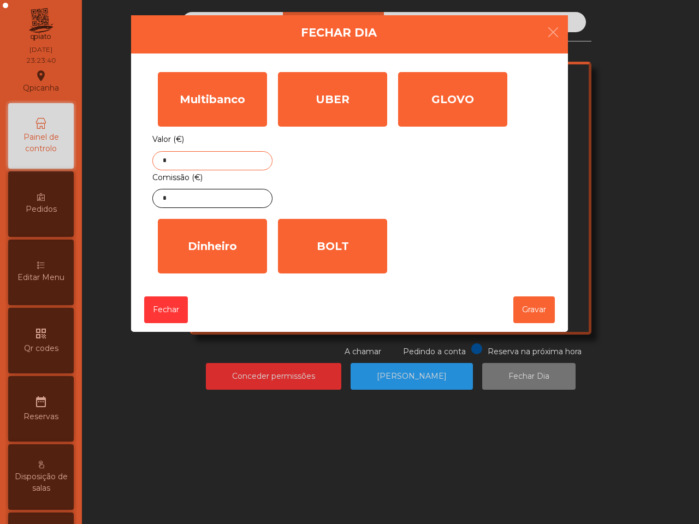
click at [208, 160] on input "*" at bounding box center [212, 160] width 120 height 19
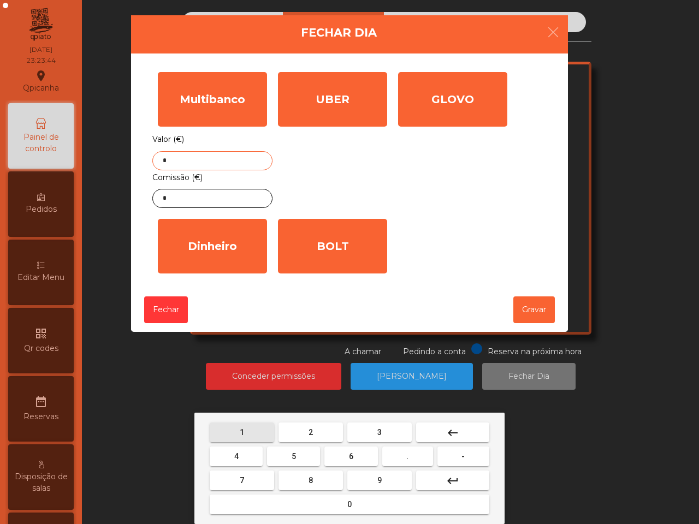
click at [252, 433] on button "1" at bounding box center [242, 433] width 64 height 20
click at [254, 434] on button "1" at bounding box center [242, 433] width 64 height 20
click at [317, 432] on button "2" at bounding box center [311, 433] width 64 height 20
click at [317, 429] on button "2" at bounding box center [311, 433] width 64 height 20
click at [418, 459] on button "." at bounding box center [407, 457] width 51 height 20
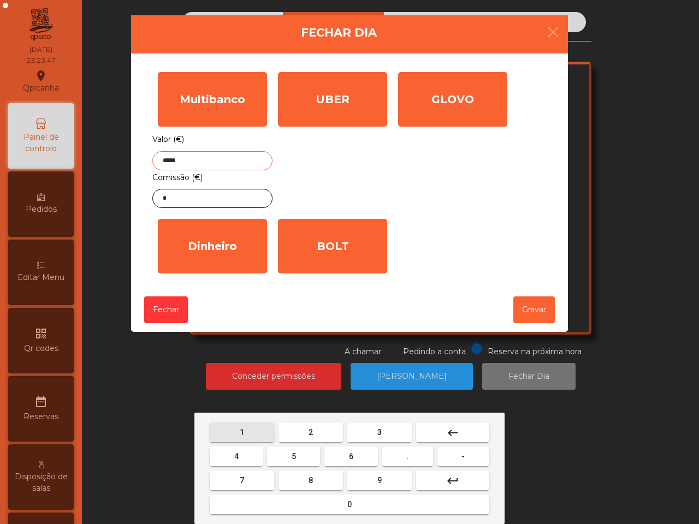
drag, startPoint x: 251, startPoint y: 423, endPoint x: 253, endPoint y: 391, distance: 32.3
click at [252, 423] on button "1" at bounding box center [242, 433] width 64 height 20
type input "******"
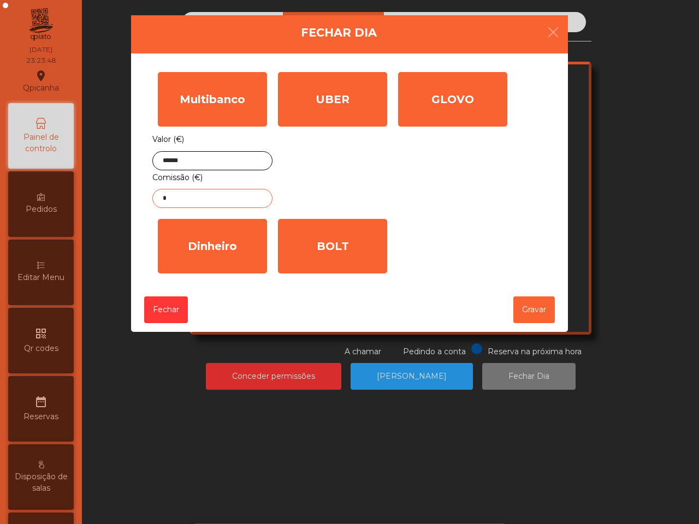
click at [225, 204] on input "*" at bounding box center [212, 198] width 120 height 19
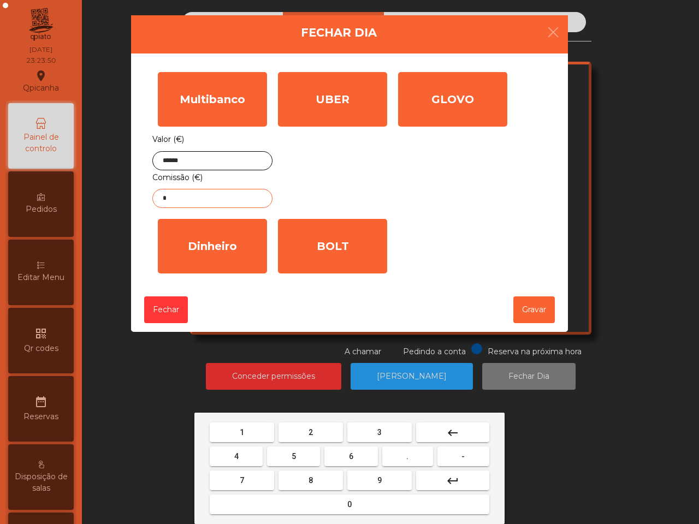
drag, startPoint x: 417, startPoint y: 457, endPoint x: 402, endPoint y: 447, distance: 18.0
click at [415, 457] on button "." at bounding box center [407, 457] width 51 height 20
click at [238, 455] on span "4" at bounding box center [236, 456] width 4 height 9
click at [290, 452] on button "5" at bounding box center [293, 457] width 53 height 20
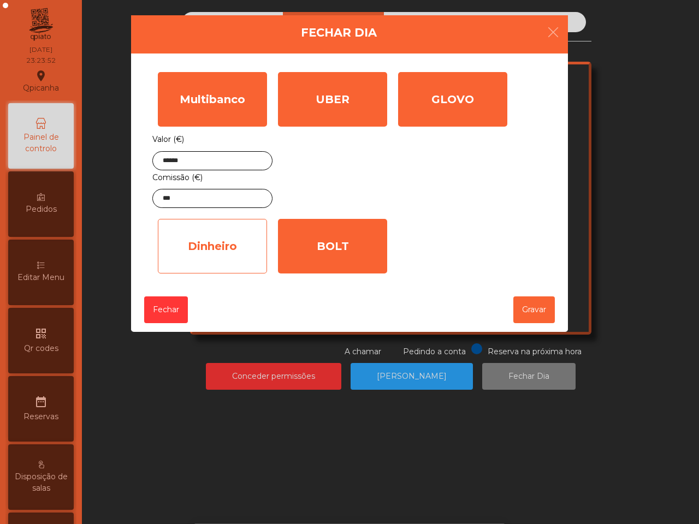
click at [244, 252] on div "Dinheiro" at bounding box center [212, 246] width 109 height 55
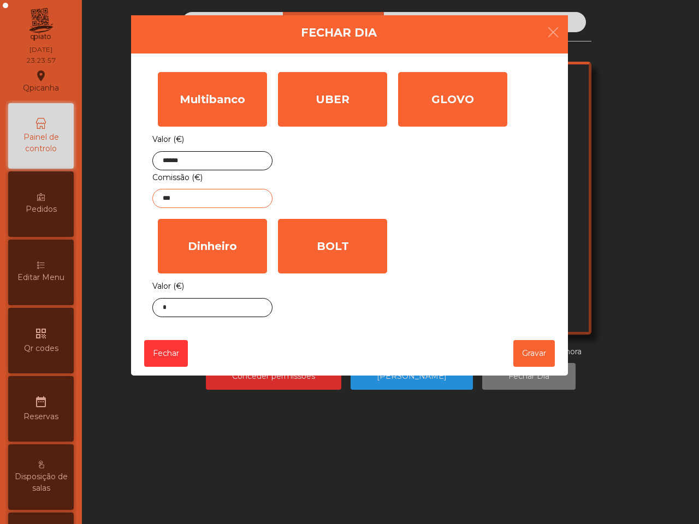
click at [204, 204] on input "***" at bounding box center [212, 198] width 120 height 19
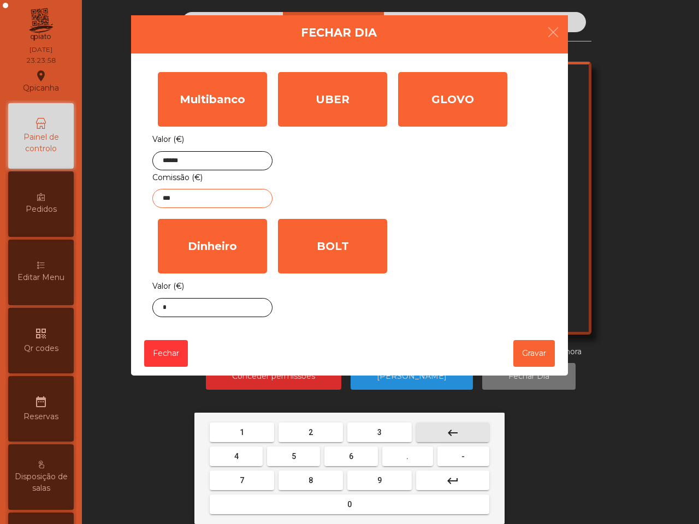
drag, startPoint x: 461, startPoint y: 428, endPoint x: 457, endPoint y: 434, distance: 7.3
click at [459, 430] on button "keyboard_backspace" at bounding box center [452, 433] width 73 height 20
click at [457, 435] on mat-icon "keyboard_backspace" at bounding box center [452, 433] width 13 height 13
type input "*"
click at [457, 435] on mat-icon "keyboard_backspace" at bounding box center [452, 433] width 13 height 13
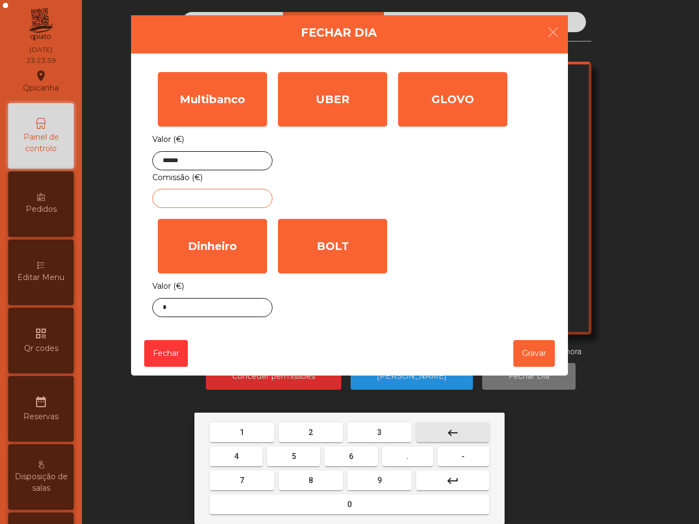
click at [458, 435] on mat-icon "keyboard_backspace" at bounding box center [452, 433] width 13 height 13
click at [317, 429] on button "2" at bounding box center [311, 433] width 64 height 20
click at [406, 462] on button "." at bounding box center [407, 457] width 51 height 20
click at [250, 457] on button "4" at bounding box center [236, 457] width 53 height 20
click at [280, 453] on button "5" at bounding box center [293, 457] width 53 height 20
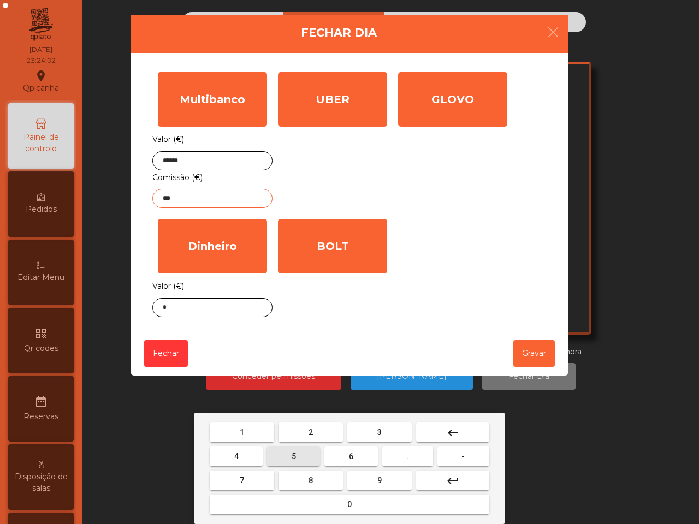
type input "****"
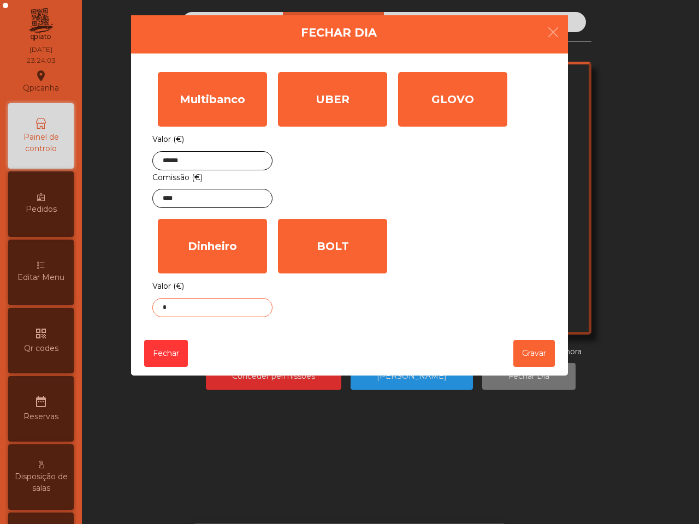
click at [219, 311] on input "*" at bounding box center [212, 307] width 120 height 19
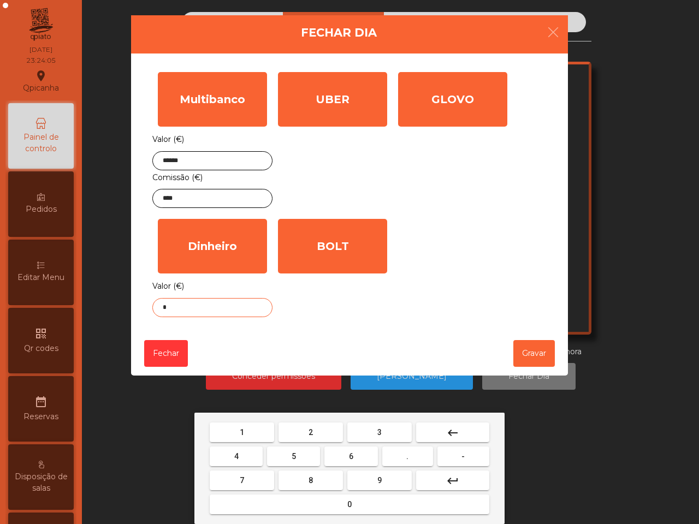
click at [405, 459] on button "." at bounding box center [407, 457] width 51 height 20
click at [241, 455] on button "4" at bounding box center [236, 457] width 53 height 20
click at [293, 456] on button "5" at bounding box center [293, 457] width 53 height 20
type input "***"
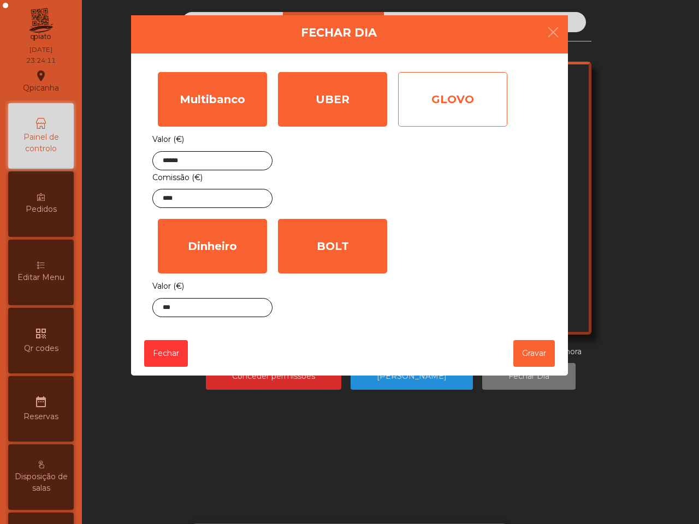
click at [461, 97] on div "GLOVO" at bounding box center [452, 99] width 109 height 55
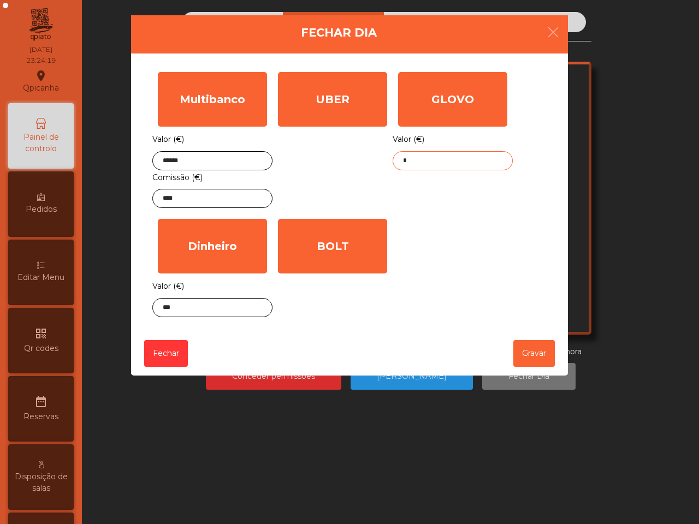
click at [429, 160] on input "*" at bounding box center [453, 160] width 120 height 19
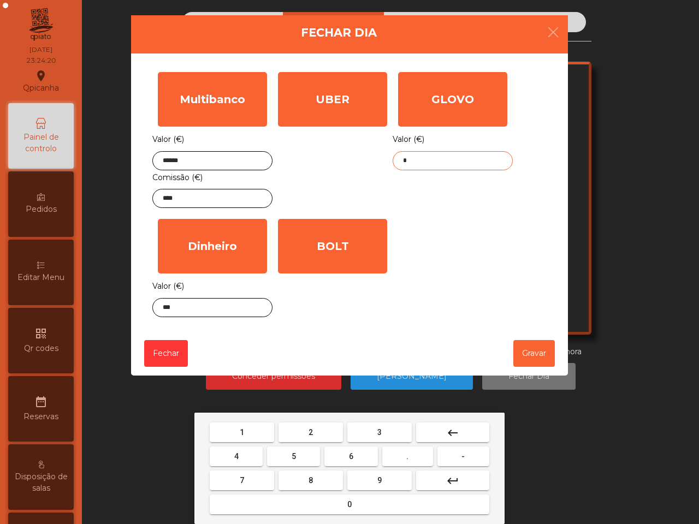
click at [240, 418] on div "1 2 3 keyboard_backspace 4 5 6 . - 7 8 9 keyboard_return 0" at bounding box center [349, 468] width 310 height 111
click at [244, 428] on span "1" at bounding box center [242, 432] width 4 height 9
drag, startPoint x: 239, startPoint y: 452, endPoint x: 244, endPoint y: 451, distance: 5.6
click at [239, 452] on button "4" at bounding box center [236, 457] width 53 height 20
click at [384, 429] on button "3" at bounding box center [379, 433] width 64 height 20
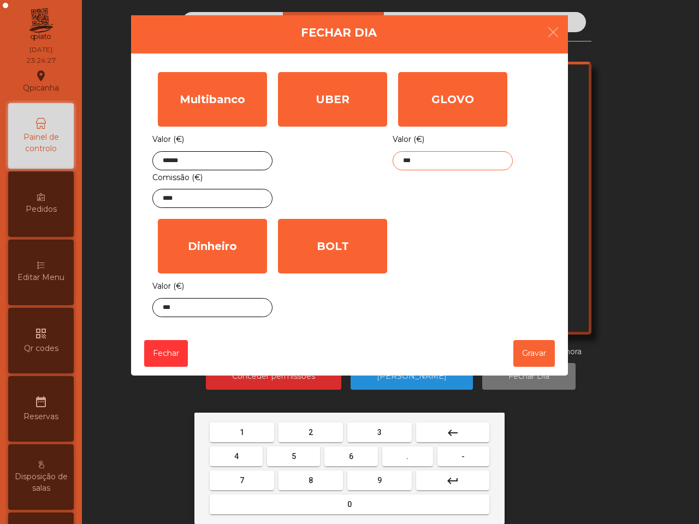
click at [405, 456] on button "." at bounding box center [407, 457] width 51 height 20
click at [237, 450] on button "4" at bounding box center [236, 457] width 53 height 20
click at [253, 474] on button "7" at bounding box center [242, 481] width 64 height 20
type input "******"
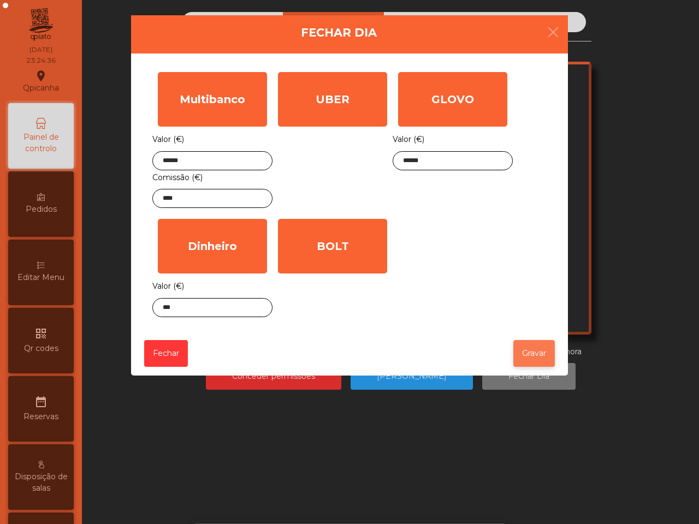
click at [525, 356] on button "Gravar" at bounding box center [535, 353] width 42 height 27
